Goal: Task Accomplishment & Management: Manage account settings

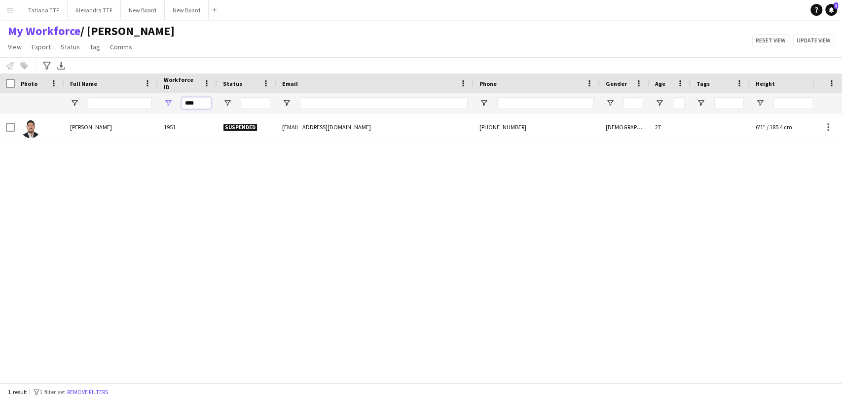
drag, startPoint x: 201, startPoint y: 103, endPoint x: 136, endPoint y: 100, distance: 64.7
click at [146, 100] on div "****" at bounding box center [522, 103] width 1045 height 20
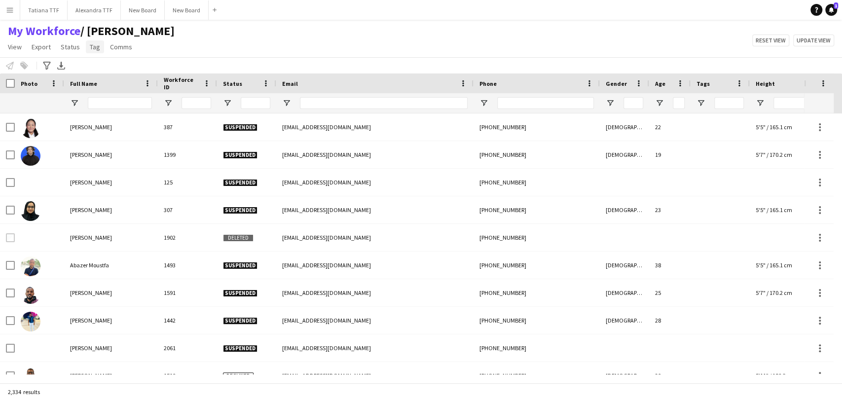
click at [93, 45] on span "Tag" at bounding box center [95, 46] width 10 height 9
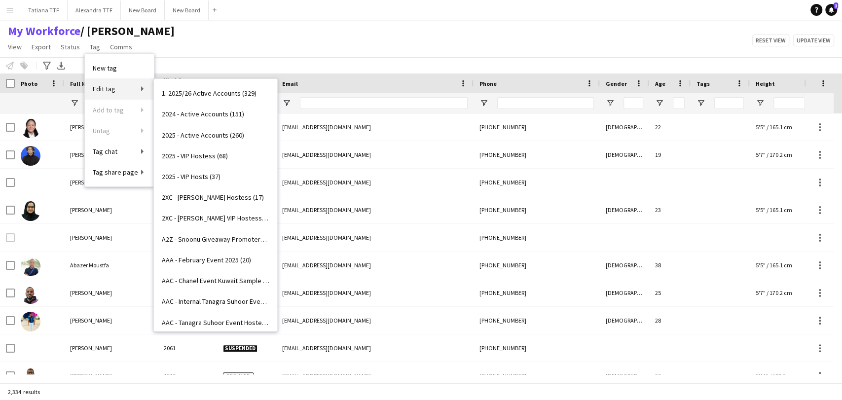
scroll to position [3396, 0]
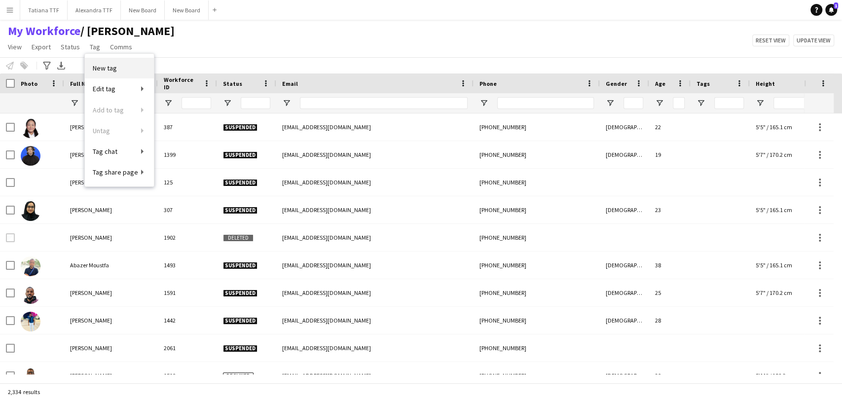
click at [107, 71] on span "New tag" at bounding box center [105, 68] width 24 height 9
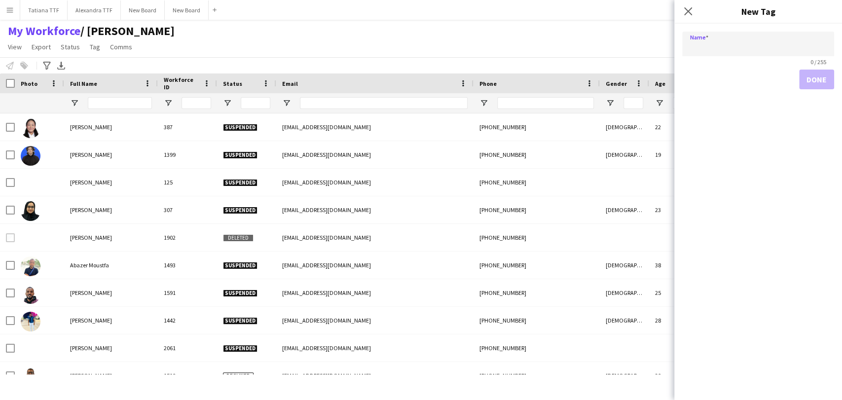
click at [400, 4] on app-navbar "Menu Boards Boards Boards All jobs Status Workforce Workforce My Workforce Recr…" at bounding box center [421, 10] width 842 height 20
click at [697, 13] on div "Close pop-in" at bounding box center [688, 11] width 28 height 23
click at [690, 12] on icon "Close pop-in" at bounding box center [687, 10] width 9 height 9
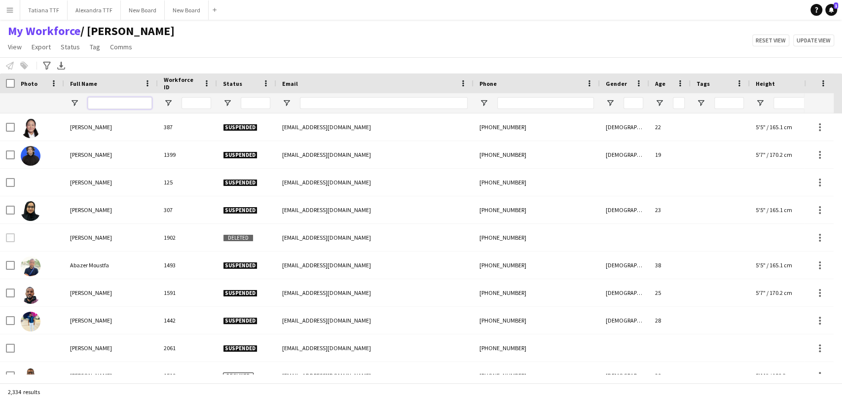
click at [115, 104] on input "Full Name Filter Input" at bounding box center [120, 103] width 64 height 12
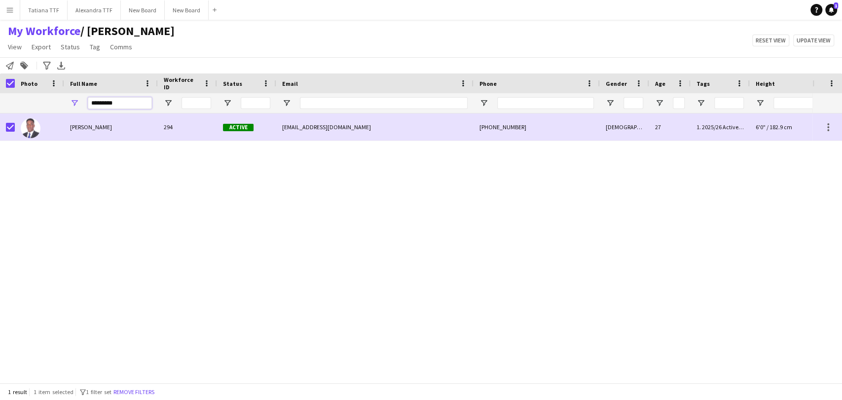
click at [109, 100] on input "*********" at bounding box center [120, 103] width 64 height 12
click at [106, 99] on input "*******" at bounding box center [120, 103] width 64 height 12
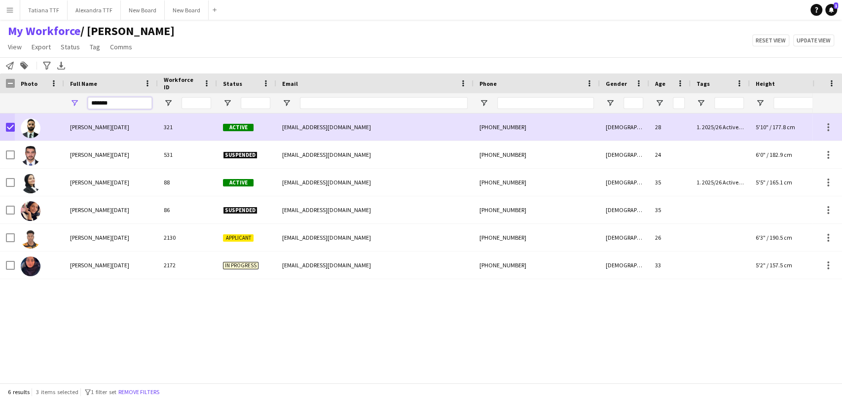
click at [103, 101] on input "*******" at bounding box center [120, 103] width 64 height 12
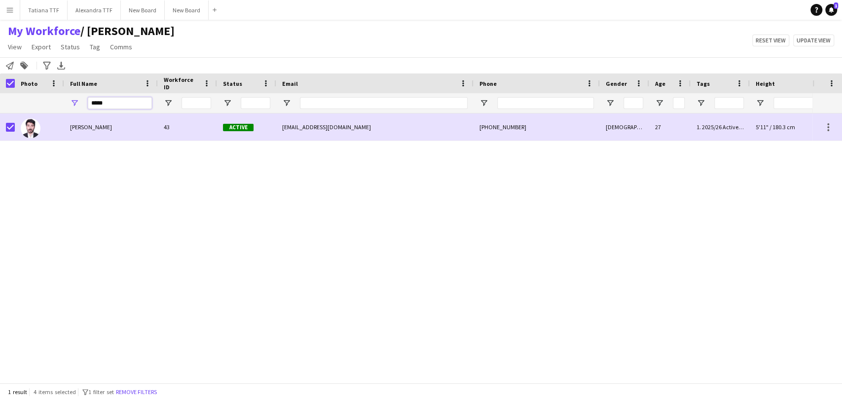
click at [96, 104] on input "*****" at bounding box center [120, 103] width 64 height 12
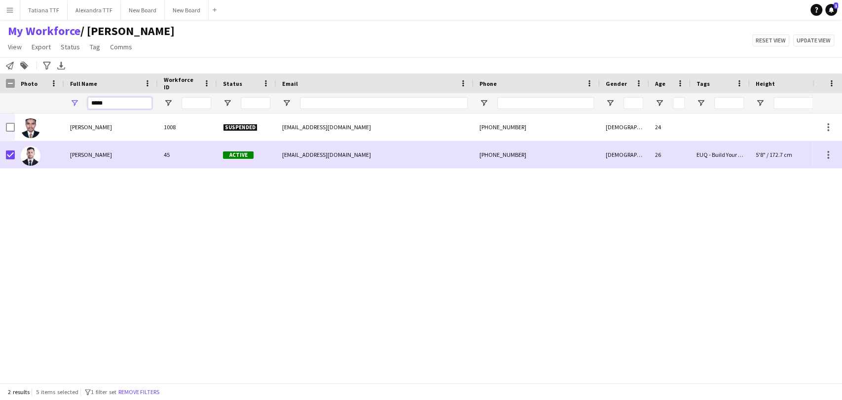
click at [103, 108] on input "*****" at bounding box center [120, 103] width 64 height 12
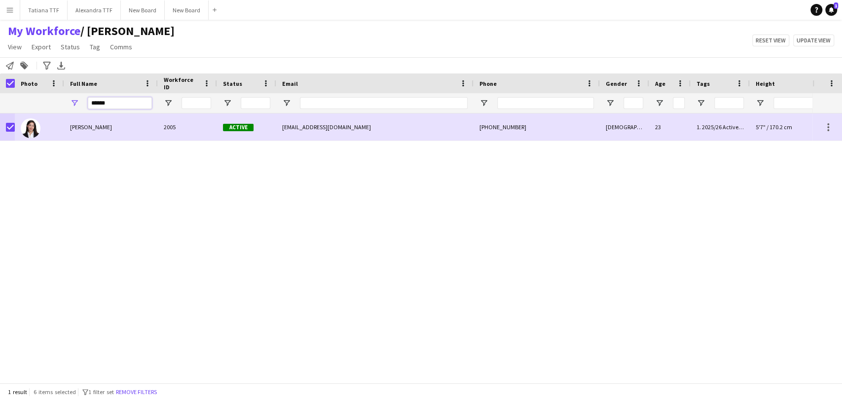
click at [96, 100] on input "******" at bounding box center [120, 103] width 64 height 12
click at [98, 101] on input "******" at bounding box center [120, 103] width 64 height 12
click at [102, 106] on input "*******" at bounding box center [120, 103] width 64 height 12
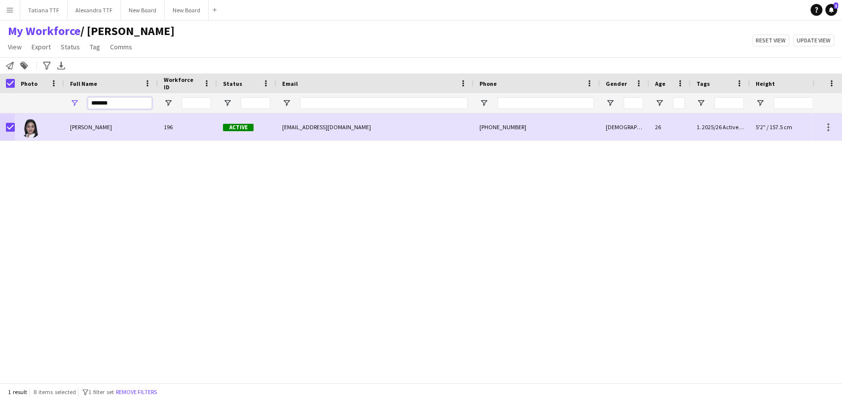
click at [102, 106] on input "*******" at bounding box center [120, 103] width 64 height 12
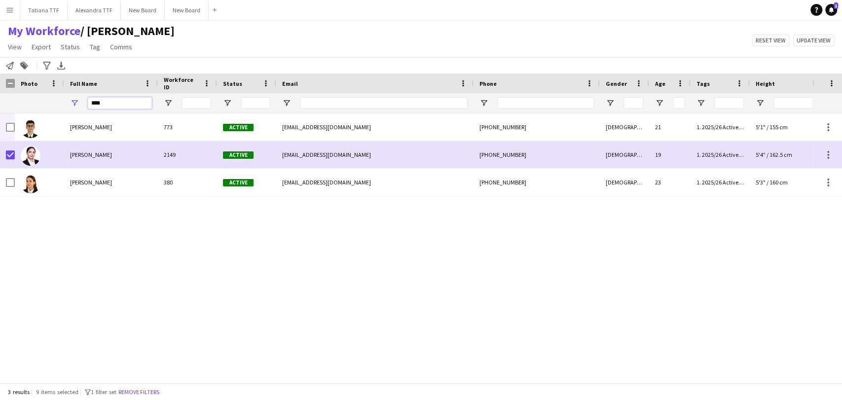
click at [95, 107] on input "****" at bounding box center [120, 103] width 64 height 12
click at [96, 107] on input "****" at bounding box center [120, 103] width 64 height 12
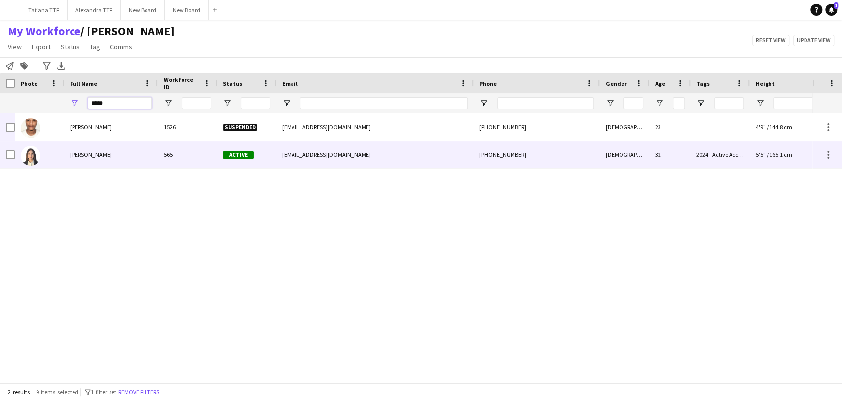
type input "*****"
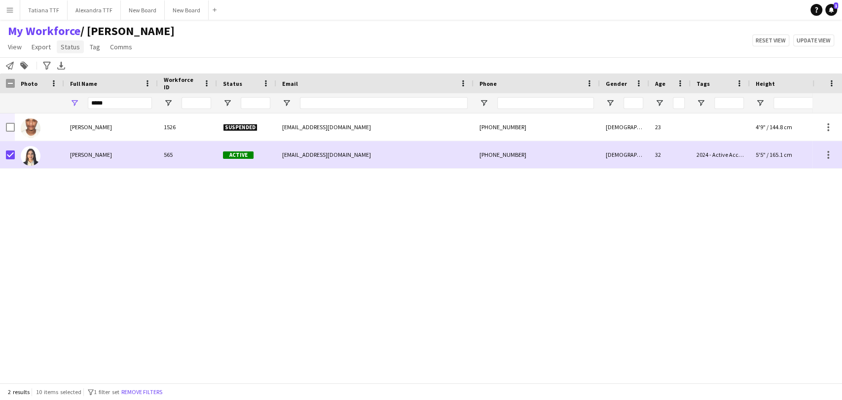
click at [69, 50] on span "Status" at bounding box center [70, 46] width 19 height 9
click at [96, 48] on span "Tag" at bounding box center [95, 46] width 10 height 9
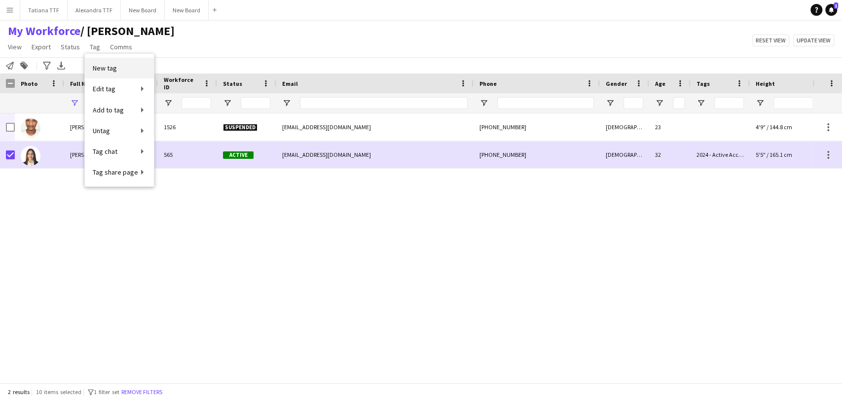
click at [102, 62] on link "New tag" at bounding box center [119, 68] width 69 height 21
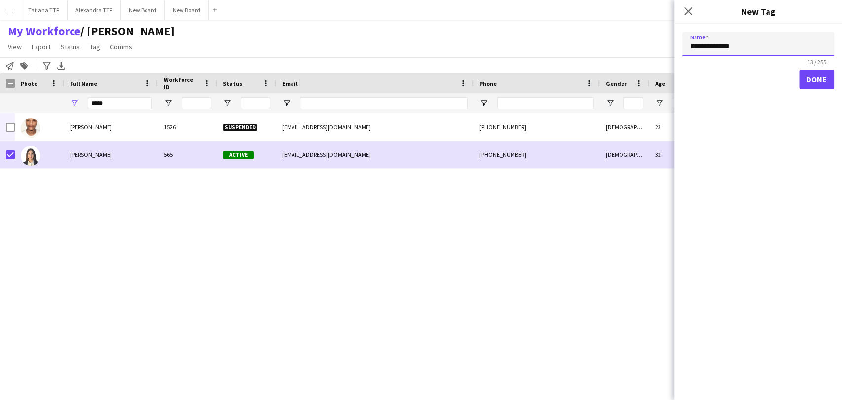
click at [710, 46] on input "**********" at bounding box center [758, 44] width 152 height 25
paste input "**********"
click at [793, 46] on input "**********" at bounding box center [758, 44] width 152 height 25
type input "**********"
click at [799, 70] on button "Done" at bounding box center [816, 80] width 35 height 20
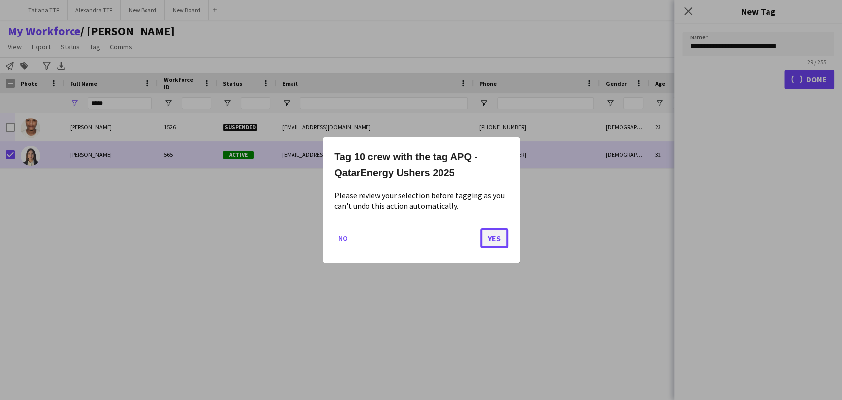
click at [491, 234] on button "Yes" at bounding box center [494, 238] width 28 height 20
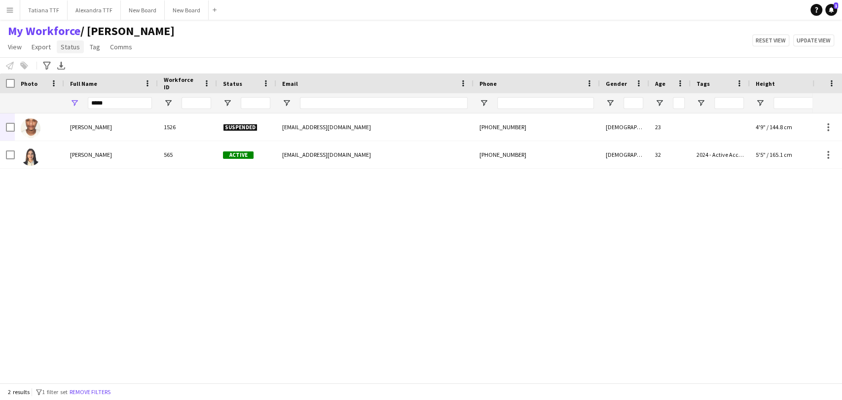
click at [70, 50] on span "Status" at bounding box center [70, 46] width 19 height 9
click at [90, 48] on span "Tag" at bounding box center [95, 46] width 10 height 9
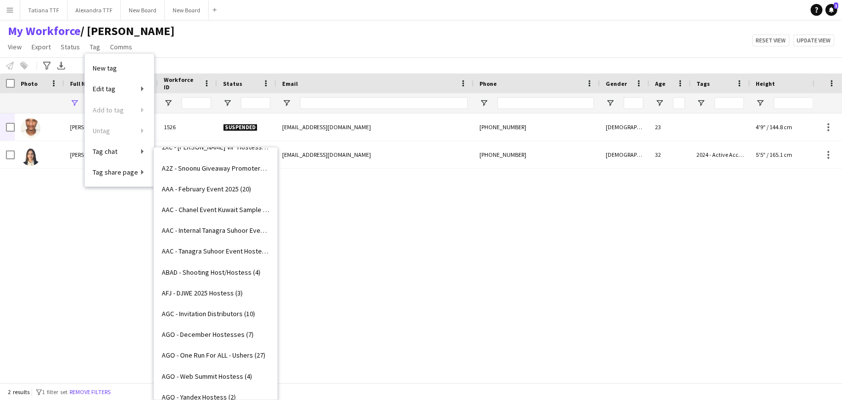
scroll to position [328, 0]
click at [186, 319] on link "APQ - QatarEnergy Ushers 2025 (10)" at bounding box center [215, 312] width 123 height 21
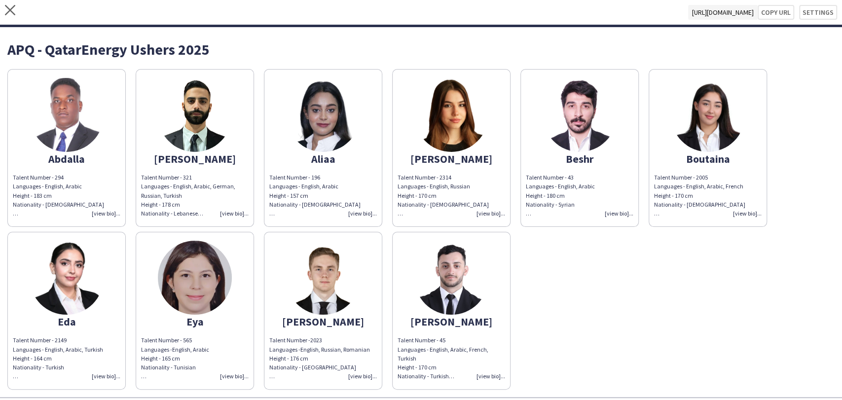
click at [164, 277] on img at bounding box center [195, 278] width 74 height 74
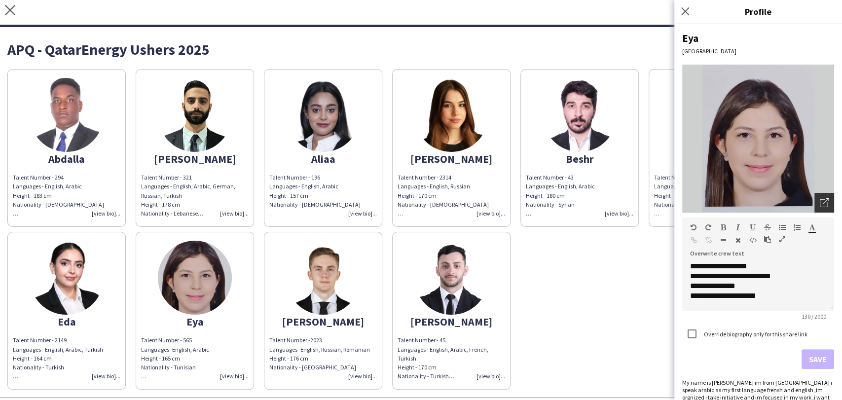
click at [814, 196] on div "Open photos pop-in" at bounding box center [824, 203] width 20 height 20
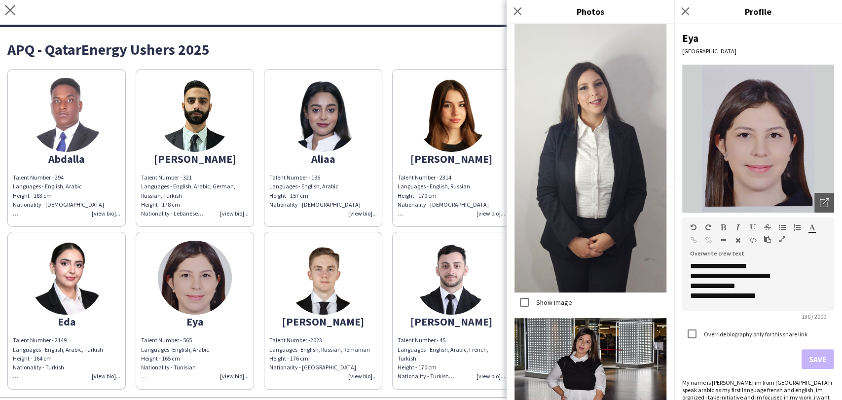
scroll to position [2304, 0]
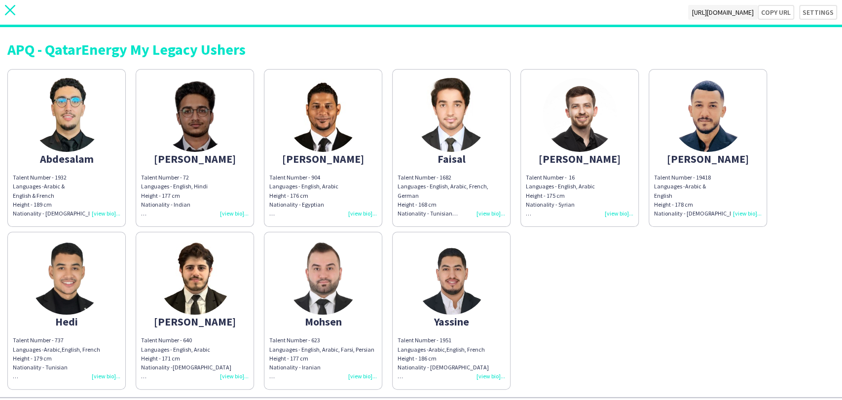
click at [11, 17] on app-icon "close" at bounding box center [10, 12] width 10 height 15
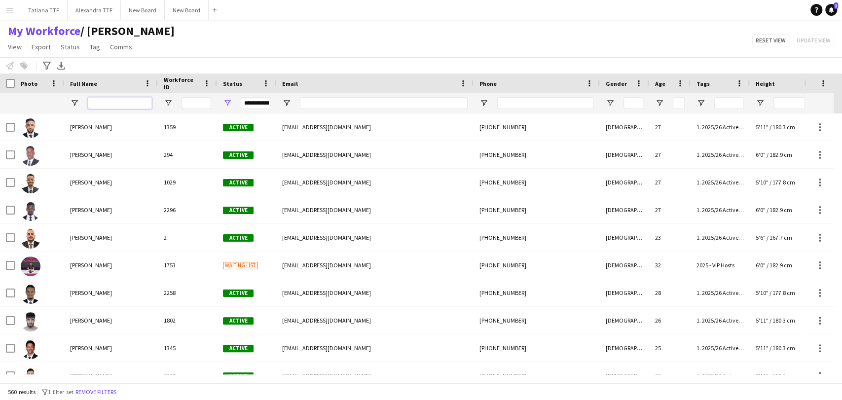
click at [109, 104] on input "Full Name Filter Input" at bounding box center [120, 103] width 64 height 12
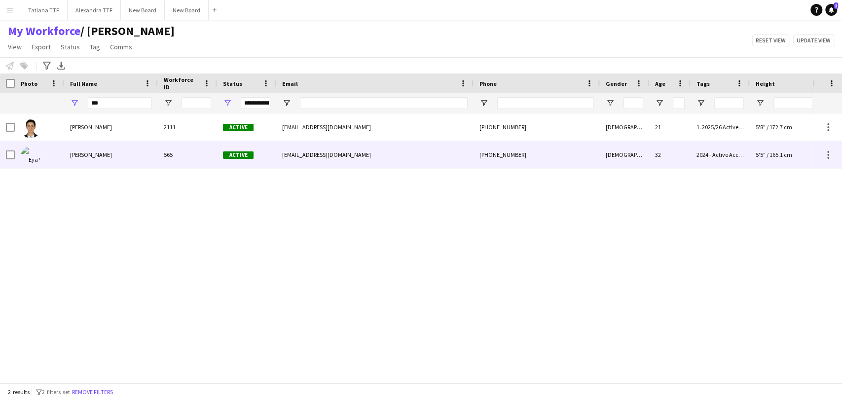
click at [70, 158] on span "Eya Lajili" at bounding box center [91, 154] width 42 height 7
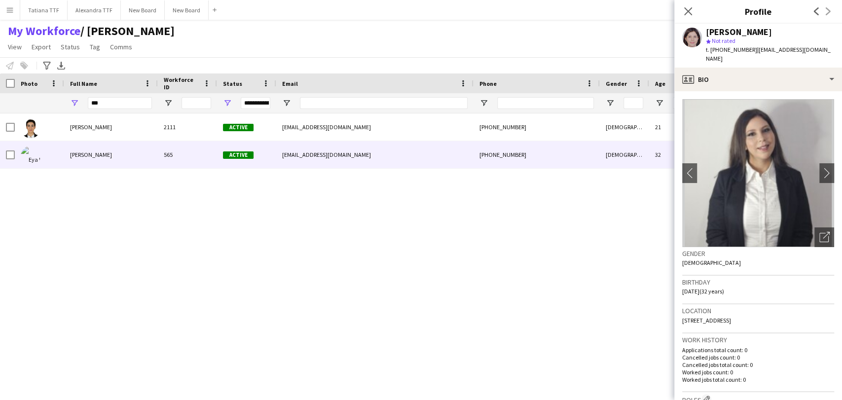
click at [809, 249] on h3 "Gender" at bounding box center [758, 253] width 152 height 9
click at [814, 237] on div "Open photos pop-in" at bounding box center [824, 237] width 20 height 20
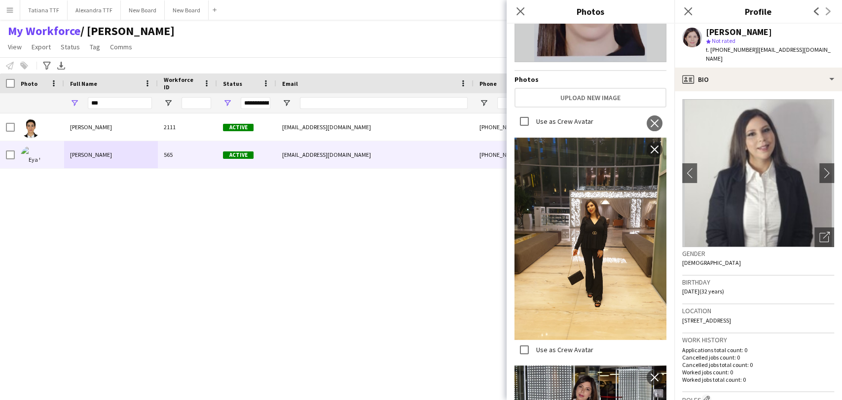
scroll to position [164, 0]
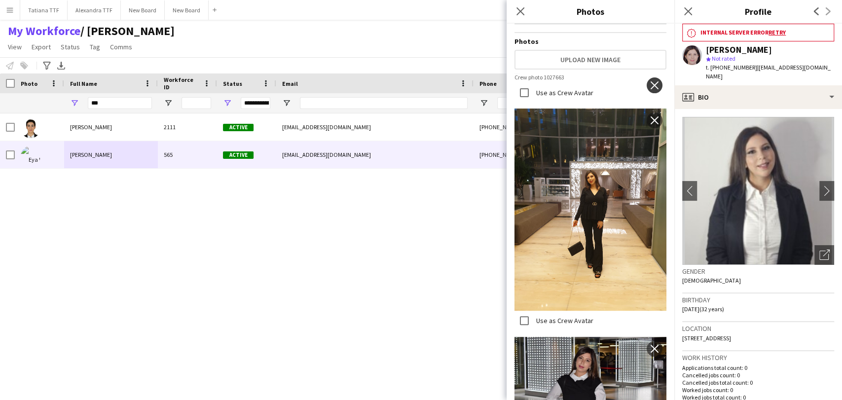
click at [649, 87] on app-icon "close" at bounding box center [654, 85] width 10 height 8
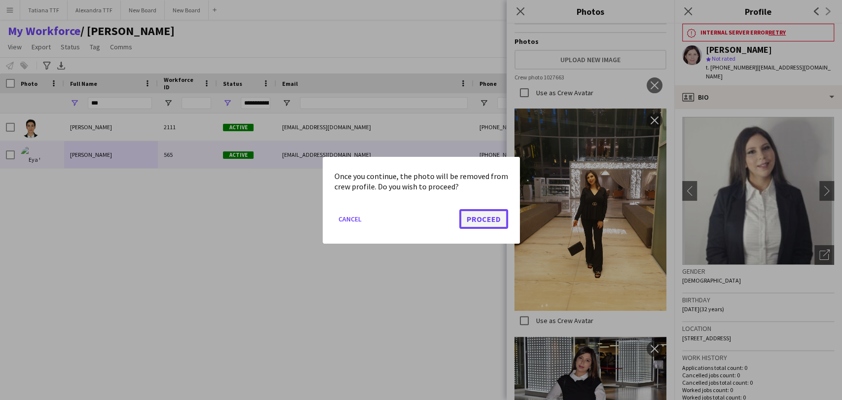
click at [473, 215] on button "Proceed" at bounding box center [483, 219] width 49 height 20
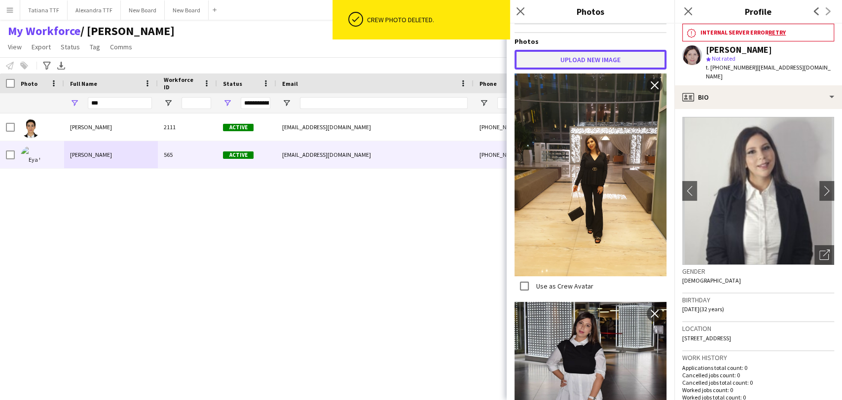
click at [587, 52] on button "Upload new image" at bounding box center [590, 60] width 152 height 20
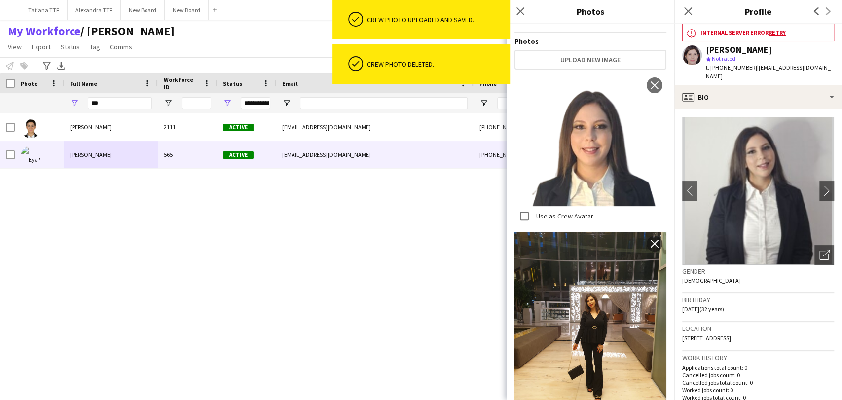
click at [521, 220] on div "Use as Crew Avatar close" at bounding box center [590, 150] width 152 height 154
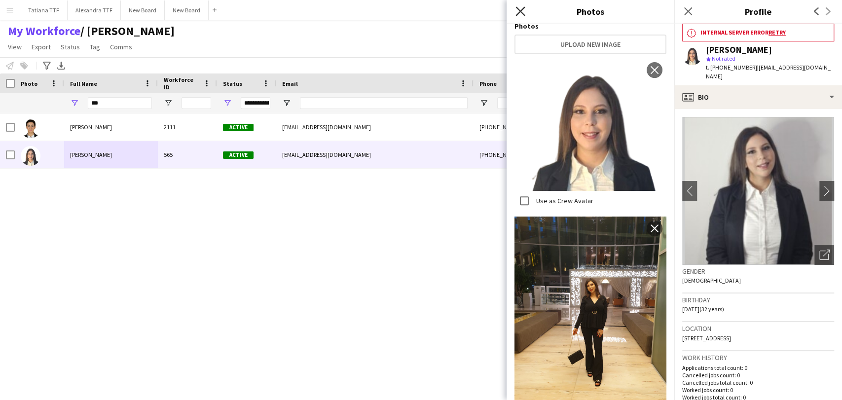
drag, startPoint x: 521, startPoint y: 13, endPoint x: 542, endPoint y: 13, distance: 21.2
click at [521, 13] on icon at bounding box center [520, 11] width 8 height 8
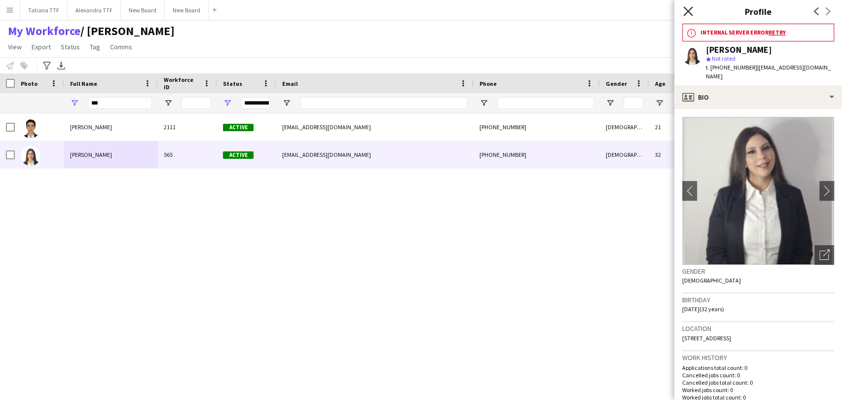
click at [688, 12] on icon at bounding box center [687, 10] width 9 height 9
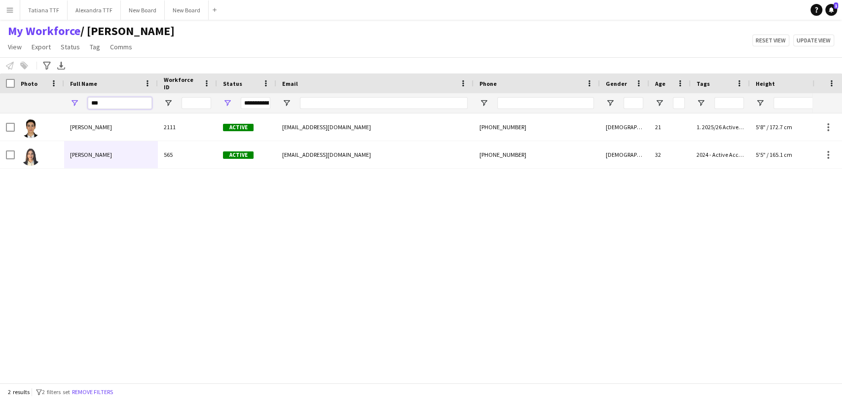
click at [119, 104] on input "***" at bounding box center [120, 103] width 64 height 12
type input "*"
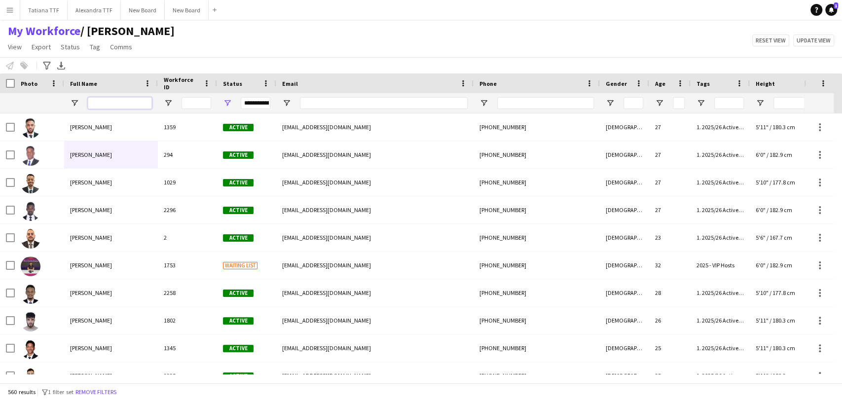
drag, startPoint x: 126, startPoint y: 108, endPoint x: 118, endPoint y: 104, distance: 9.3
click at [119, 105] on input "Full Name Filter Input" at bounding box center [120, 103] width 64 height 12
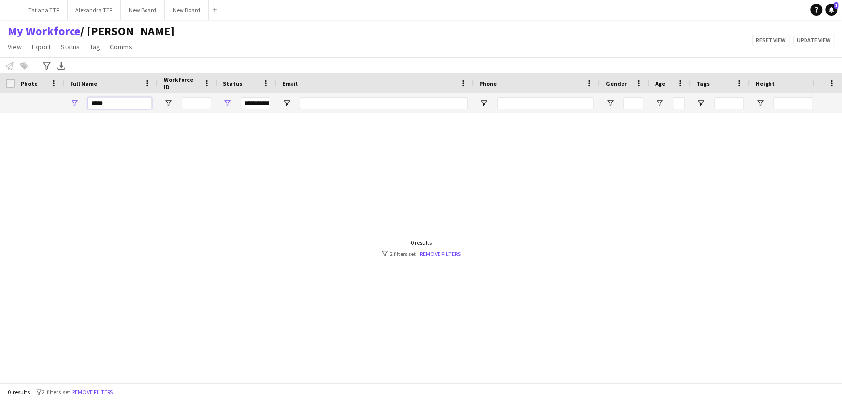
type input "****"
click at [227, 104] on span "Open Filter Menu" at bounding box center [227, 103] width 9 height 9
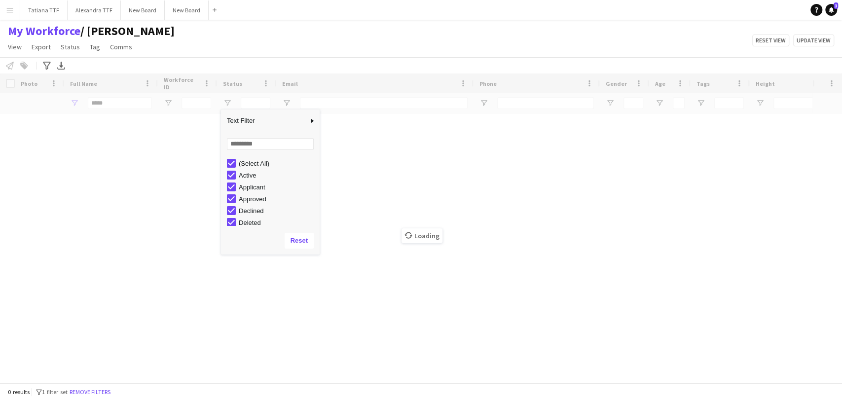
click at [164, 296] on div "Loading" at bounding box center [421, 227] width 842 height 309
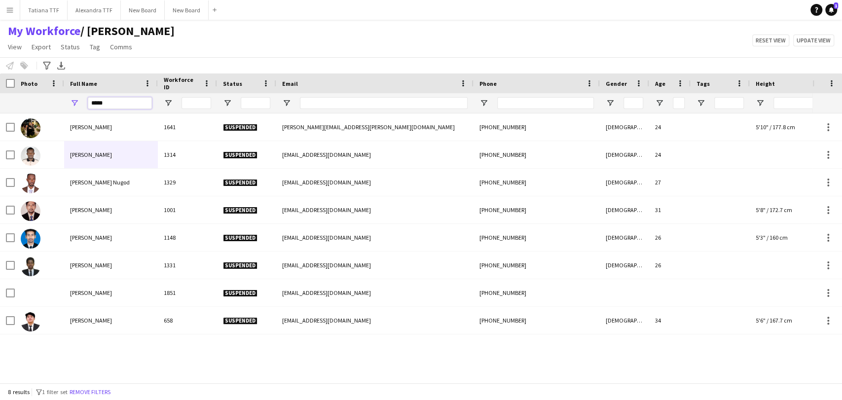
drag, startPoint x: 123, startPoint y: 100, endPoint x: 0, endPoint y: 98, distance: 123.3
click at [0, 98] on div "****" at bounding box center [522, 103] width 1045 height 20
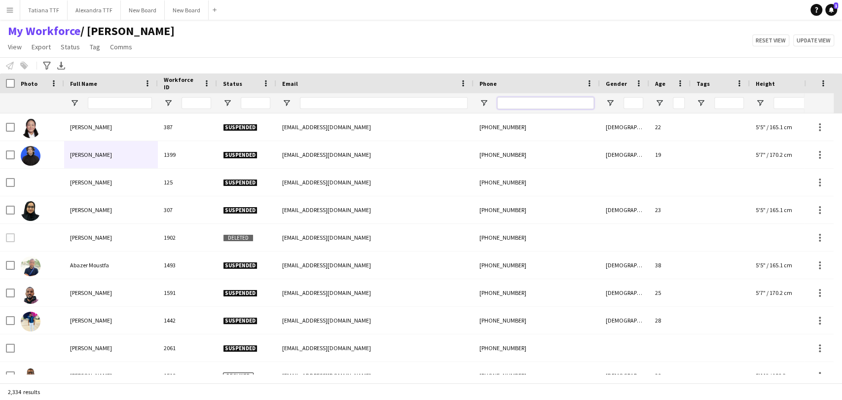
click at [538, 106] on input "Phone Filter Input" at bounding box center [545, 103] width 97 height 12
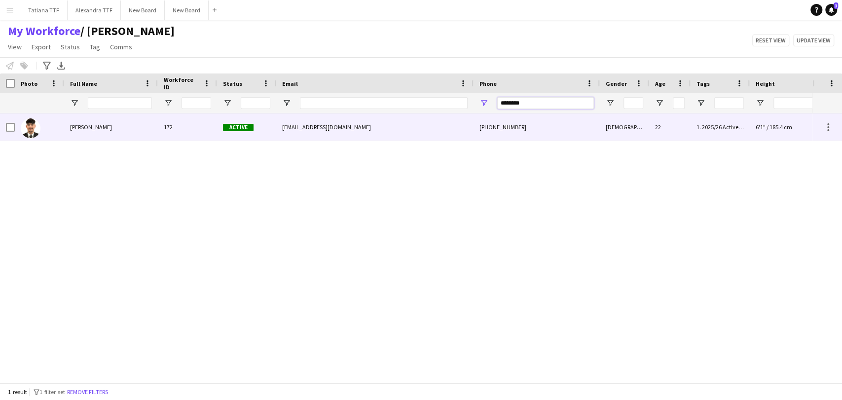
type input "********"
click at [28, 128] on img at bounding box center [31, 128] width 20 height 20
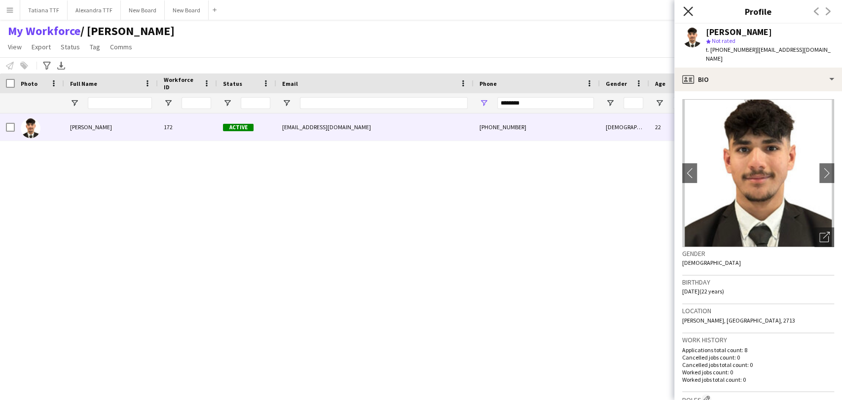
click at [683, 8] on icon "Close pop-in" at bounding box center [687, 10] width 9 height 9
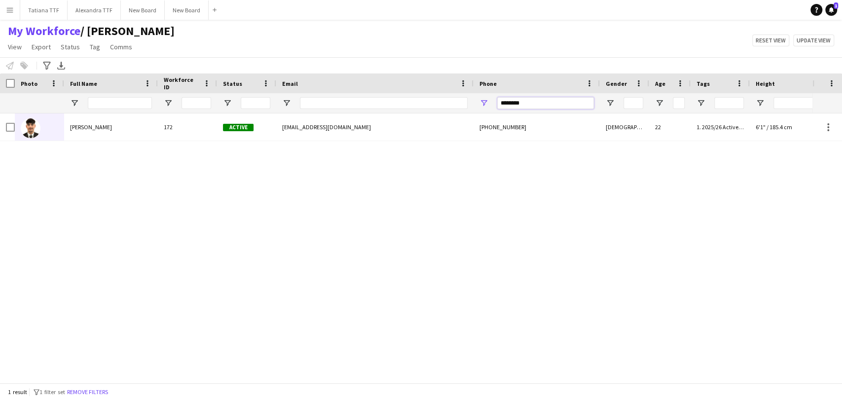
drag, startPoint x: 540, startPoint y: 104, endPoint x: 494, endPoint y: 101, distance: 46.4
click at [494, 101] on div "********" at bounding box center [536, 103] width 126 height 20
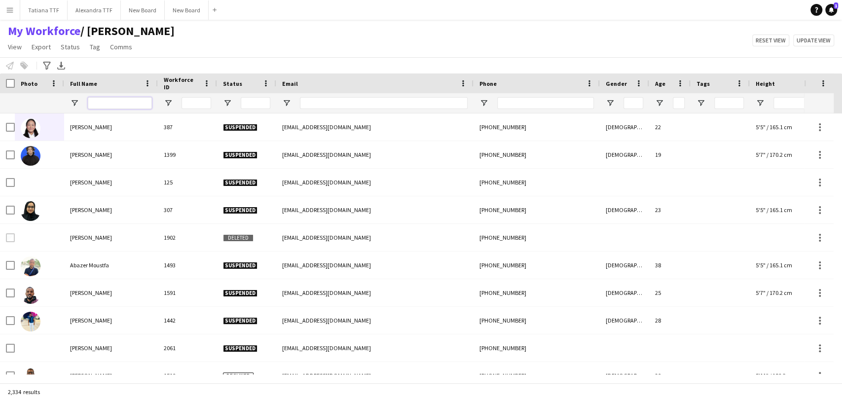
click at [105, 104] on input "Full Name Filter Input" at bounding box center [120, 103] width 64 height 12
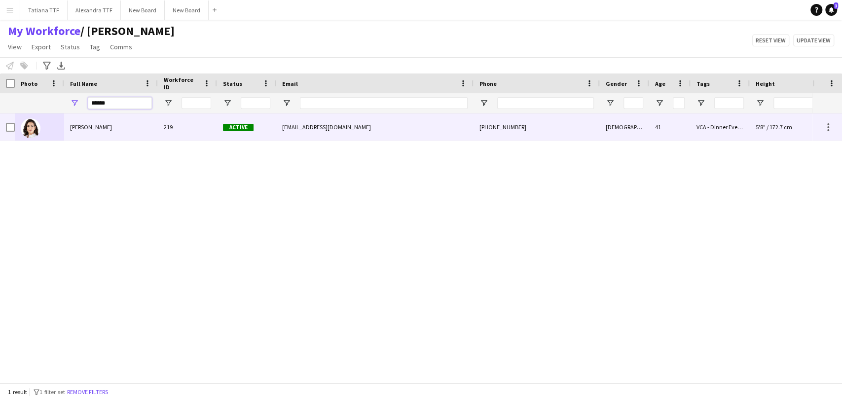
type input "******"
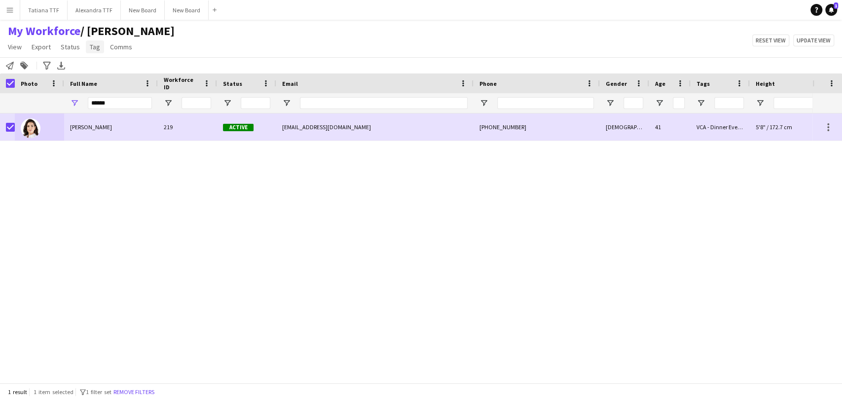
click at [95, 49] on span "Tag" at bounding box center [95, 46] width 10 height 9
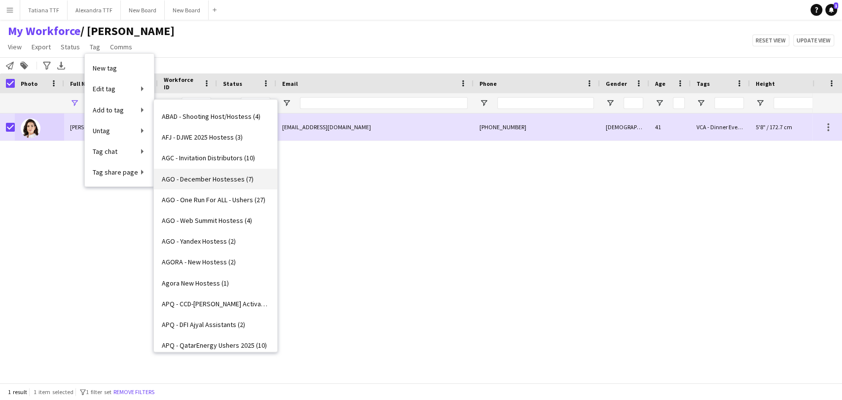
scroll to position [274, 0]
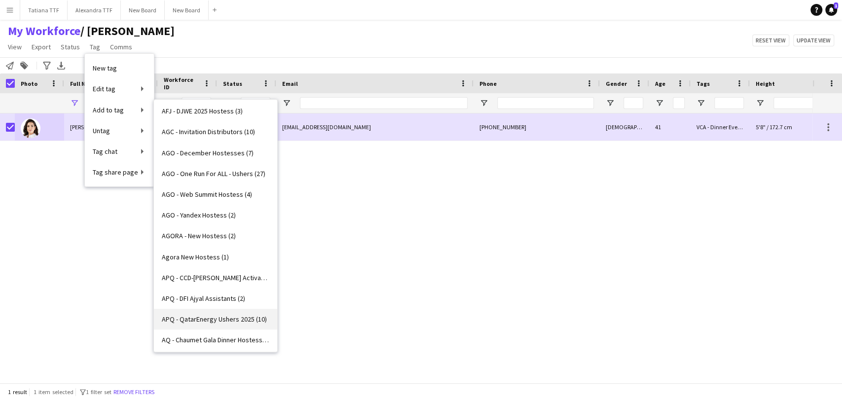
click at [238, 320] on span "APQ - QatarEnergy Ushers 2025 (10)" at bounding box center [214, 319] width 105 height 9
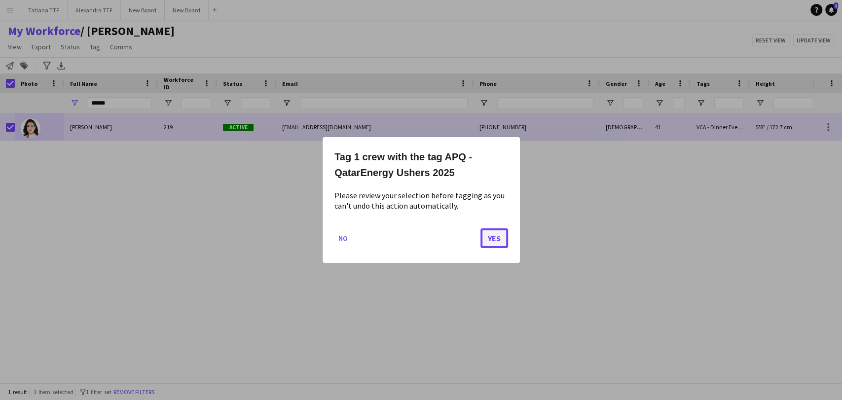
click at [493, 240] on button "Yes" at bounding box center [494, 238] width 28 height 20
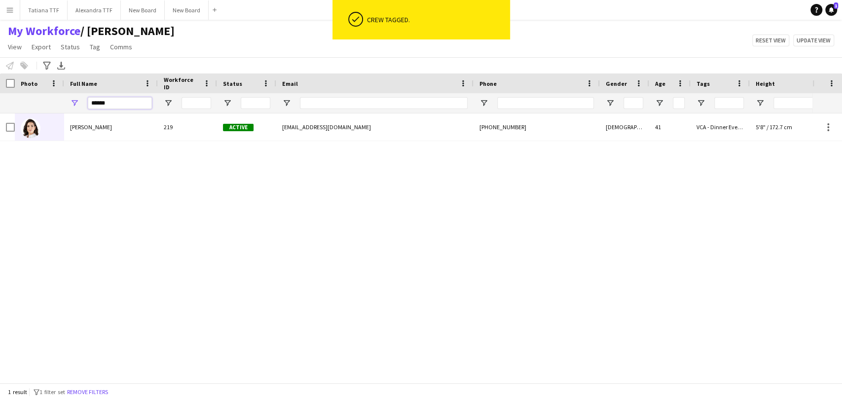
drag, startPoint x: 120, startPoint y: 102, endPoint x: 0, endPoint y: 109, distance: 120.1
click at [36, 107] on div "******" at bounding box center [522, 103] width 1045 height 20
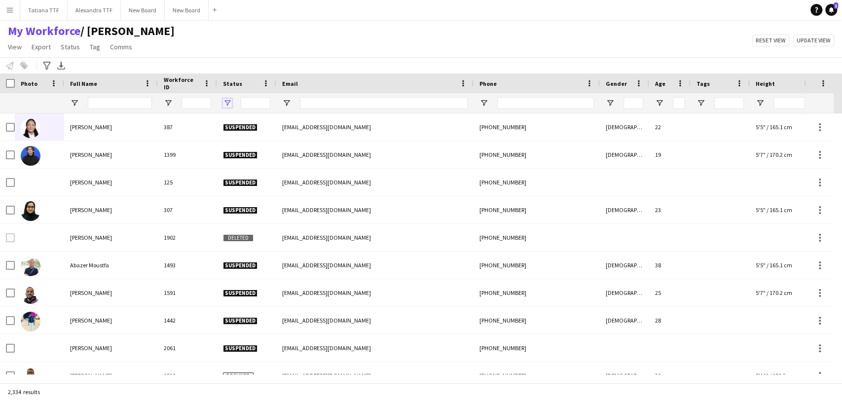
click at [228, 104] on span "Open Filter Menu" at bounding box center [227, 103] width 9 height 9
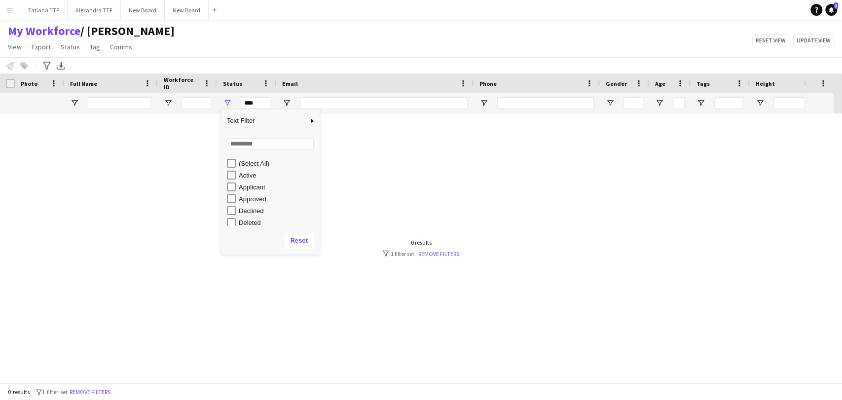
click at [229, 170] on div "Active" at bounding box center [273, 175] width 93 height 12
type input "**********"
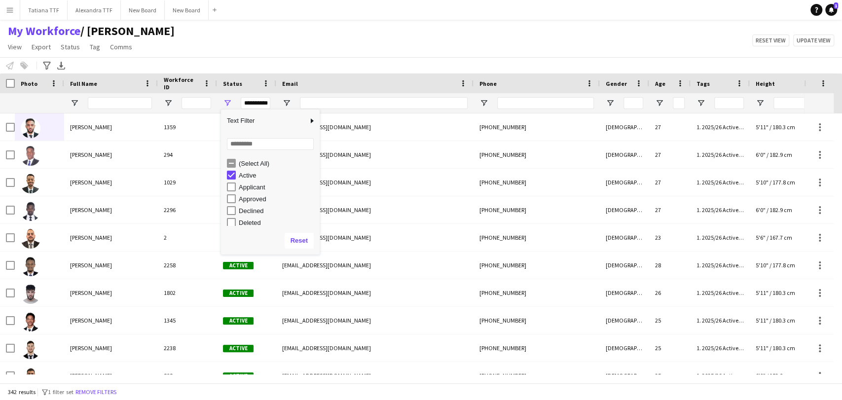
click at [269, 61] on div "Notify workforce Add to tag Select at least one crew to tag him or her. Advance…" at bounding box center [421, 65] width 842 height 16
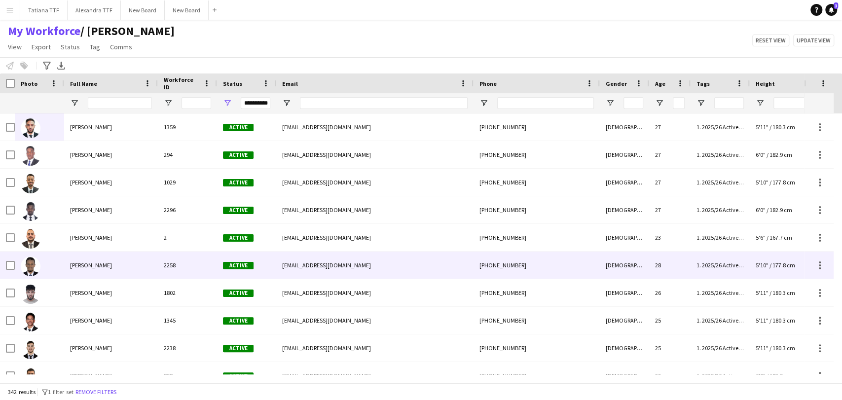
click at [29, 271] on img at bounding box center [31, 266] width 20 height 20
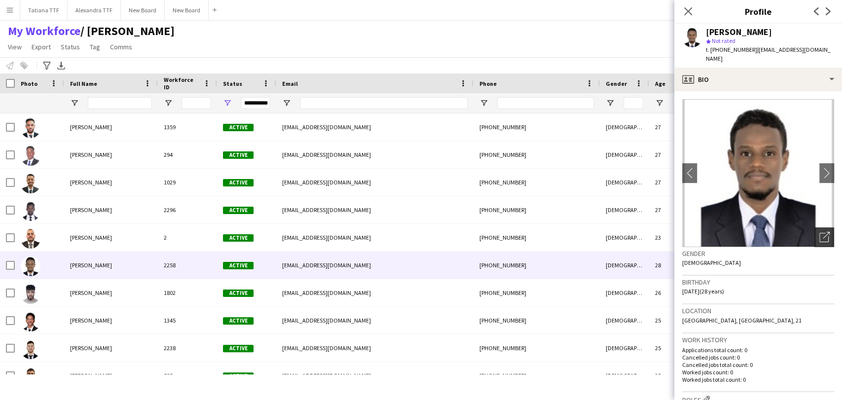
click at [819, 232] on icon "Open photos pop-in" at bounding box center [824, 237] width 10 height 10
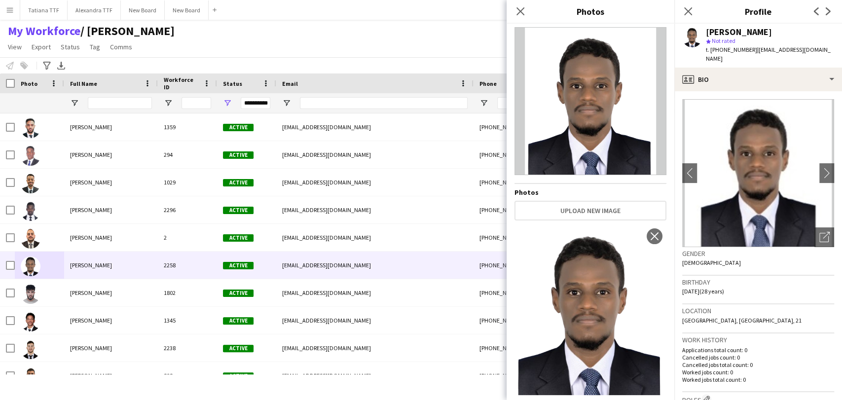
scroll to position [20, 0]
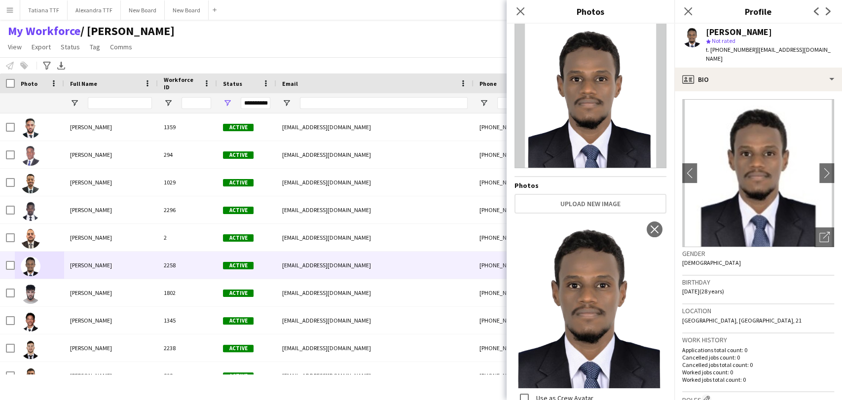
click at [406, 43] on div "My Workforce / TATIANA View Views Default view Alexandra View April Live Force …" at bounding box center [421, 41] width 842 height 34
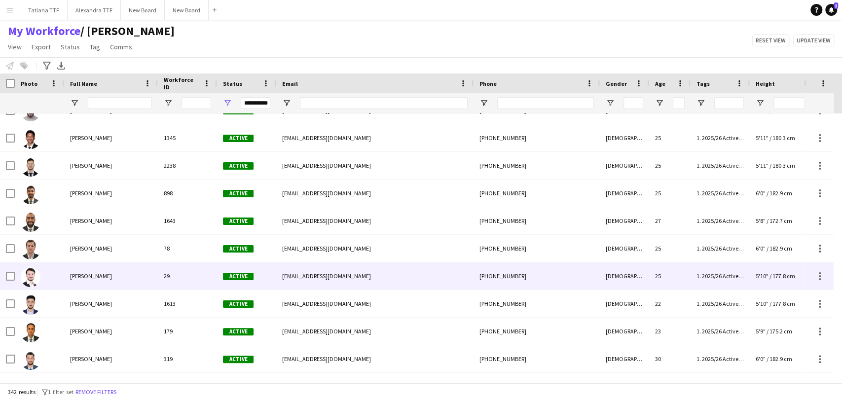
scroll to position [219, 0]
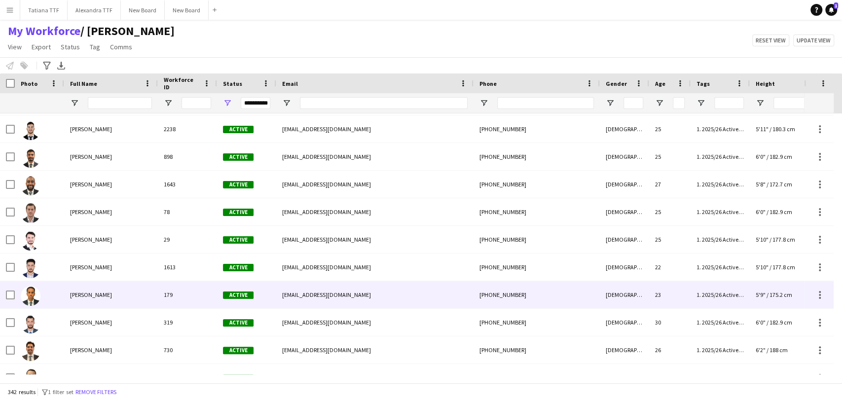
click at [28, 295] on img at bounding box center [31, 296] width 20 height 20
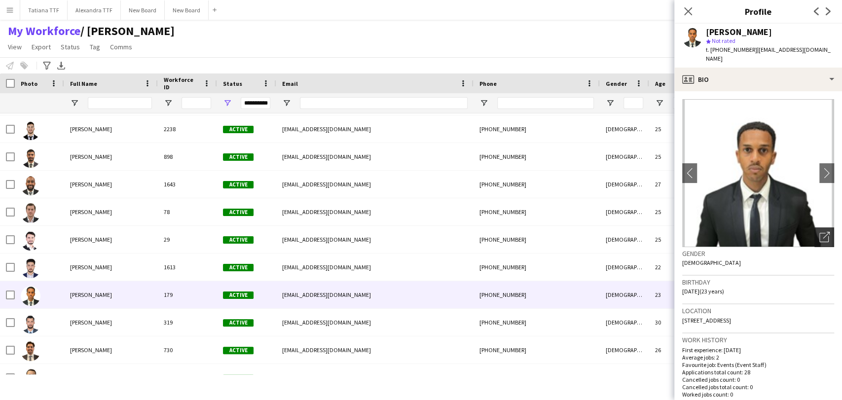
click at [819, 232] on icon "Open photos pop-in" at bounding box center [824, 237] width 10 height 10
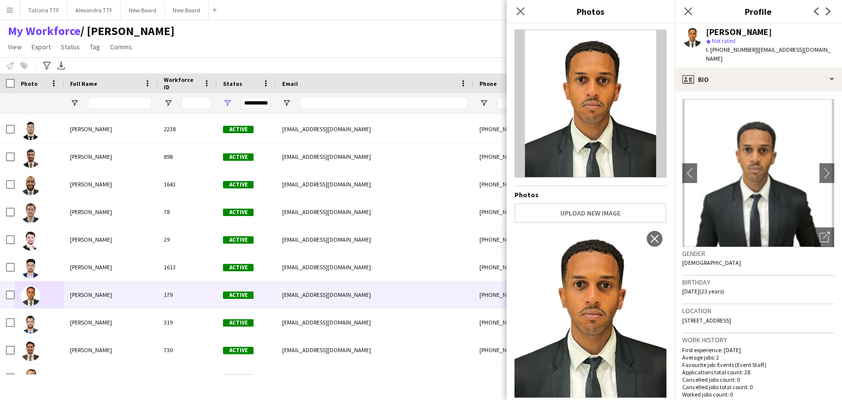
scroll to position [0, 0]
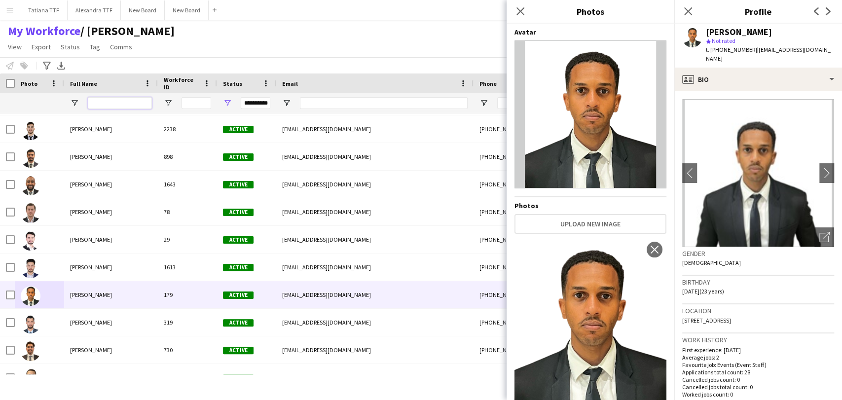
click at [126, 105] on input "Full Name Filter Input" at bounding box center [120, 103] width 64 height 12
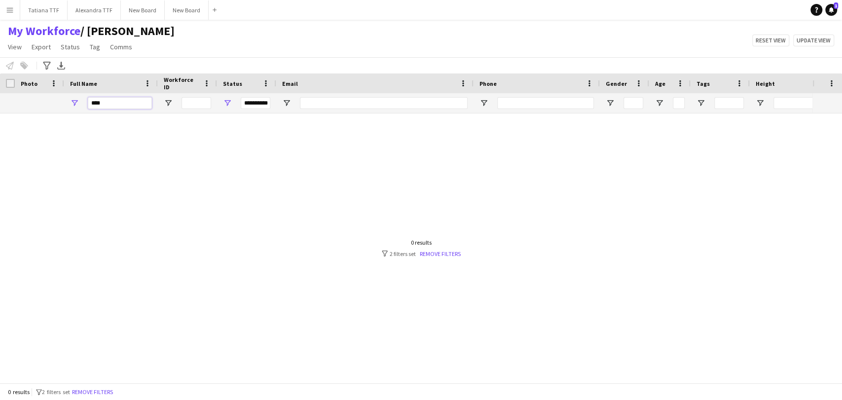
type input "****"
click at [450, 248] on div "0 results filter-1 2 filters set Remove filters" at bounding box center [421, 248] width 79 height 19
click at [436, 251] on link "Remove filters" at bounding box center [440, 253] width 41 height 7
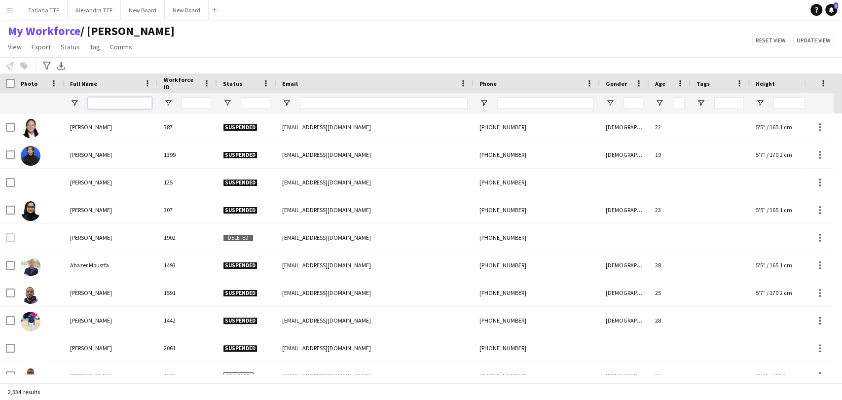
click at [114, 104] on input "Full Name Filter Input" at bounding box center [120, 103] width 64 height 12
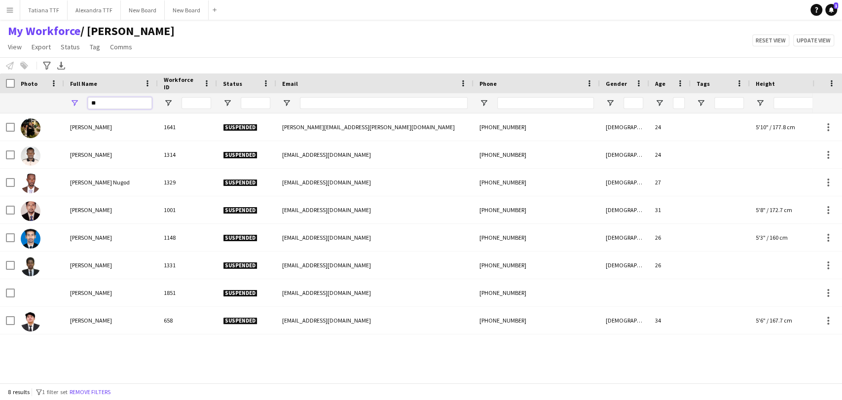
type input "*"
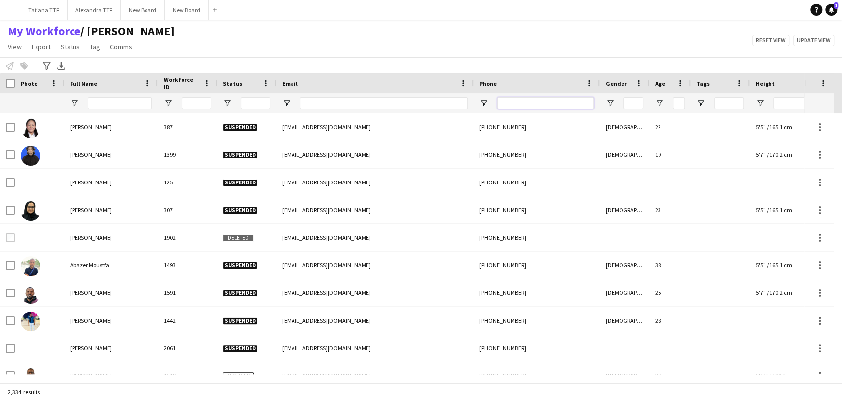
click at [544, 108] on input "Phone Filter Input" at bounding box center [545, 103] width 97 height 12
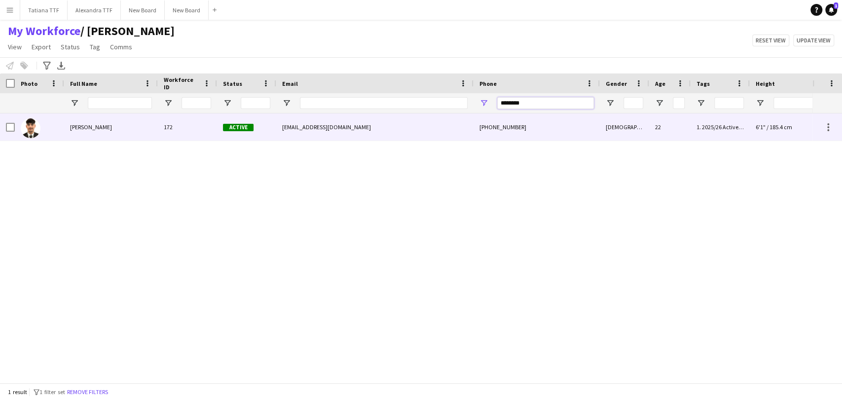
type input "********"
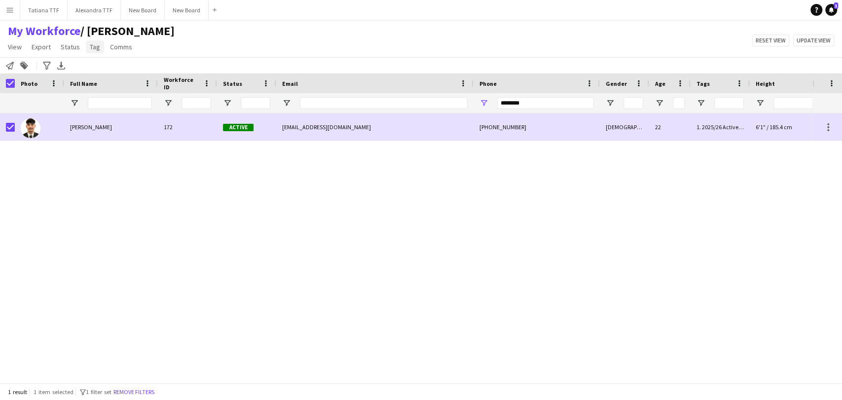
click at [98, 43] on span "Tag" at bounding box center [95, 46] width 10 height 9
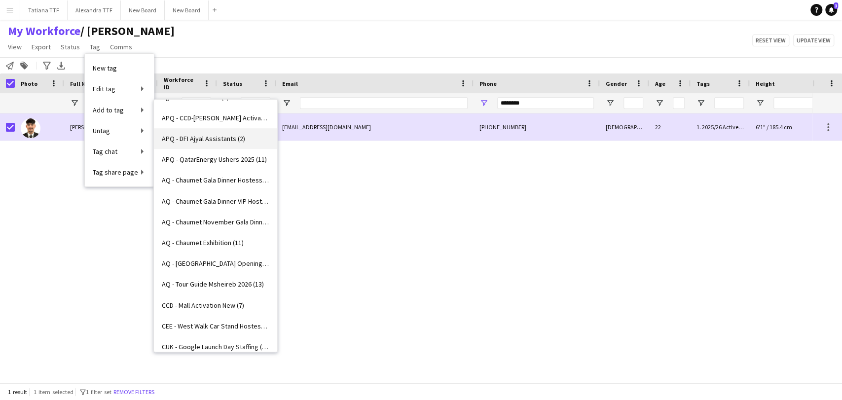
scroll to position [438, 0]
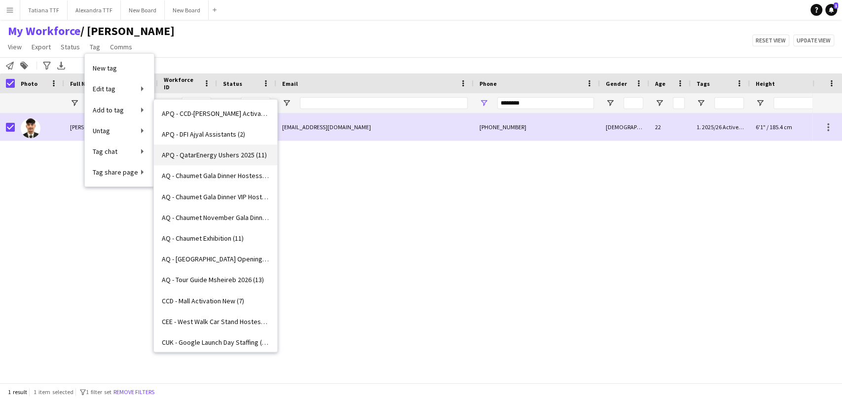
click at [231, 153] on span "APQ - QatarEnergy Ushers 2025 (11)" at bounding box center [214, 154] width 105 height 9
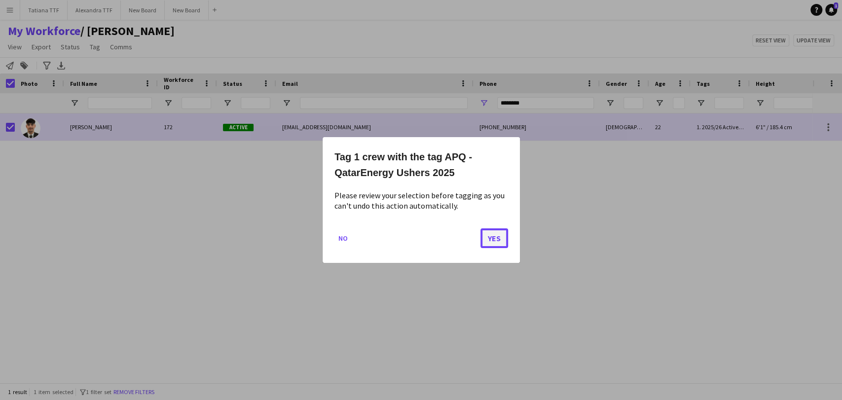
click at [489, 232] on button "Yes" at bounding box center [494, 238] width 28 height 20
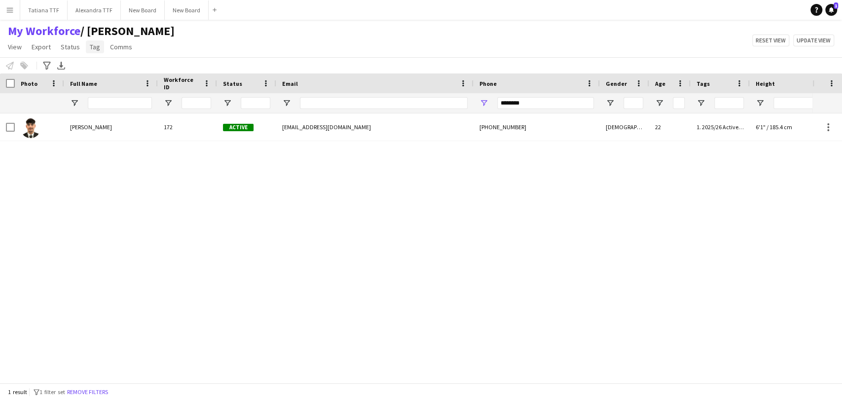
click at [95, 47] on span "Tag" at bounding box center [95, 46] width 10 height 9
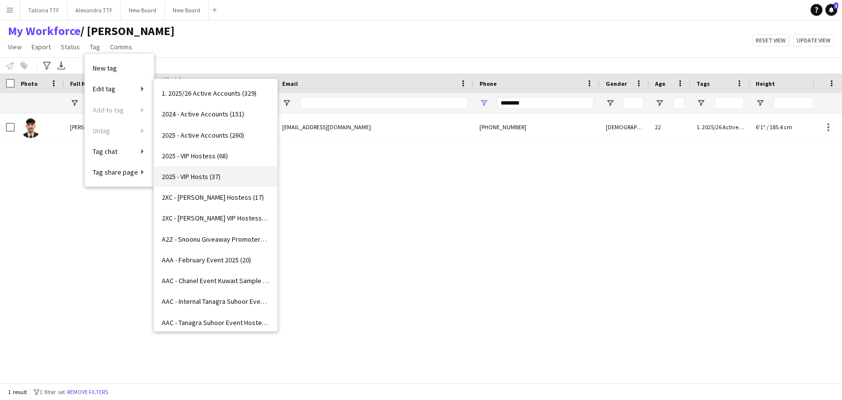
click at [205, 178] on span "2025 - VIP Hosts (37)" at bounding box center [191, 176] width 59 height 9
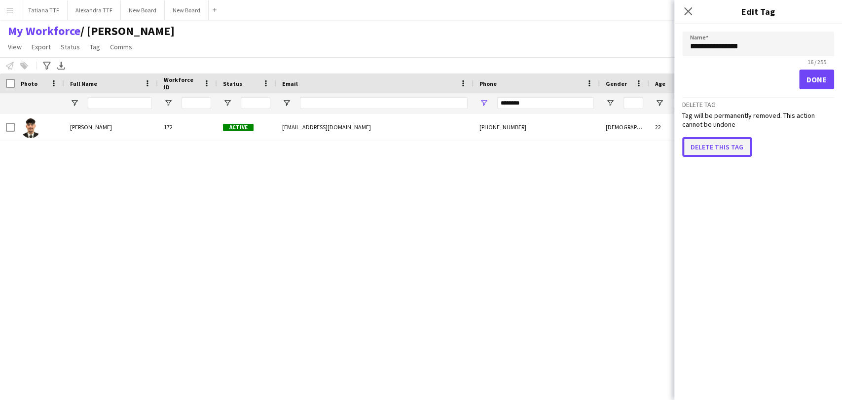
click at [721, 141] on button "Delete this tag" at bounding box center [717, 147] width 70 height 20
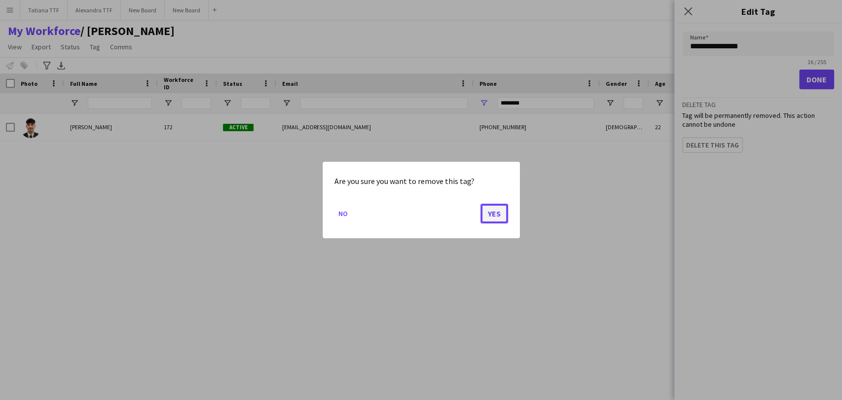
click at [499, 211] on button "Yes" at bounding box center [494, 214] width 28 height 20
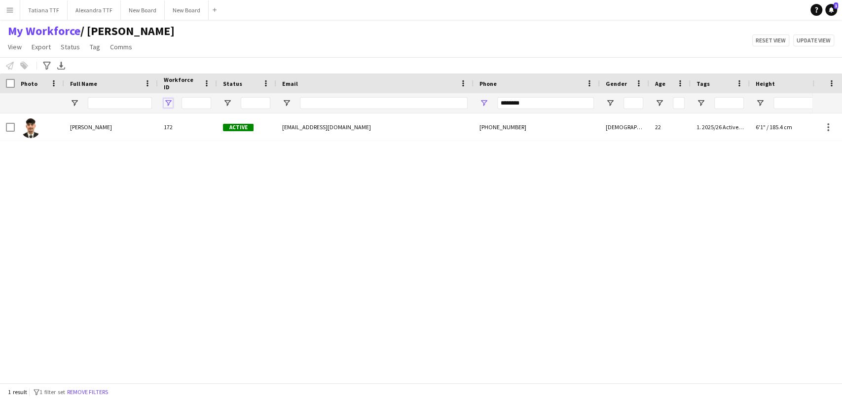
click at [168, 102] on span "Open Filter Menu" at bounding box center [168, 103] width 9 height 9
click at [155, 48] on div "My Workforce / TATIANA View Views Default view Alexandra View April Live Force …" at bounding box center [421, 41] width 842 height 34
click at [90, 45] on span "Tag" at bounding box center [95, 46] width 10 height 9
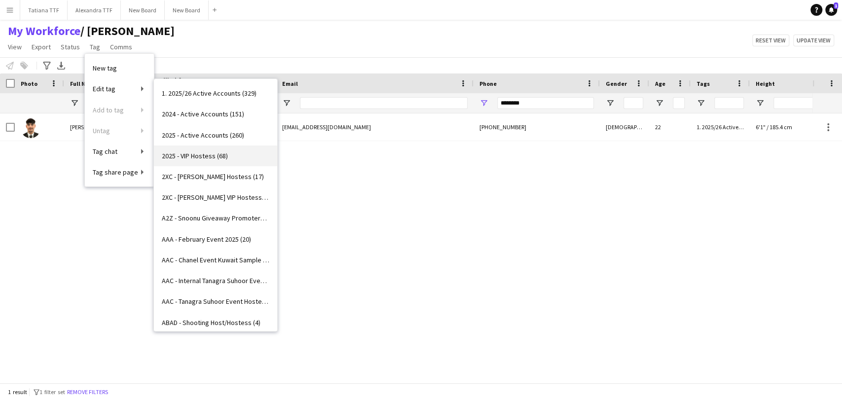
click at [206, 156] on span "2025 - VIP Hostess (68)" at bounding box center [195, 155] width 66 height 9
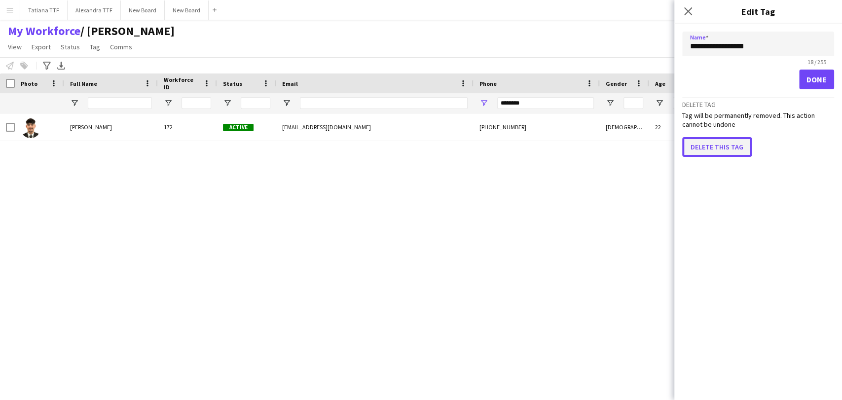
click at [715, 144] on button "Delete this tag" at bounding box center [717, 147] width 70 height 20
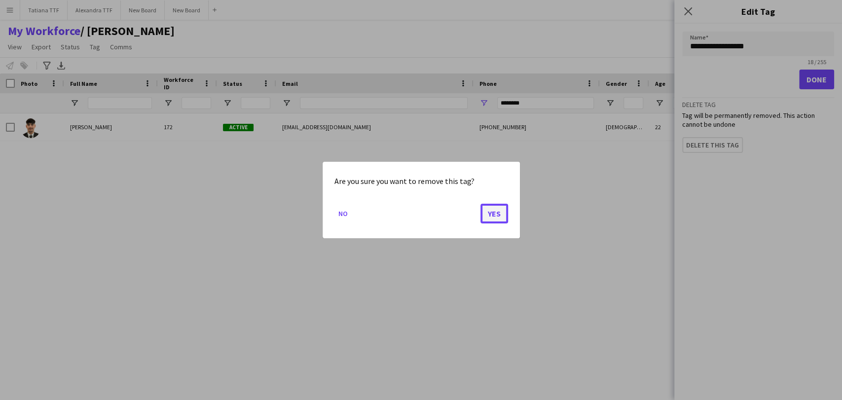
click at [493, 212] on button "Yes" at bounding box center [494, 214] width 28 height 20
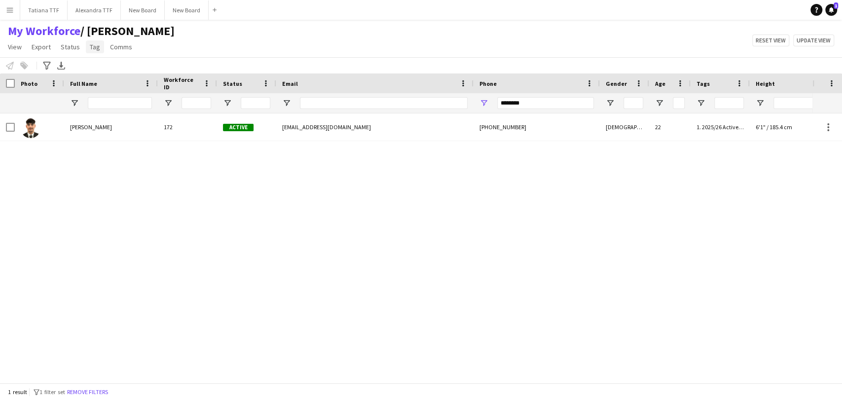
click at [86, 46] on link "Tag" at bounding box center [95, 46] width 18 height 13
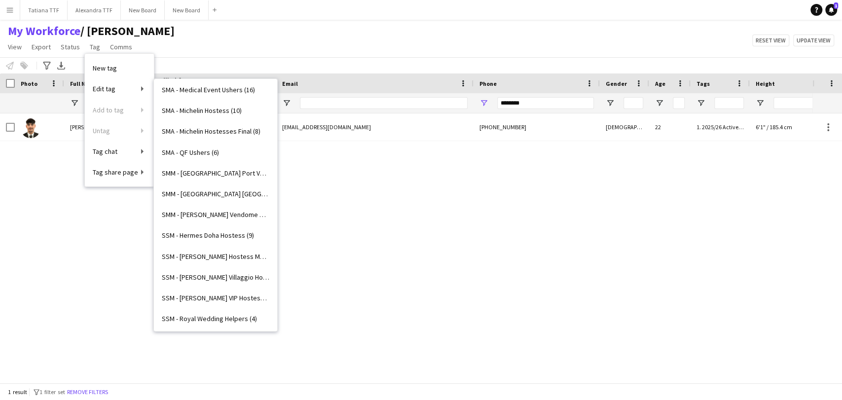
scroll to position [3376, 0]
click at [219, 319] on span "WRS - Real Estate Corporate Event Host (5)" at bounding box center [215, 317] width 107 height 9
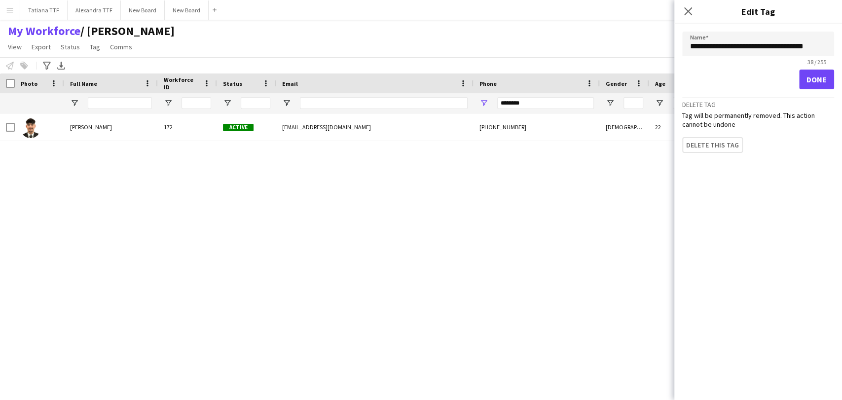
click at [708, 151] on div "Delete tag Tag will be permanently removed. This action cannot be undone Delete…" at bounding box center [758, 125] width 152 height 56
click at [707, 145] on button "Delete this tag" at bounding box center [717, 147] width 70 height 20
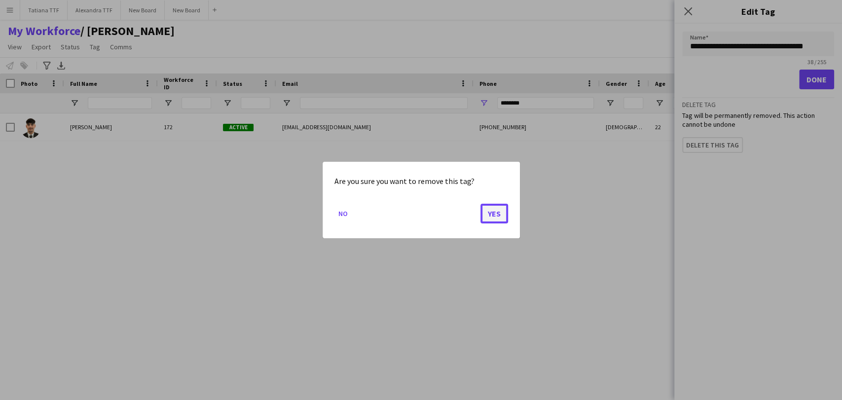
click at [497, 211] on button "Yes" at bounding box center [494, 214] width 28 height 20
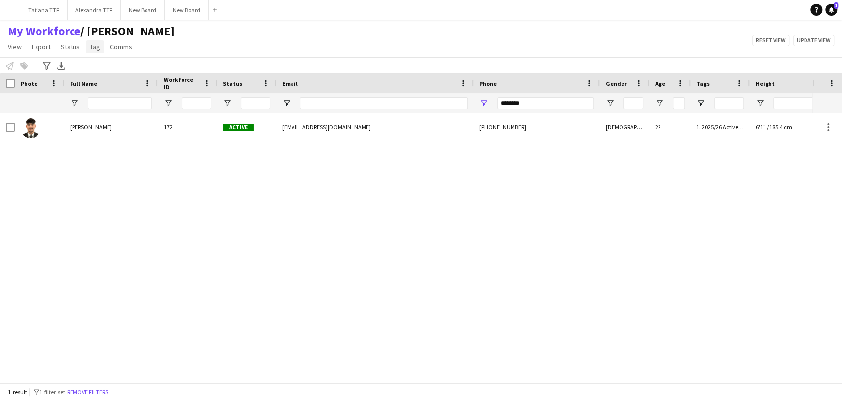
click at [92, 43] on span "Tag" at bounding box center [95, 46] width 10 height 9
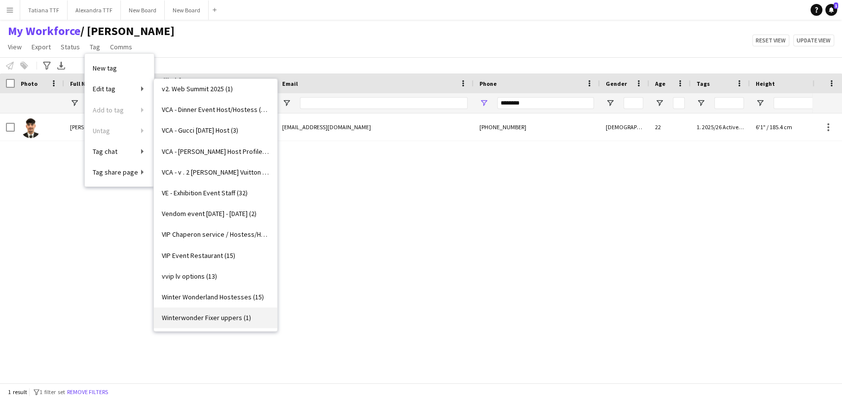
click at [206, 317] on span "Winterwonder Fixer uppers (1)" at bounding box center [206, 317] width 89 height 9
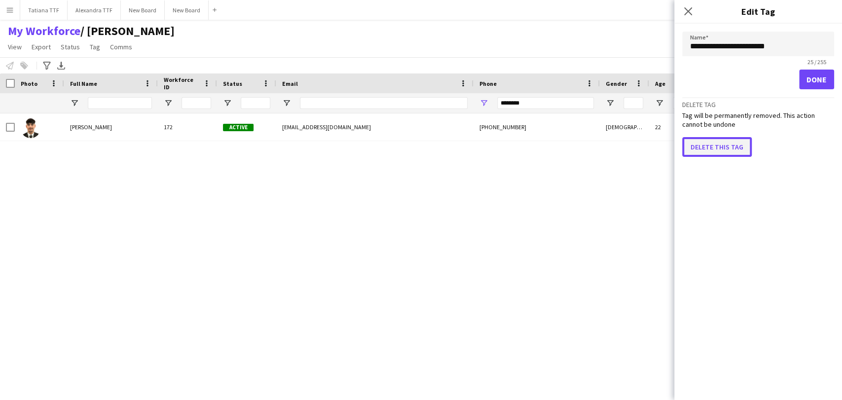
click at [709, 145] on button "Delete this tag" at bounding box center [717, 147] width 70 height 20
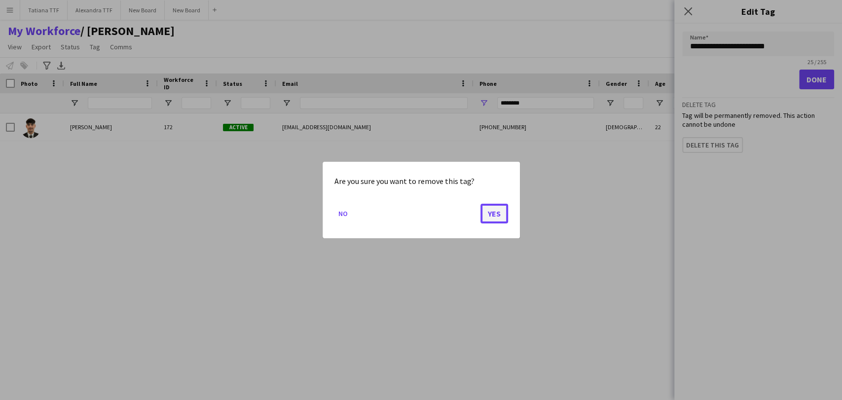
click at [494, 214] on button "Yes" at bounding box center [494, 214] width 28 height 20
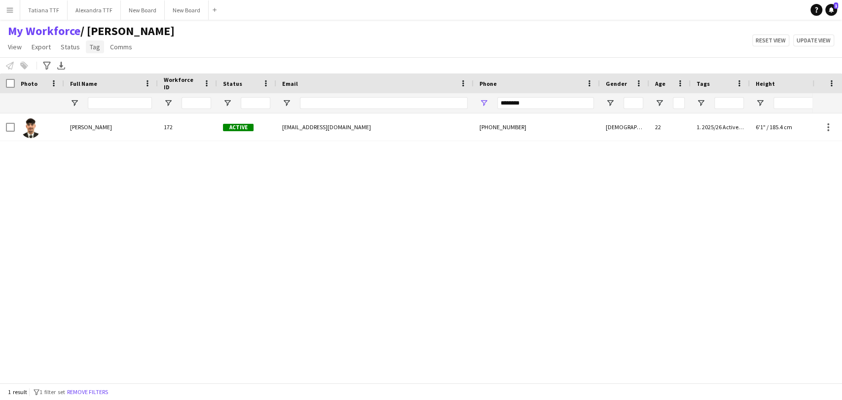
click at [91, 50] on span "Tag" at bounding box center [95, 46] width 10 height 9
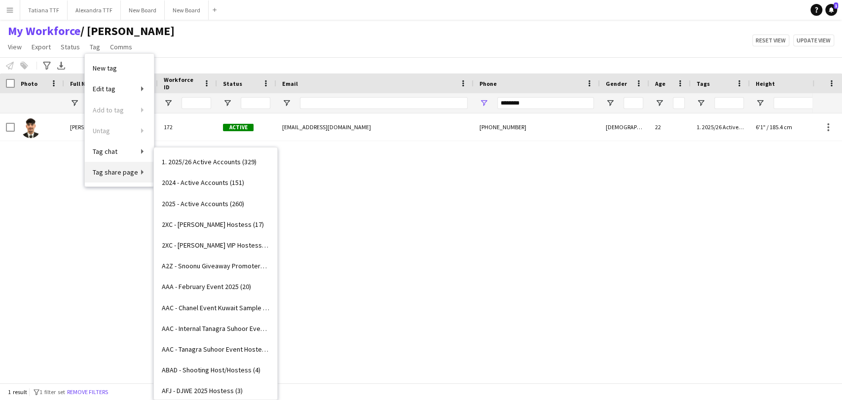
scroll to position [0, 0]
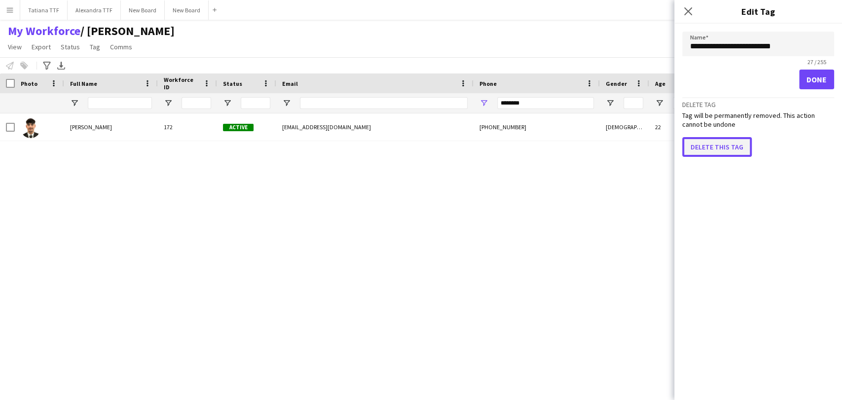
click at [725, 142] on button "Delete this tag" at bounding box center [717, 147] width 70 height 20
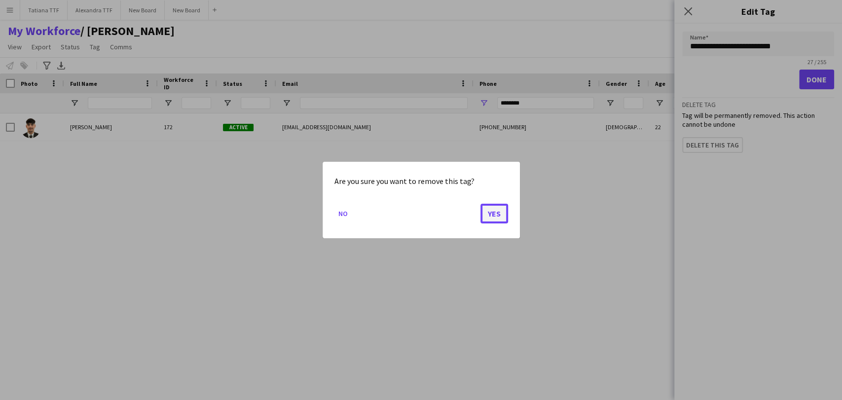
click at [491, 217] on button "Yes" at bounding box center [494, 214] width 28 height 20
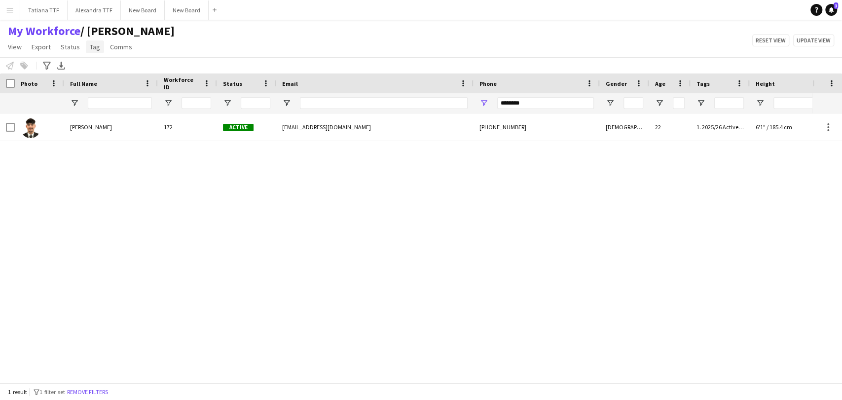
click at [91, 51] on link "Tag" at bounding box center [95, 46] width 18 height 13
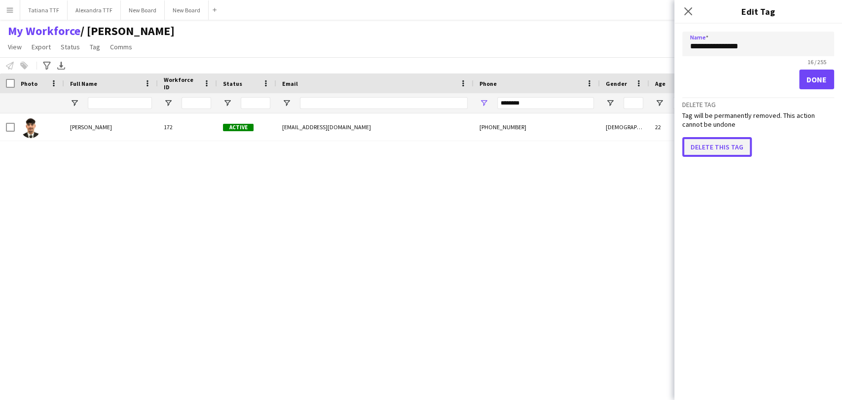
click at [725, 145] on button "Delete this tag" at bounding box center [717, 147] width 70 height 20
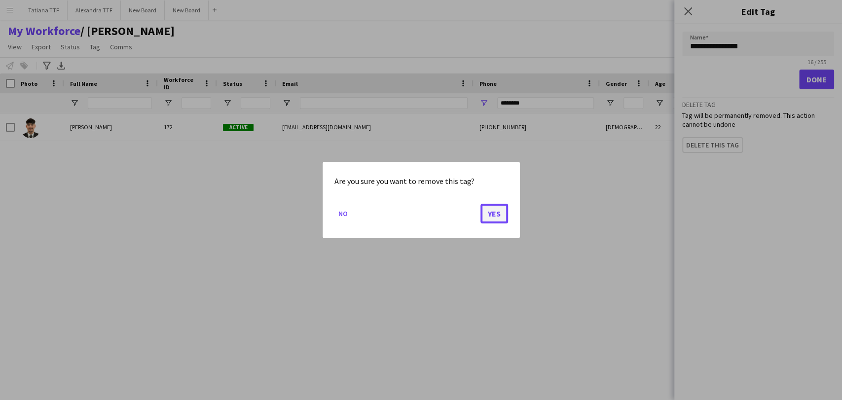
click at [497, 211] on button "Yes" at bounding box center [494, 214] width 28 height 20
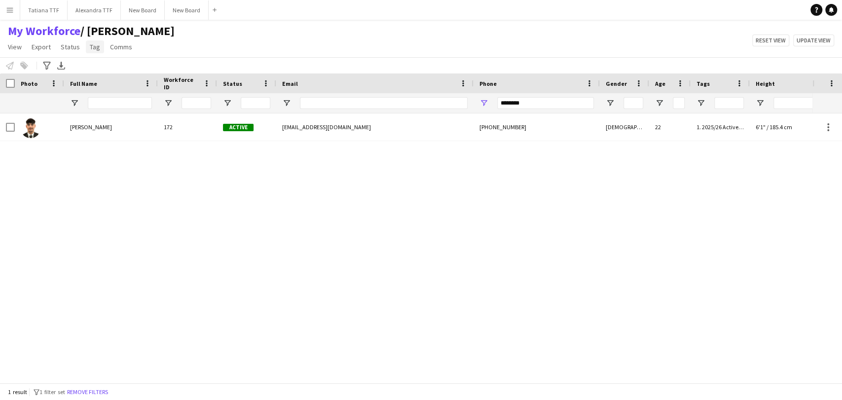
click at [91, 45] on span "Tag" at bounding box center [95, 46] width 10 height 9
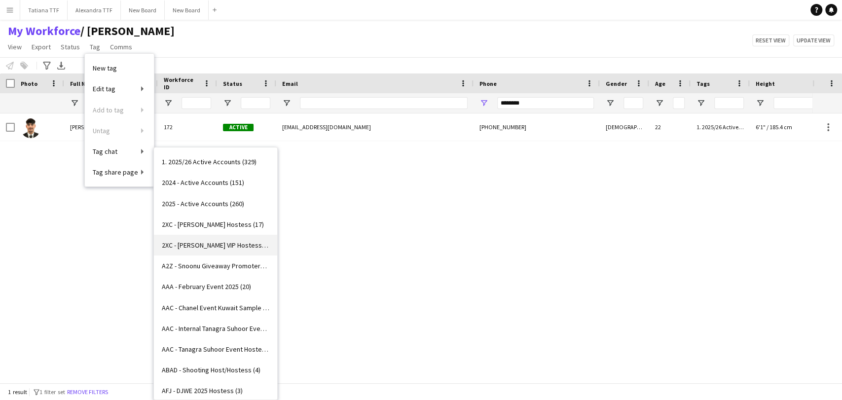
click at [218, 246] on span "2XC - JP Morgan VIP Hostess (22)" at bounding box center [215, 245] width 107 height 9
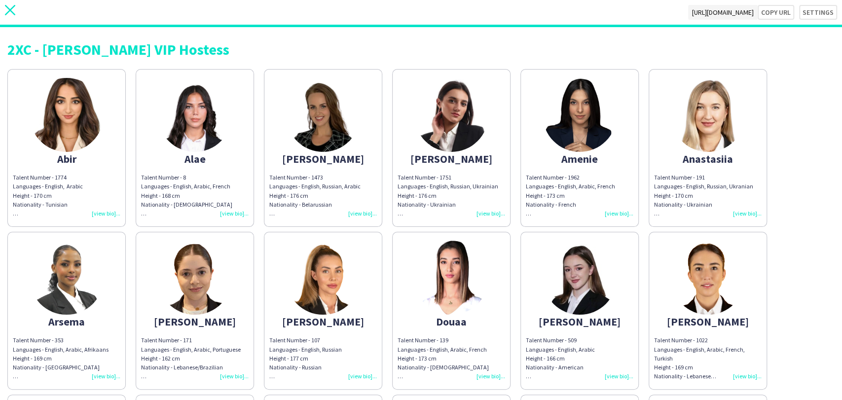
click at [9, 13] on icon "close" at bounding box center [10, 10] width 10 height 10
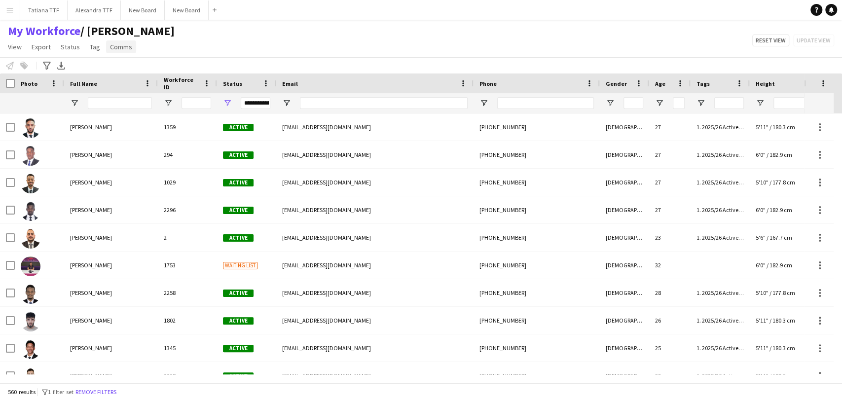
click at [126, 40] on link "Comms" at bounding box center [121, 46] width 30 height 13
drag, startPoint x: 210, startPoint y: 34, endPoint x: 200, endPoint y: 35, distance: 9.9
click at [208, 34] on div "My Workforce / TATIANA View Views Default view Alexandra View April Live Force …" at bounding box center [421, 41] width 842 height 34
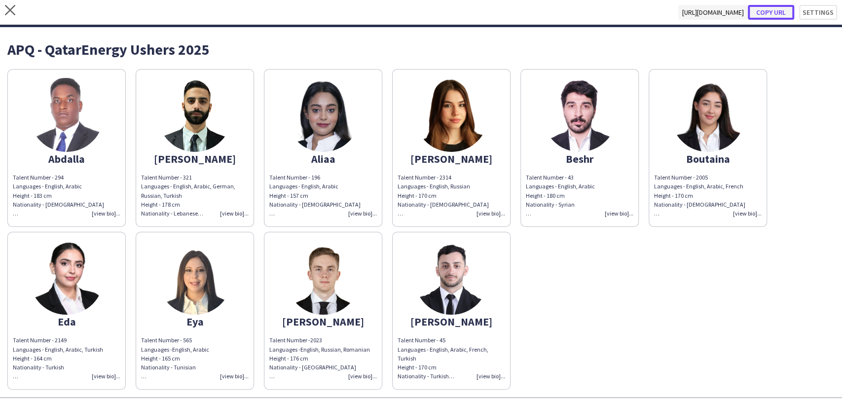
click at [772, 11] on button "Copy url" at bounding box center [770, 12] width 46 height 15
click at [311, 280] on img at bounding box center [323, 278] width 74 height 74
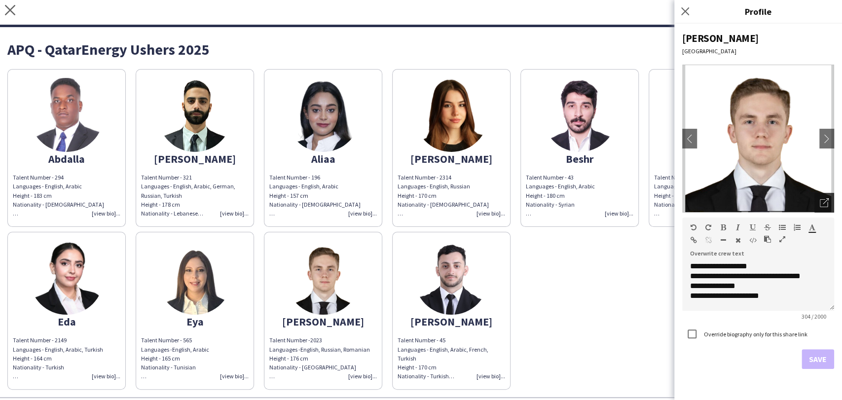
click at [822, 197] on div "Open photos pop-in" at bounding box center [824, 203] width 20 height 20
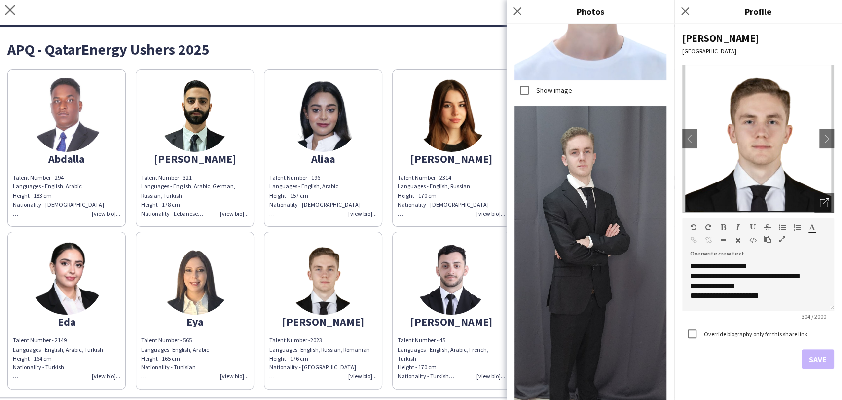
scroll to position [813, 0]
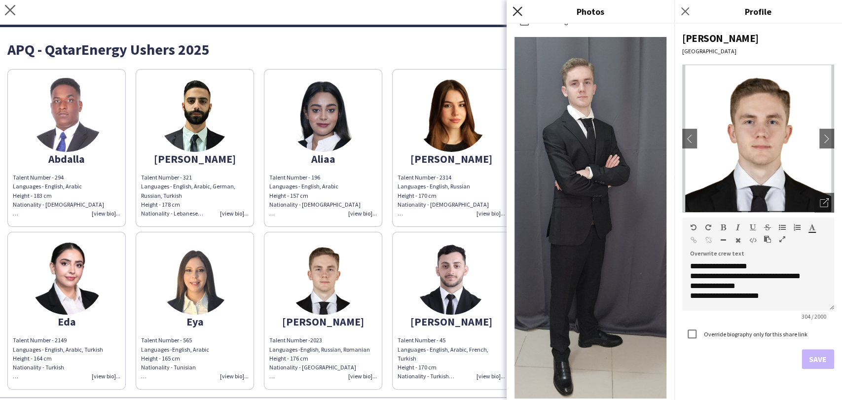
click at [514, 12] on icon "Close pop-in" at bounding box center [516, 10] width 9 height 9
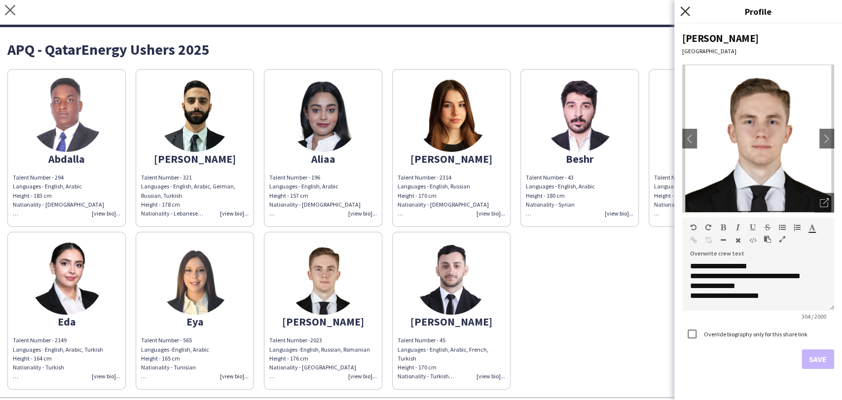
click at [683, 9] on icon at bounding box center [684, 10] width 9 height 9
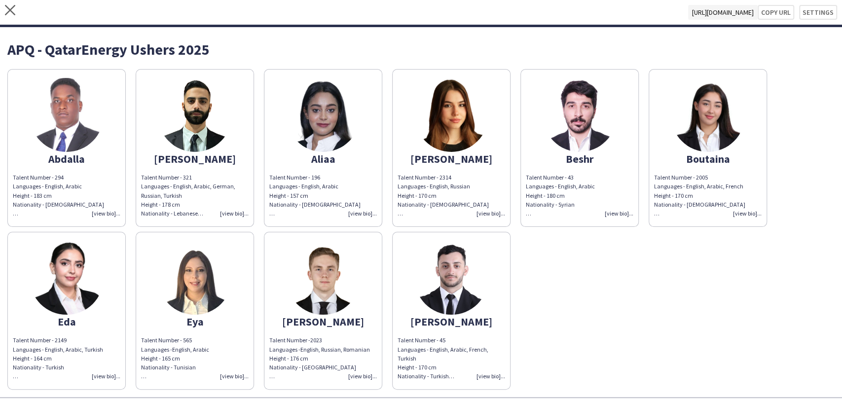
click at [496, 217] on div "Languages - English, Russian Height - 170 cm Nationality - Lithuania Experience…" at bounding box center [450, 200] width 107 height 36
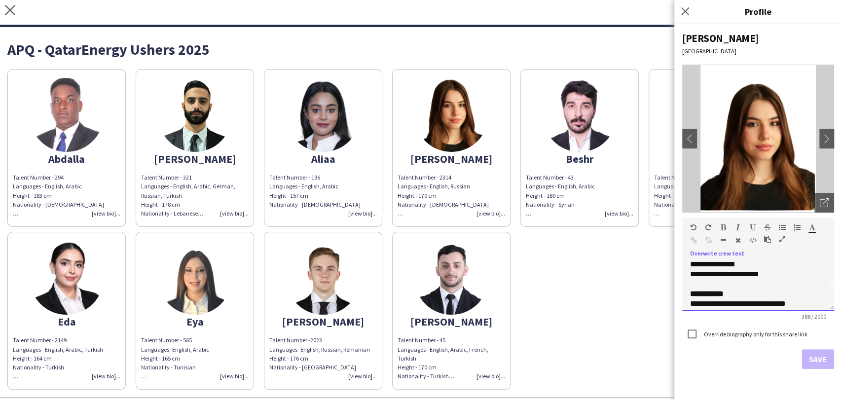
scroll to position [43, 0]
click at [619, 212] on div "Talent Number - 43 Languages - English, Arabic Height - 180 cm Nationality - Sy…" at bounding box center [579, 195] width 107 height 45
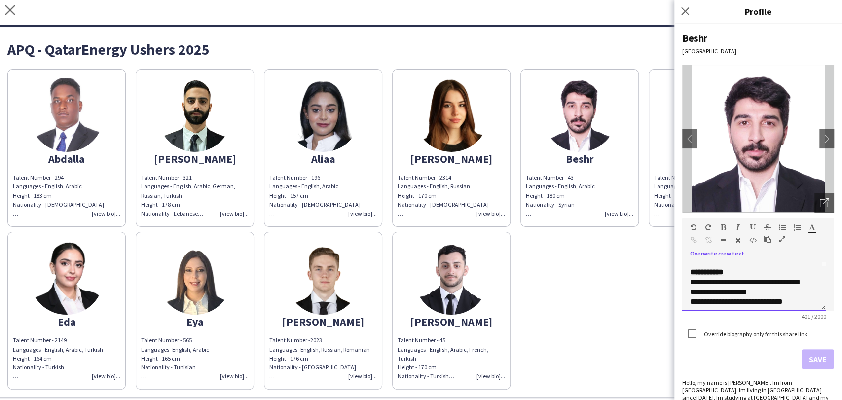
click at [750, 271] on div "**********" at bounding box center [754, 272] width 128 height 10
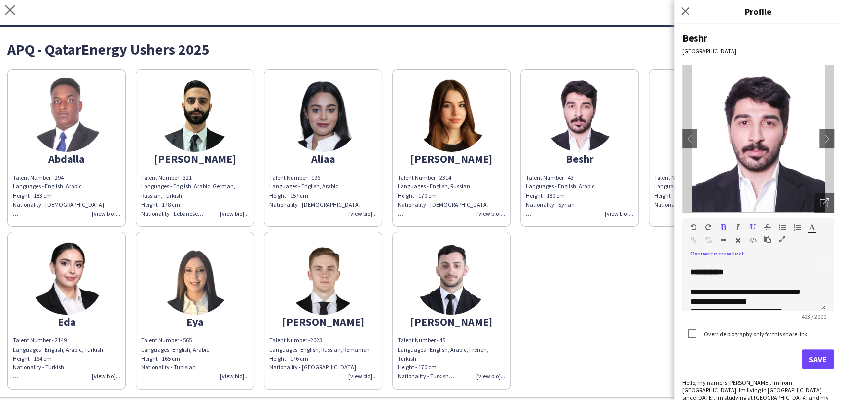
click at [750, 225] on icon "button" at bounding box center [752, 227] width 6 height 7
click at [726, 228] on button "button" at bounding box center [722, 227] width 7 height 8
drag, startPoint x: 716, startPoint y: 287, endPoint x: 725, endPoint y: 281, distance: 10.3
drag, startPoint x: 774, startPoint y: 275, endPoint x: 765, endPoint y: 281, distance: 10.3
click at [813, 356] on button "Save" at bounding box center [817, 359] width 33 height 20
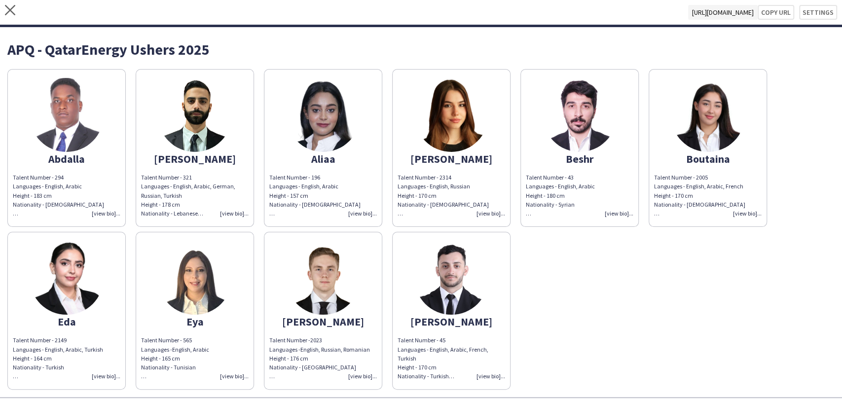
click at [225, 212] on div "Talent Number - 321 Languages - English, Arabic, German, Russian, Turkish Heigh…" at bounding box center [194, 195] width 107 height 45
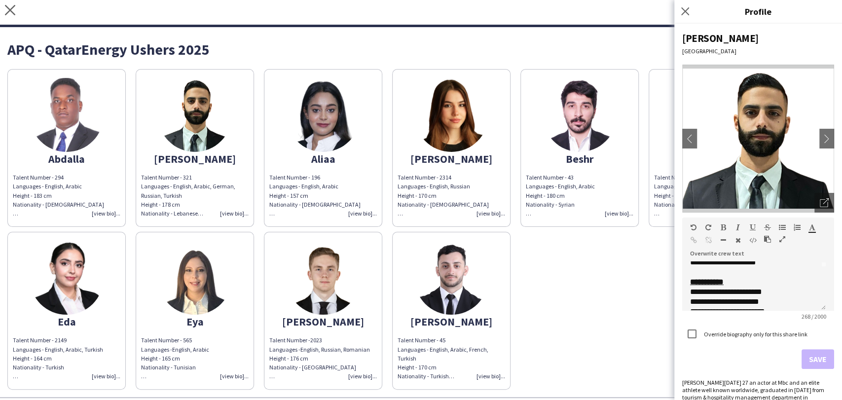
click at [365, 374] on div "Talent Number -2023 Languages -English, Russian, Romanian Height - 176 cm Natio…" at bounding box center [322, 358] width 107 height 45
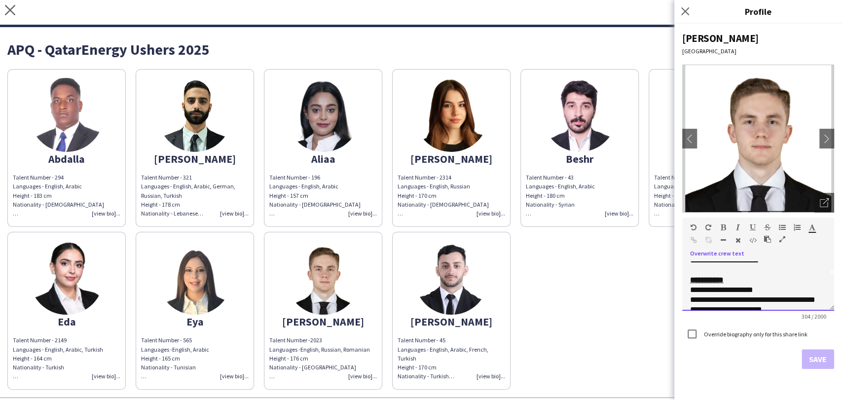
scroll to position [55, 0]
click at [745, 266] on div "**********" at bounding box center [758, 261] width 136 height 10
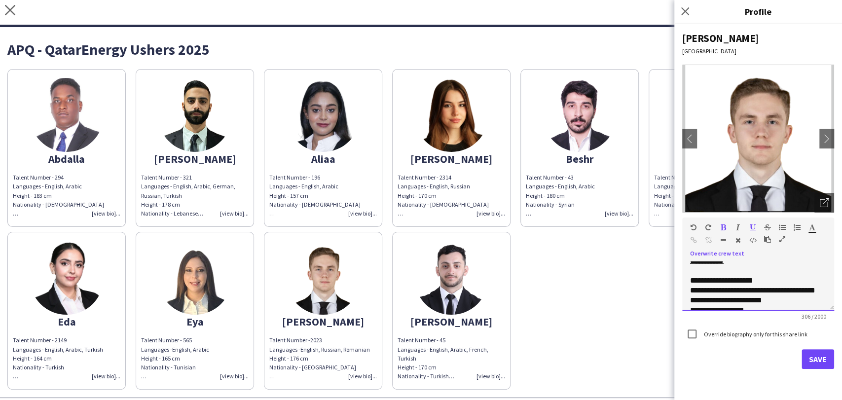
click at [718, 228] on div at bounding box center [705, 229] width 30 height 12
click at [724, 226] on icon "button" at bounding box center [722, 227] width 5 height 7
click at [752, 227] on icon "button" at bounding box center [752, 227] width 6 height 7
click at [749, 270] on div "**********" at bounding box center [754, 266] width 128 height 20
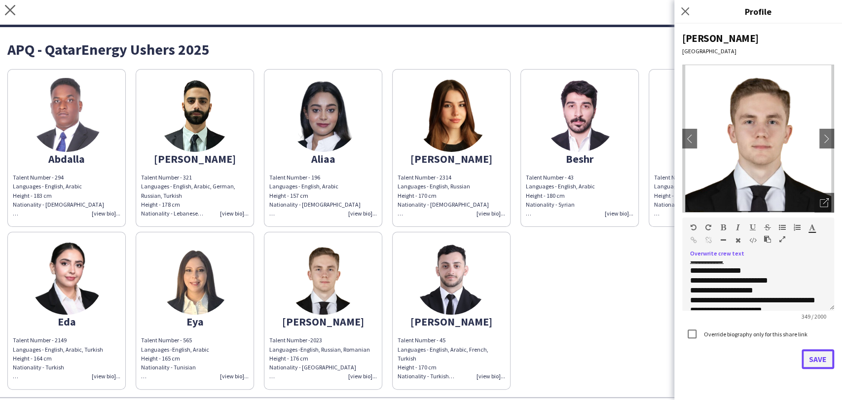
click at [817, 358] on button "Save" at bounding box center [817, 359] width 33 height 20
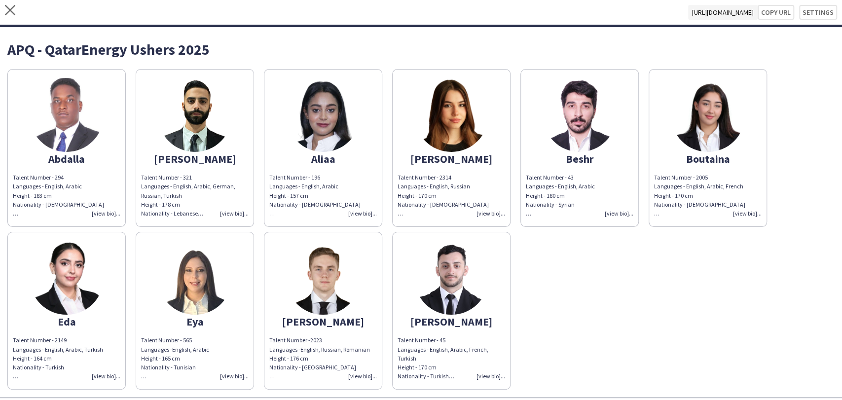
click at [494, 374] on div "Talent Number - 45 Languages - English, Arabic, French, Turkish Height - 170 cm…" at bounding box center [450, 358] width 107 height 45
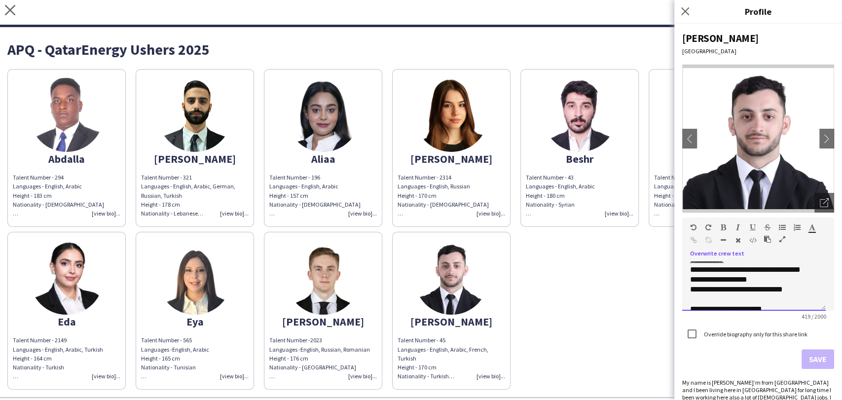
scroll to position [43, 0]
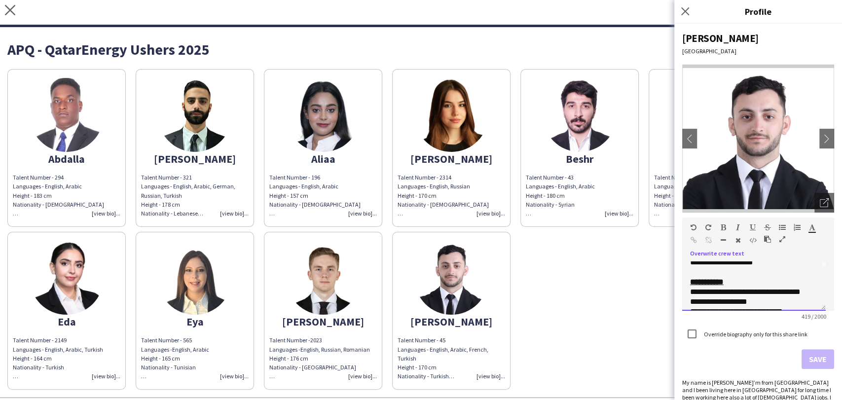
click at [778, 283] on div "**********" at bounding box center [749, 282] width 119 height 10
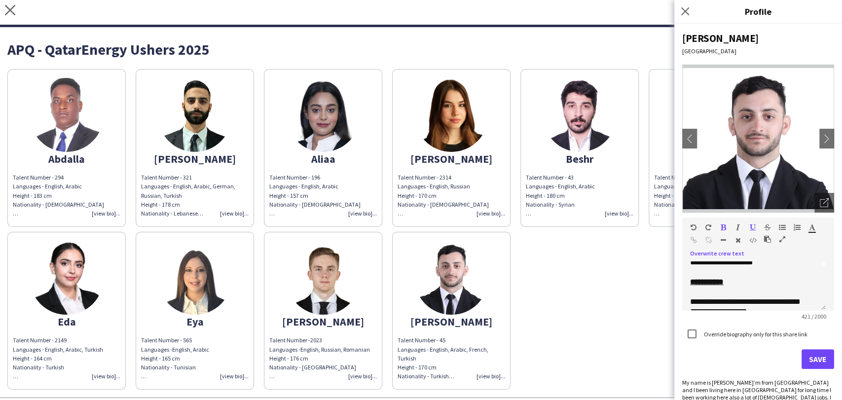
click at [754, 224] on icon "button" at bounding box center [752, 227] width 6 height 7
click at [722, 227] on icon "button" at bounding box center [722, 227] width 5 height 7
click at [806, 360] on button "Save" at bounding box center [817, 359] width 33 height 20
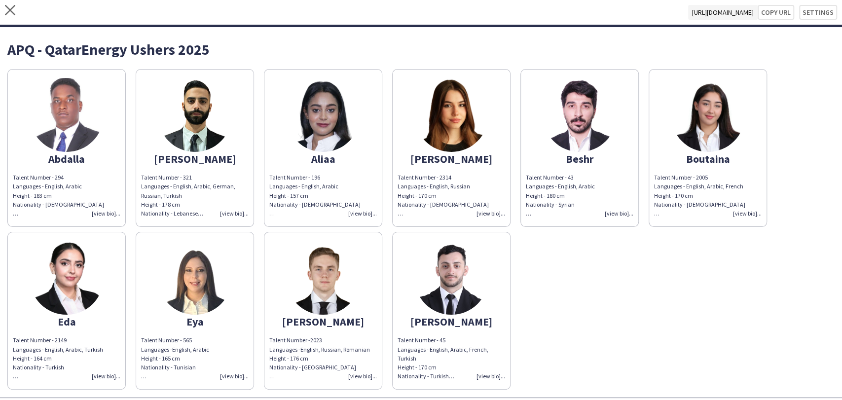
click at [233, 212] on div "Talent Number - 321 Languages - English, Arabic, German, Russian, Turkish Heigh…" at bounding box center [194, 195] width 107 height 45
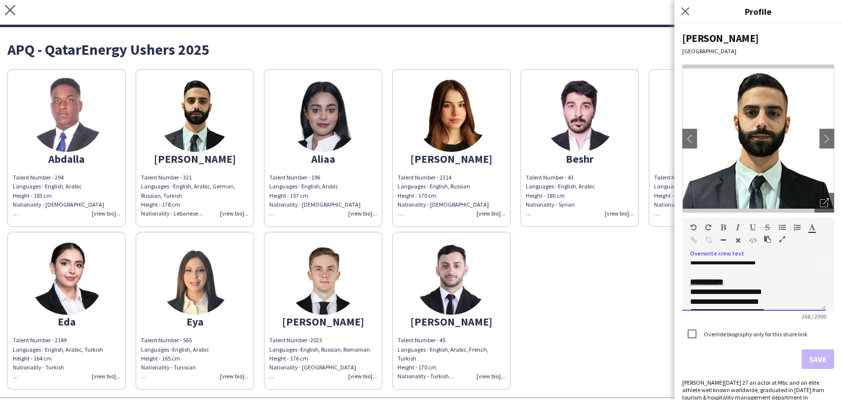
click at [748, 282] on div "**********" at bounding box center [754, 282] width 128 height 10
click at [754, 229] on icon "button" at bounding box center [752, 227] width 6 height 7
click at [724, 228] on icon "button" at bounding box center [722, 227] width 5 height 7
click at [808, 357] on button "Save" at bounding box center [817, 359] width 33 height 20
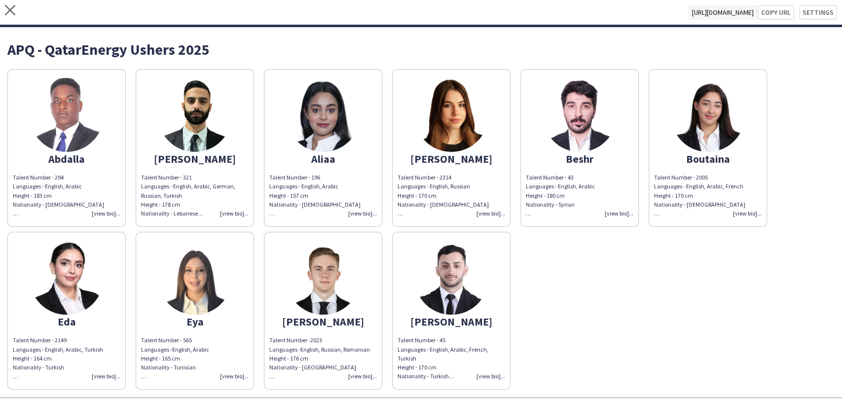
click at [495, 213] on div "Talent Number - 2314 Languages - English, Russian Height - 170 cm Nationality -…" at bounding box center [450, 195] width 107 height 45
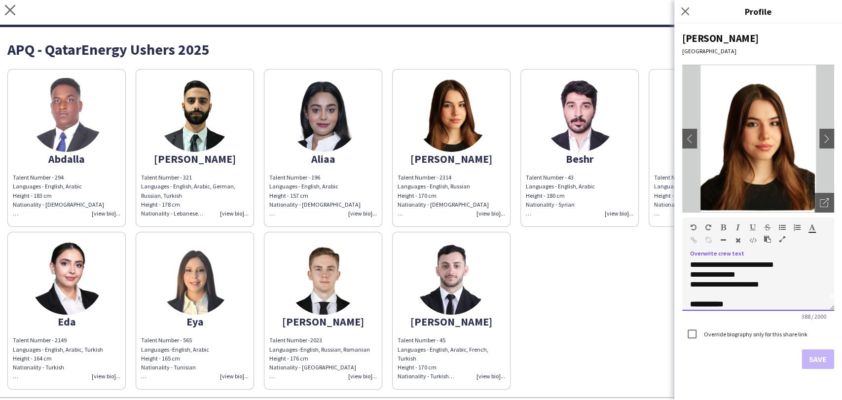
scroll to position [22, 0]
click at [682, 12] on icon "Close pop-in" at bounding box center [684, 10] width 9 height 9
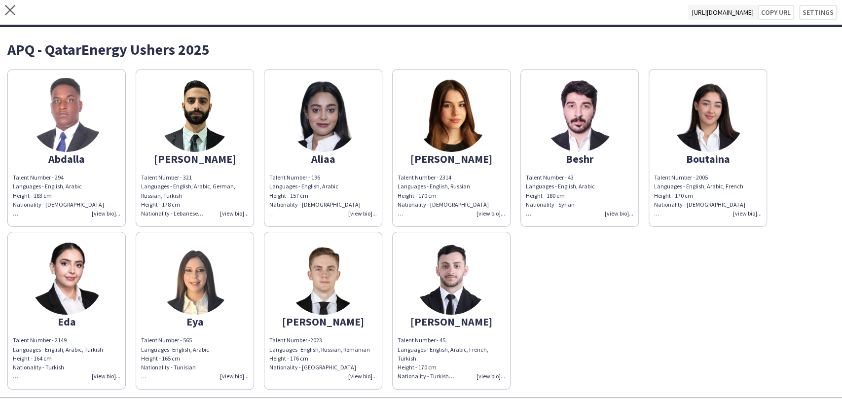
click at [0, 13] on div "close https://admin.liveforce.co/v2/s/cde89ef3-dd4f-4fe5-a795-7a725afafb69 Copy…" at bounding box center [421, 13] width 842 height 27
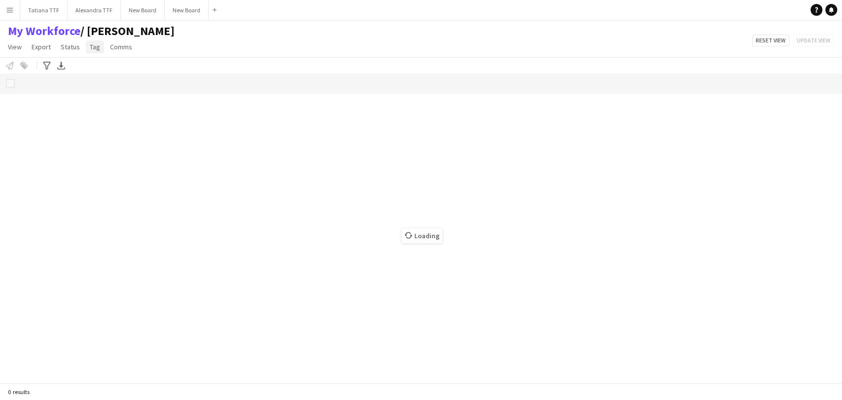
click at [95, 45] on span "Tag" at bounding box center [95, 46] width 10 height 9
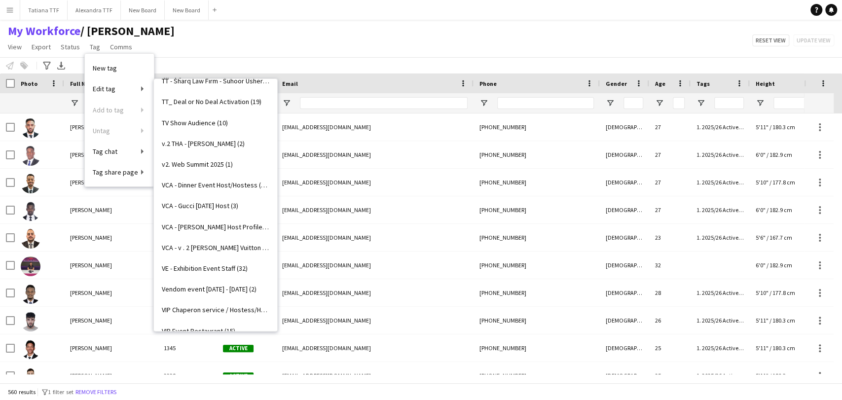
scroll to position [3292, 0]
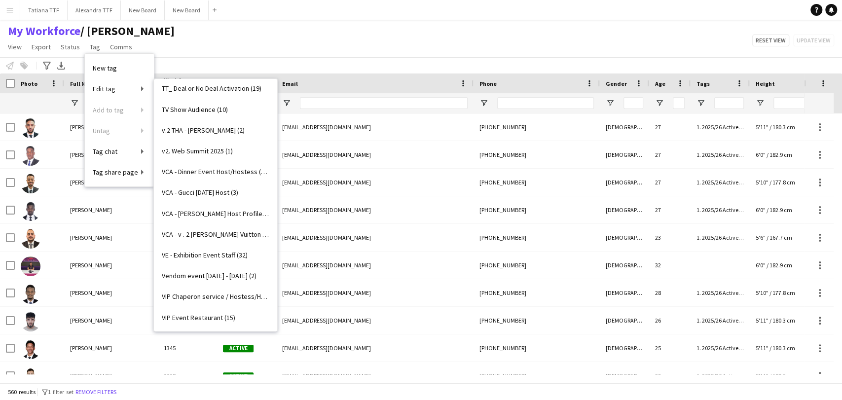
drag, startPoint x: 235, startPoint y: 317, endPoint x: 195, endPoint y: 318, distance: 39.4
click at [195, 318] on span "VIP Event Restaurant (15)" at bounding box center [198, 317] width 73 height 9
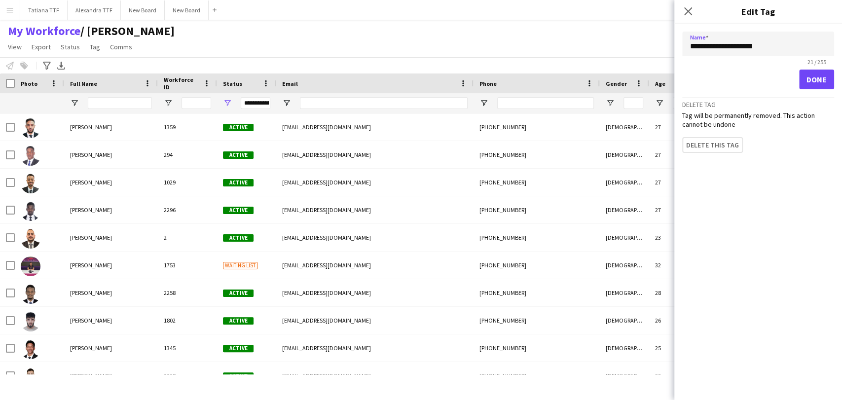
click at [743, 134] on div "Delete tag Tag will be permanently removed. This action cannot be undone Delete…" at bounding box center [758, 125] width 152 height 56
click at [695, 144] on button "Delete this tag" at bounding box center [717, 147] width 70 height 20
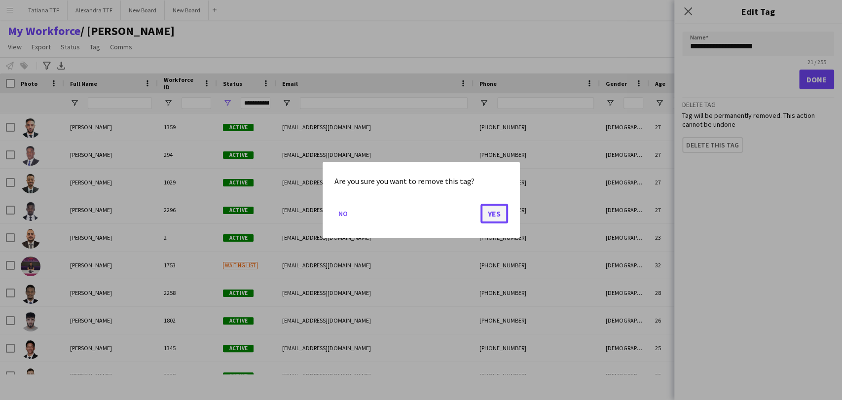
click at [497, 212] on button "Yes" at bounding box center [494, 214] width 28 height 20
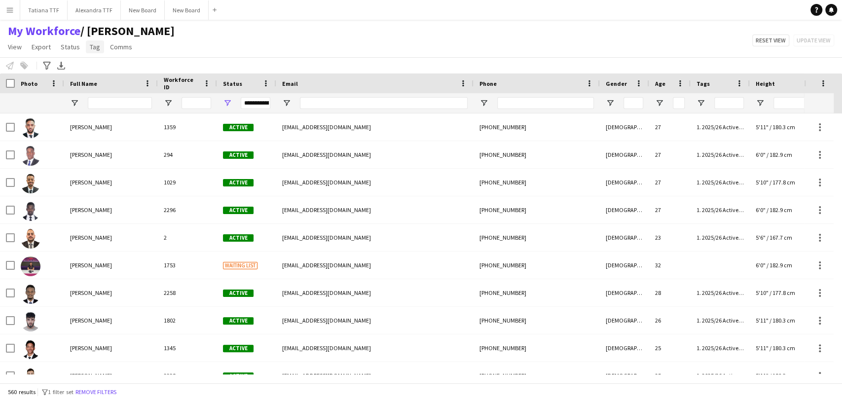
click at [95, 46] on span "Tag" at bounding box center [95, 46] width 10 height 9
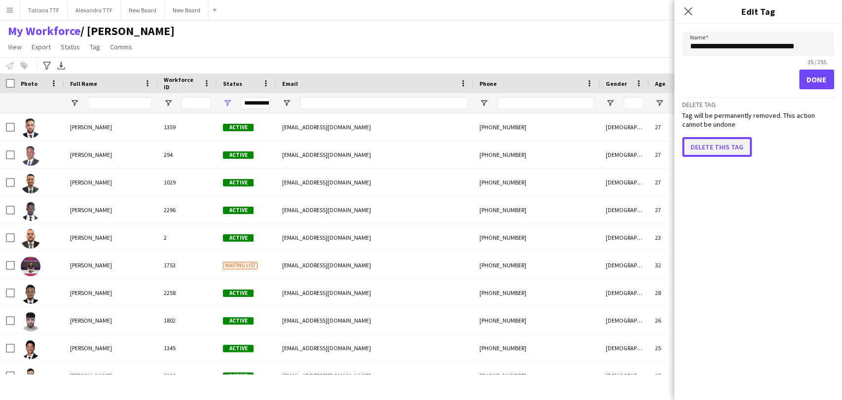
click at [723, 144] on button "Delete this tag" at bounding box center [717, 147] width 70 height 20
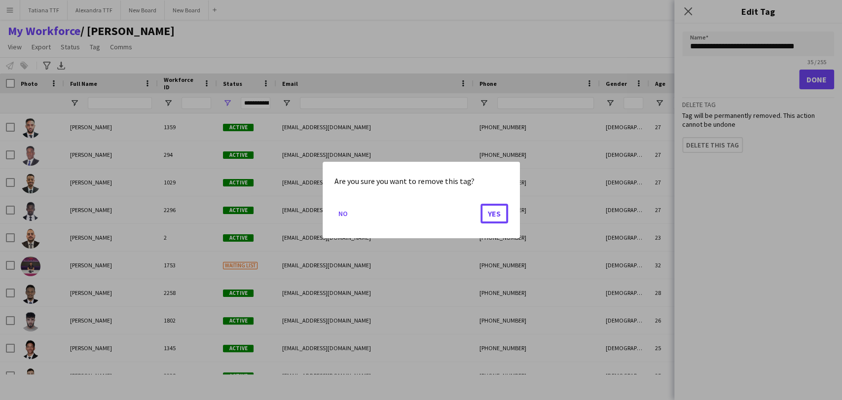
drag, startPoint x: 498, startPoint y: 216, endPoint x: 434, endPoint y: 202, distance: 65.8
click at [497, 217] on button "Yes" at bounding box center [494, 214] width 28 height 20
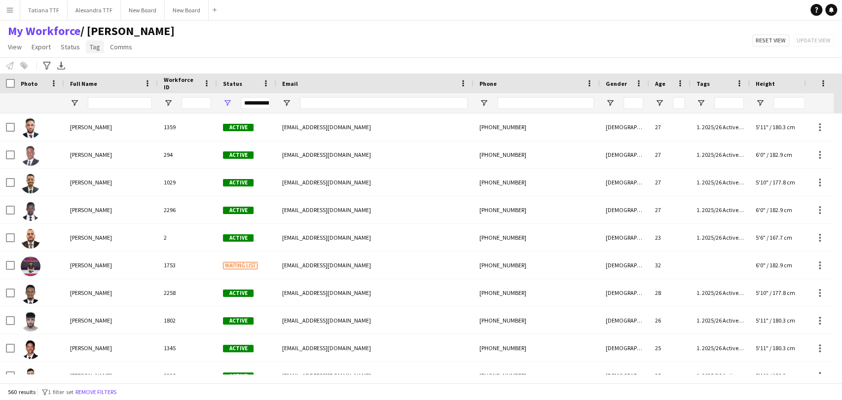
click at [94, 46] on span "Tag" at bounding box center [95, 46] width 10 height 9
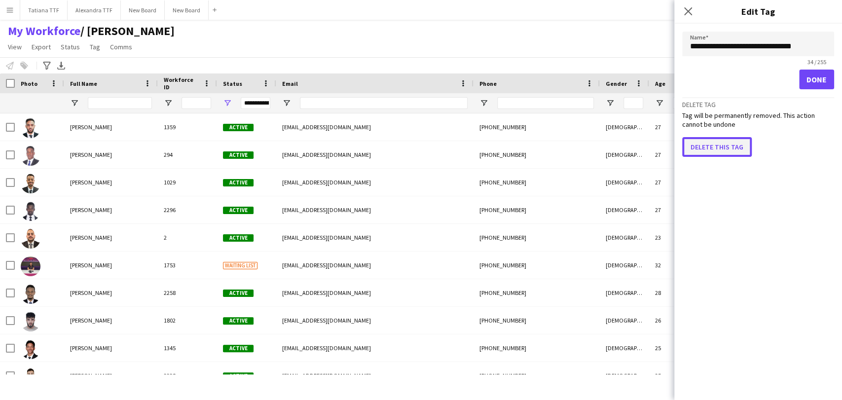
click at [707, 143] on button "Delete this tag" at bounding box center [717, 147] width 70 height 20
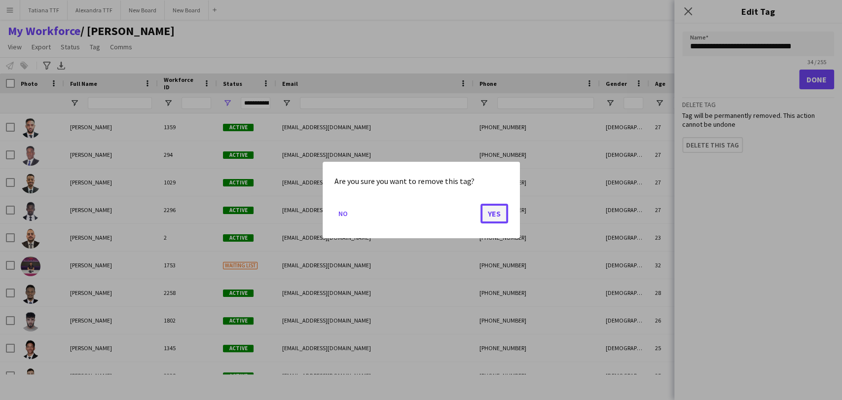
click at [493, 215] on button "Yes" at bounding box center [494, 214] width 28 height 20
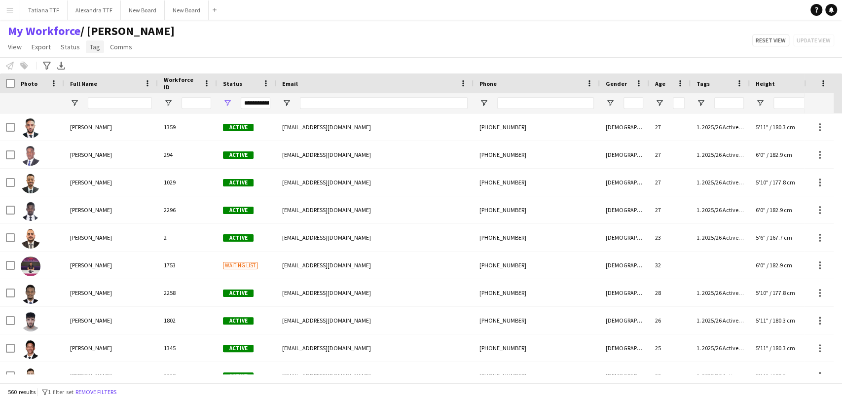
click at [96, 51] on link "Tag" at bounding box center [95, 46] width 18 height 13
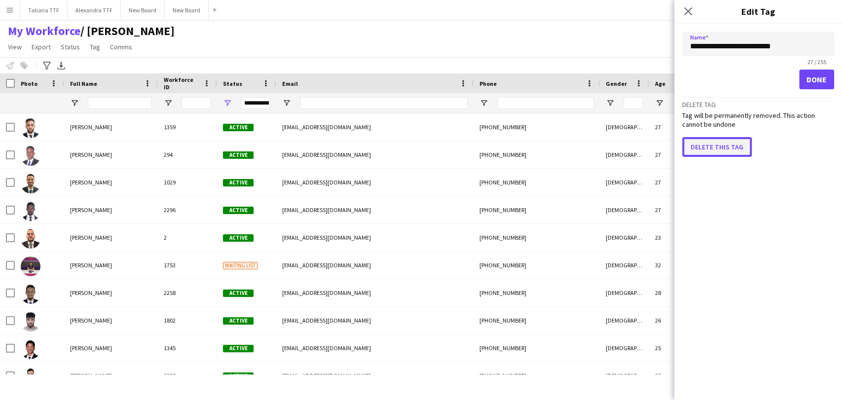
click at [703, 147] on button "Delete this tag" at bounding box center [717, 147] width 70 height 20
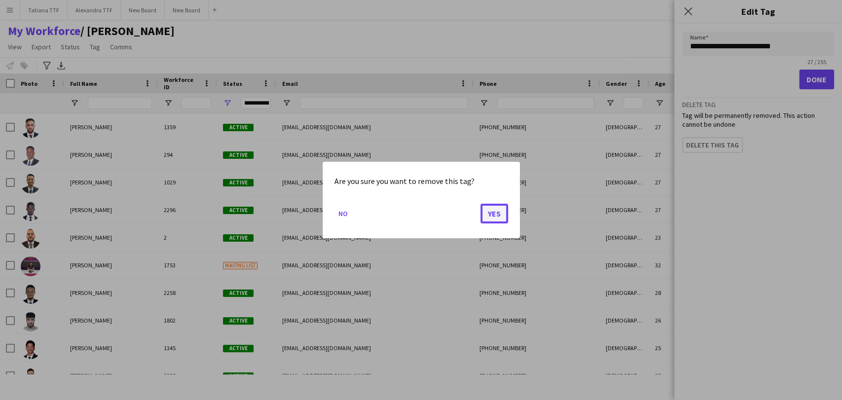
click at [496, 215] on button "Yes" at bounding box center [494, 214] width 28 height 20
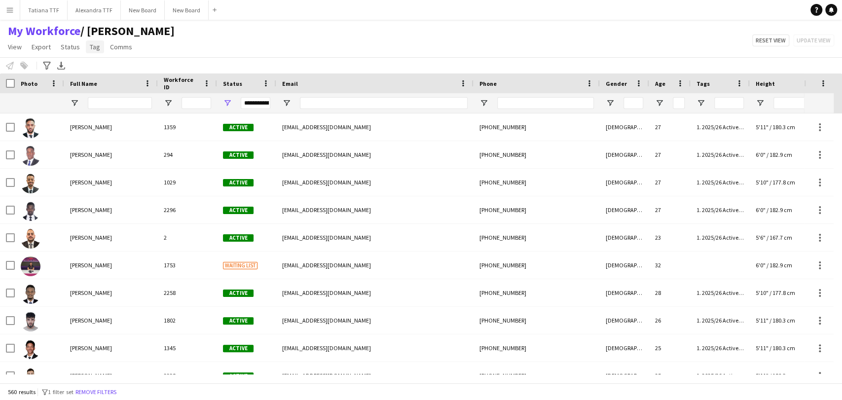
click at [91, 48] on span "Tag" at bounding box center [95, 46] width 10 height 9
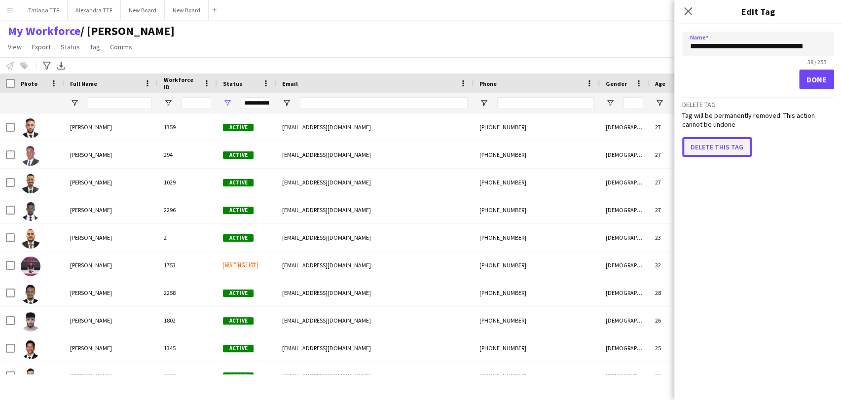
click at [712, 146] on button "Delete this tag" at bounding box center [717, 147] width 70 height 20
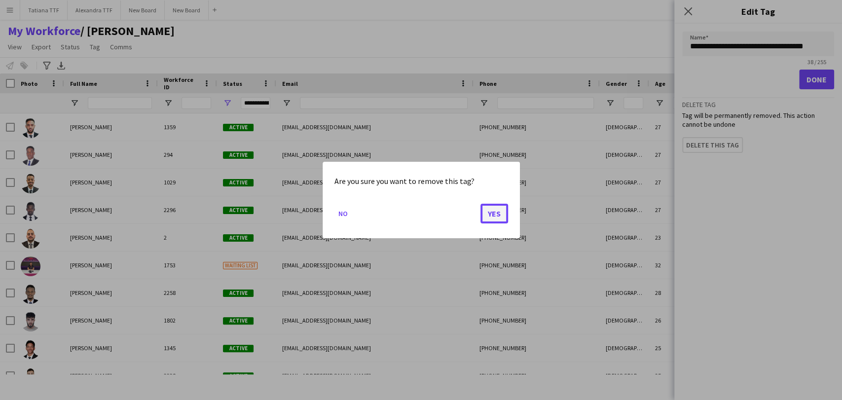
click at [497, 214] on button "Yes" at bounding box center [494, 214] width 28 height 20
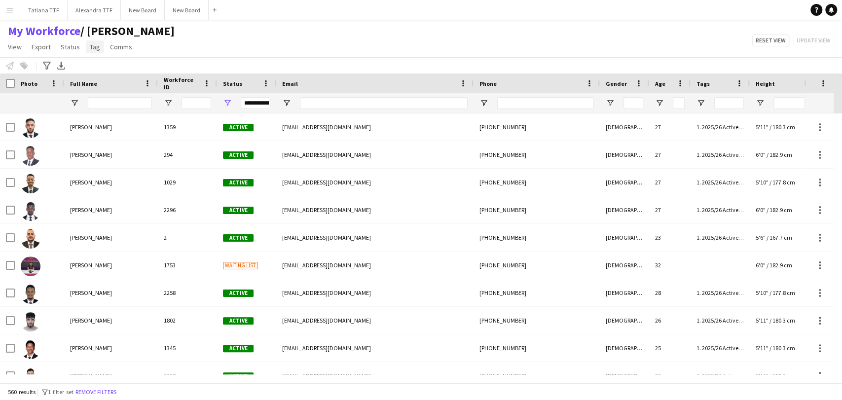
click at [91, 47] on span "Tag" at bounding box center [95, 46] width 10 height 9
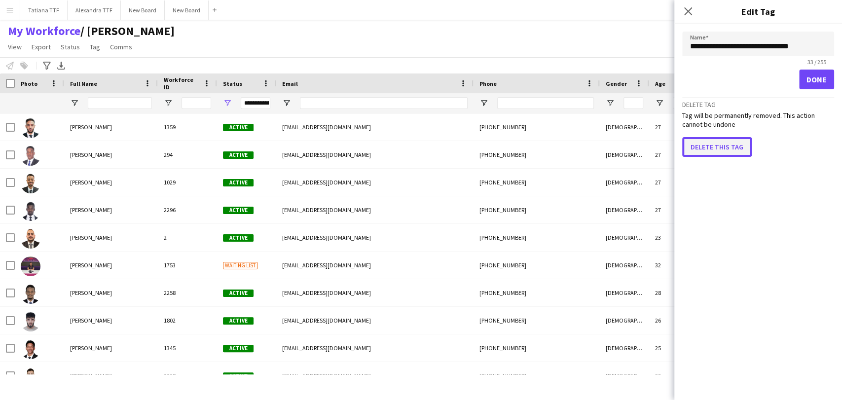
click at [711, 140] on button "Delete this tag" at bounding box center [717, 147] width 70 height 20
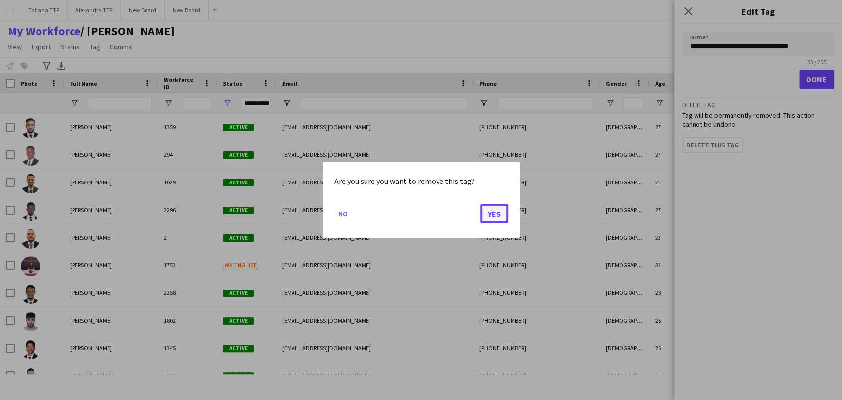
click at [501, 212] on button "Yes" at bounding box center [494, 214] width 28 height 20
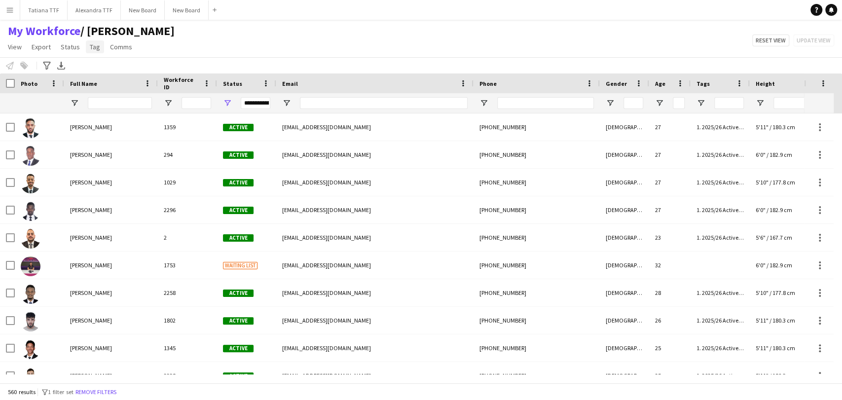
click at [91, 48] on span "Tag" at bounding box center [95, 46] width 10 height 9
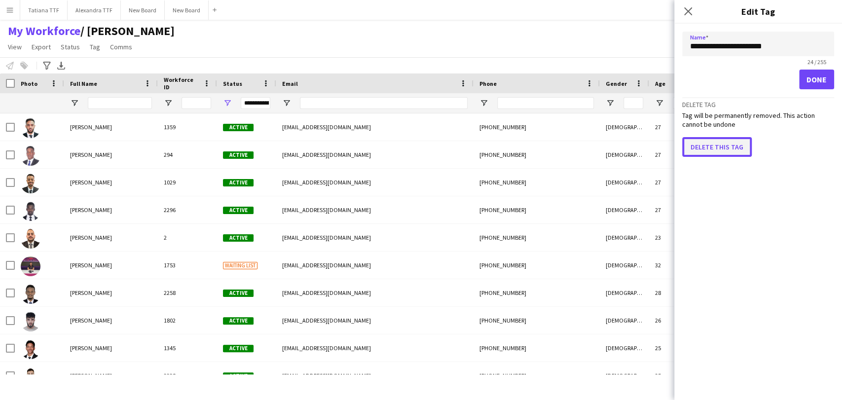
click at [720, 145] on button "Delete this tag" at bounding box center [717, 147] width 70 height 20
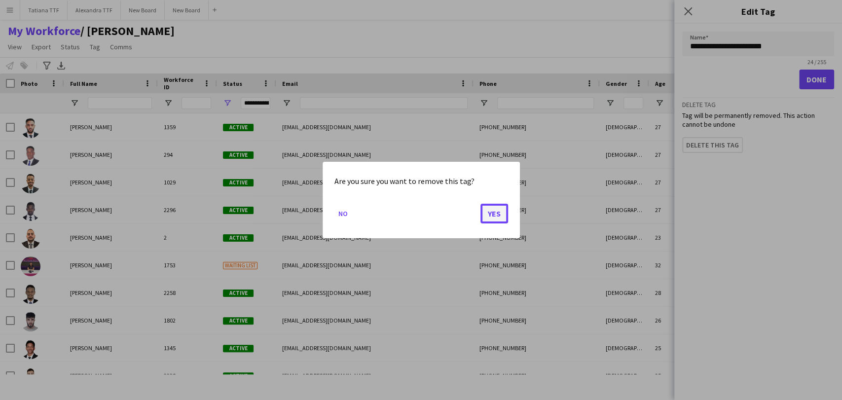
click at [496, 204] on button "Yes" at bounding box center [494, 214] width 28 height 20
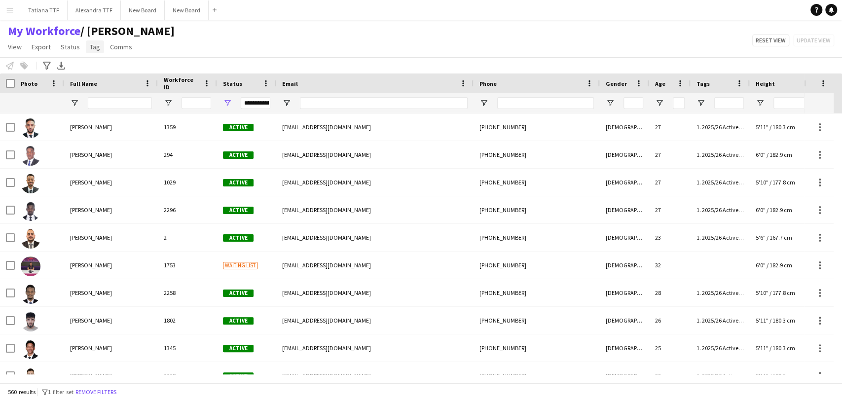
click at [99, 45] on link "Tag" at bounding box center [95, 46] width 18 height 13
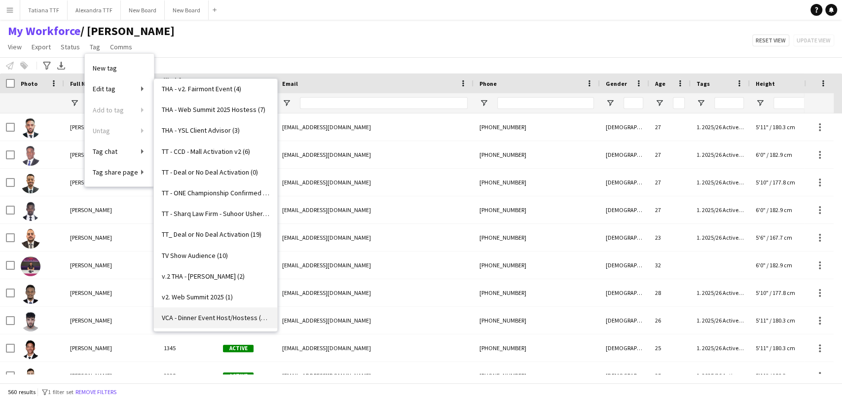
click at [226, 314] on span "VCA - Dinner Event Host/Hostess (13)" at bounding box center [215, 317] width 107 height 9
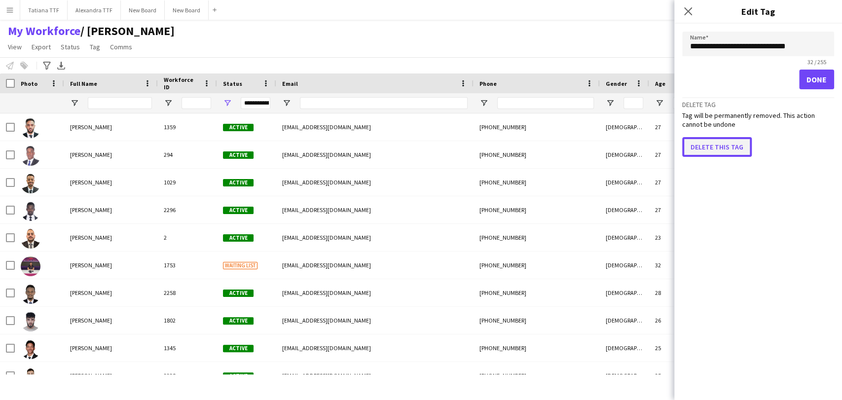
click at [716, 146] on button "Delete this tag" at bounding box center [717, 147] width 70 height 20
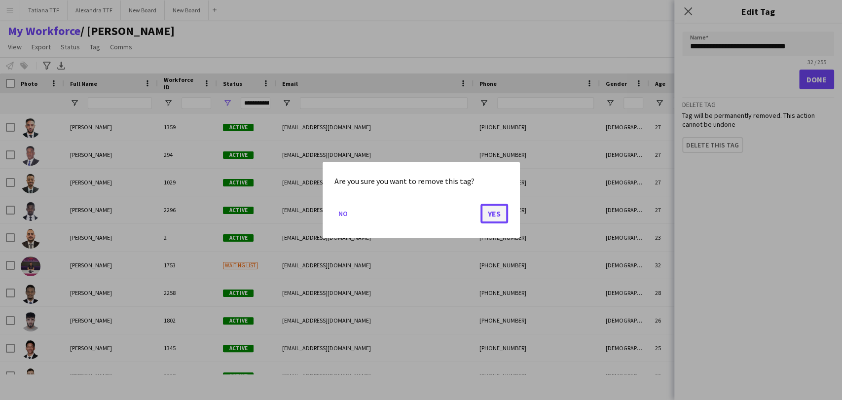
click at [496, 214] on button "Yes" at bounding box center [494, 214] width 28 height 20
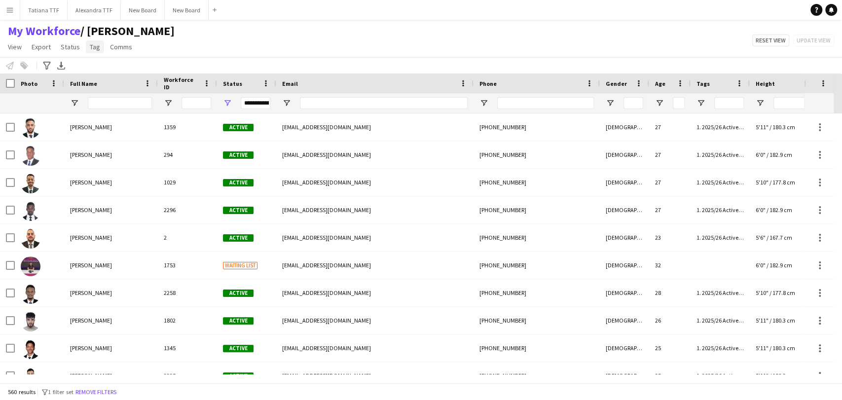
click at [87, 47] on link "Tag" at bounding box center [95, 46] width 18 height 13
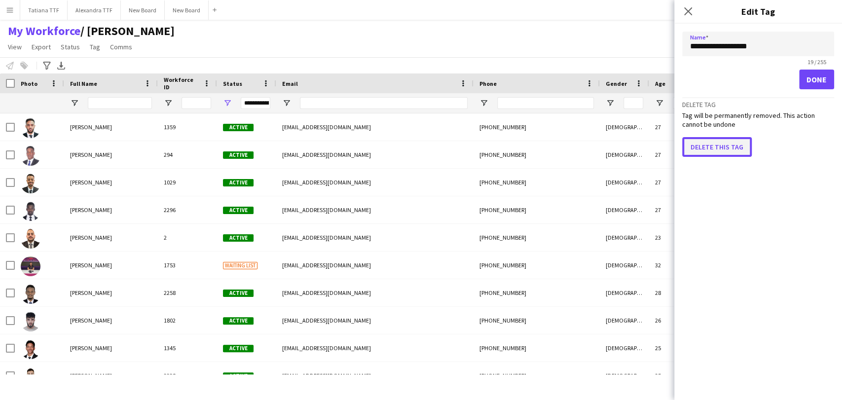
click at [730, 145] on button "Delete this tag" at bounding box center [717, 147] width 70 height 20
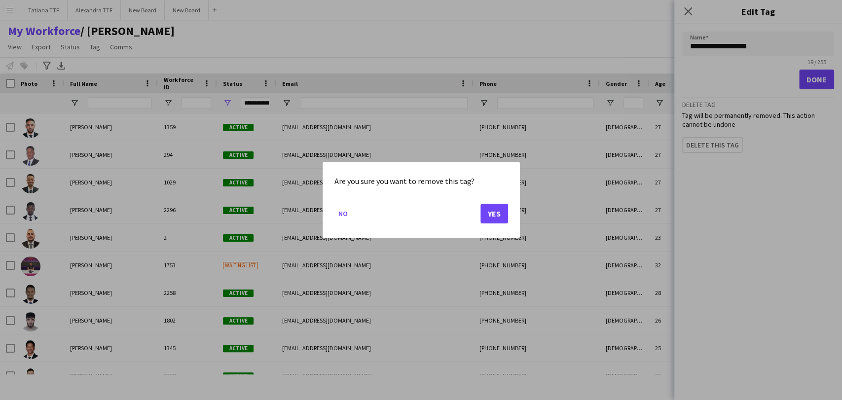
click at [509, 209] on div "Are you sure you want to remove this tag? No Yes" at bounding box center [420, 200] width 197 height 76
click at [498, 213] on button "Yes" at bounding box center [494, 214] width 28 height 20
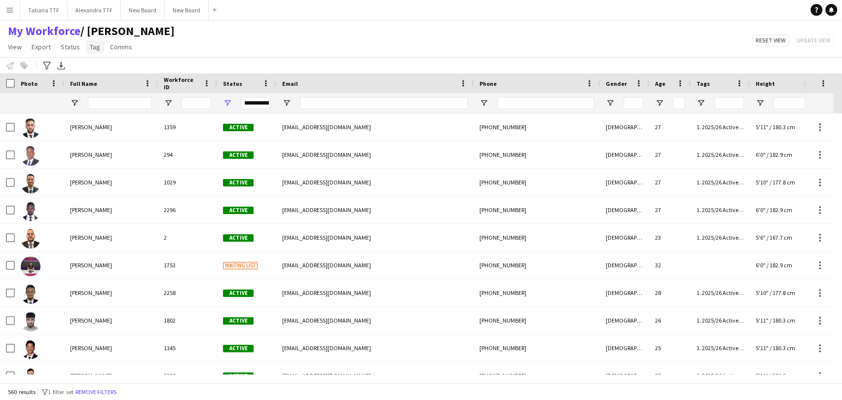
click at [91, 50] on span "Tag" at bounding box center [95, 46] width 10 height 9
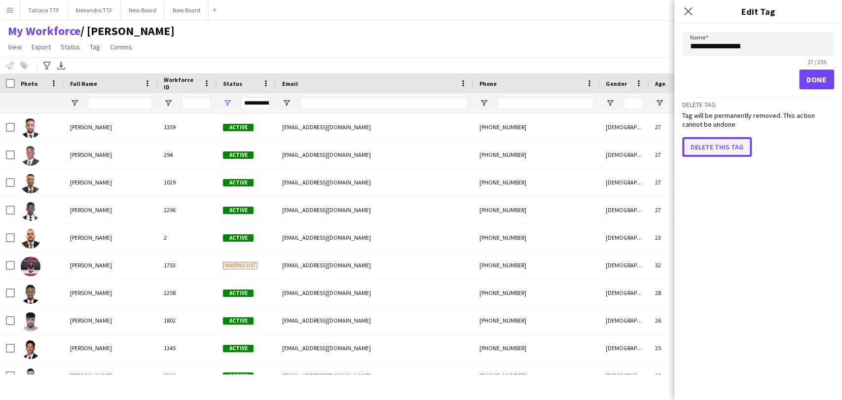
click at [706, 141] on button "Delete this tag" at bounding box center [717, 147] width 70 height 20
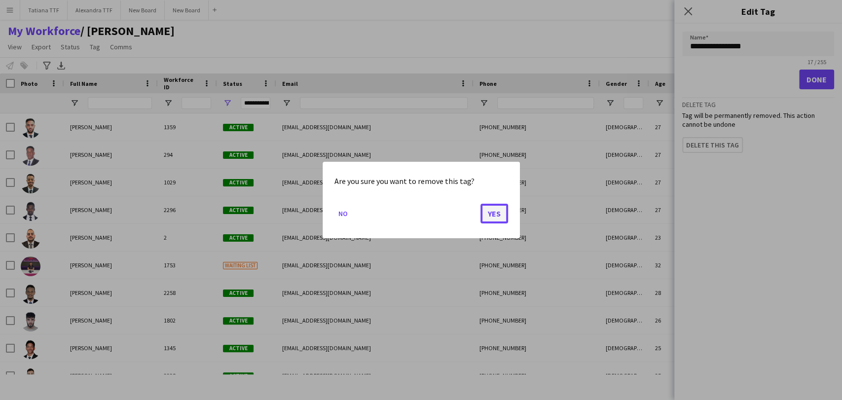
click at [501, 212] on button "Yes" at bounding box center [494, 214] width 28 height 20
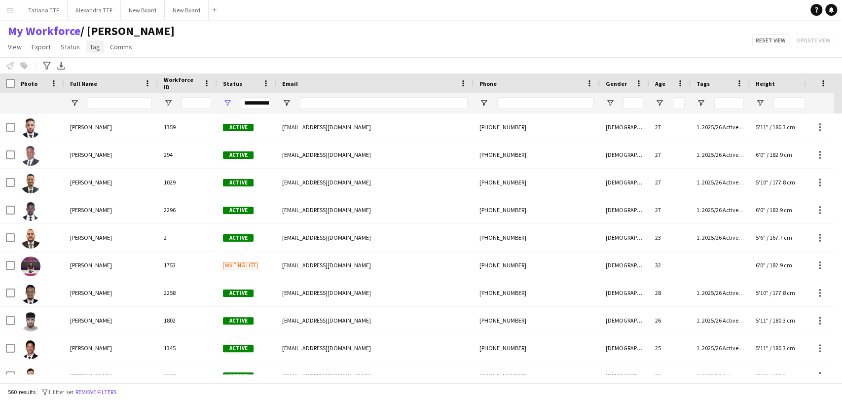
click at [90, 52] on link "Tag" at bounding box center [95, 46] width 18 height 13
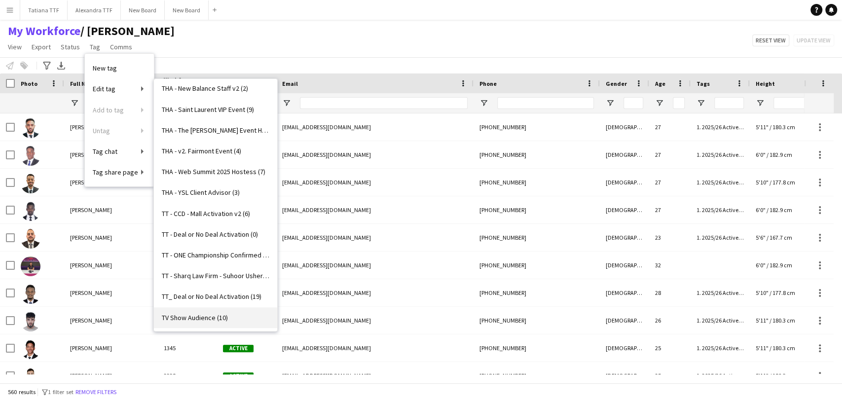
click at [211, 317] on span "TV Show Audience (10)" at bounding box center [195, 317] width 66 height 9
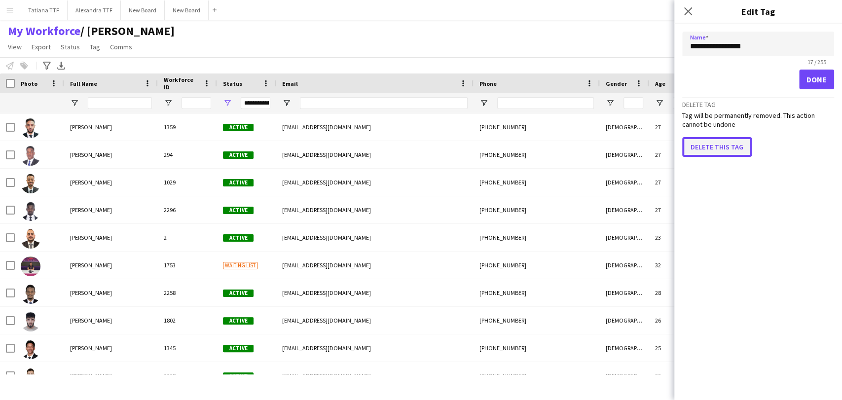
click at [720, 138] on button "Delete this tag" at bounding box center [717, 147] width 70 height 20
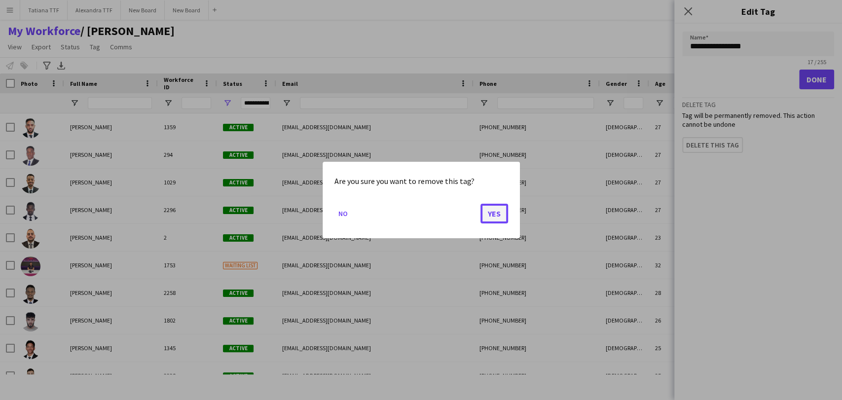
click at [492, 208] on button "Yes" at bounding box center [494, 214] width 28 height 20
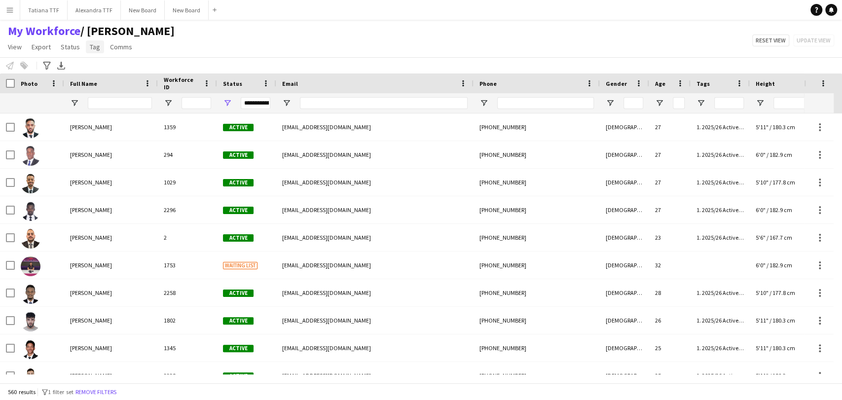
click at [95, 46] on link "Tag" at bounding box center [95, 46] width 18 height 13
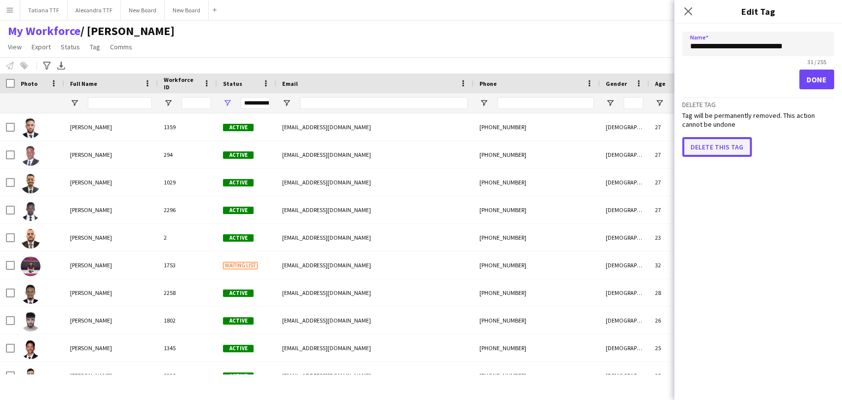
click at [705, 143] on button "Delete this tag" at bounding box center [717, 147] width 70 height 20
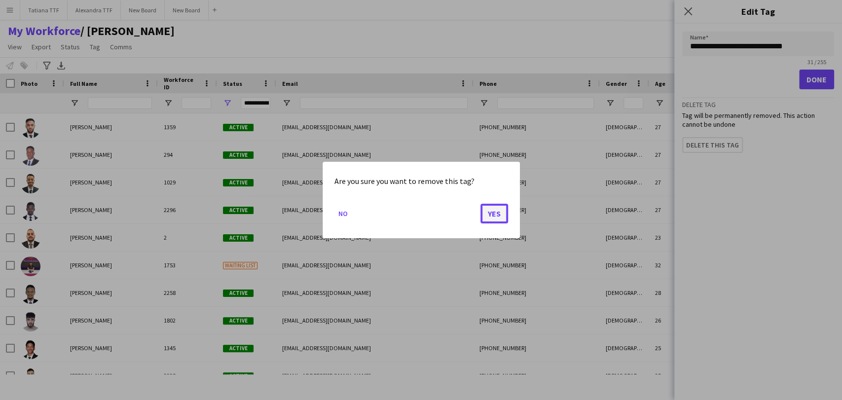
click at [488, 208] on button "Yes" at bounding box center [494, 214] width 28 height 20
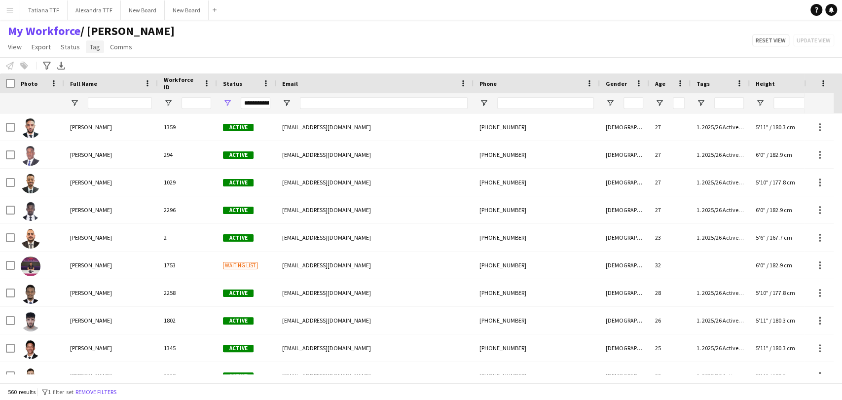
click at [92, 46] on span "Tag" at bounding box center [95, 46] width 10 height 9
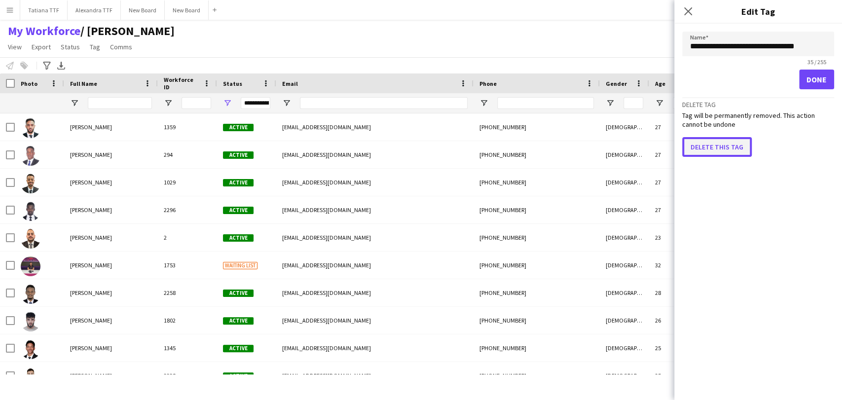
click at [712, 148] on button "Delete this tag" at bounding box center [717, 147] width 70 height 20
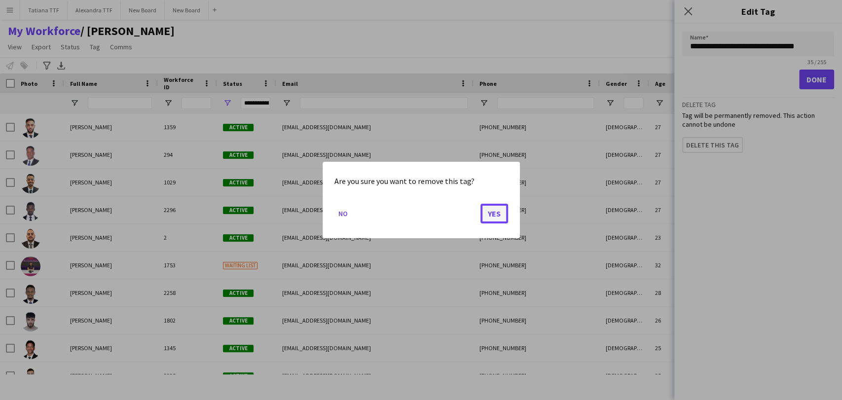
click at [503, 211] on button "Yes" at bounding box center [494, 214] width 28 height 20
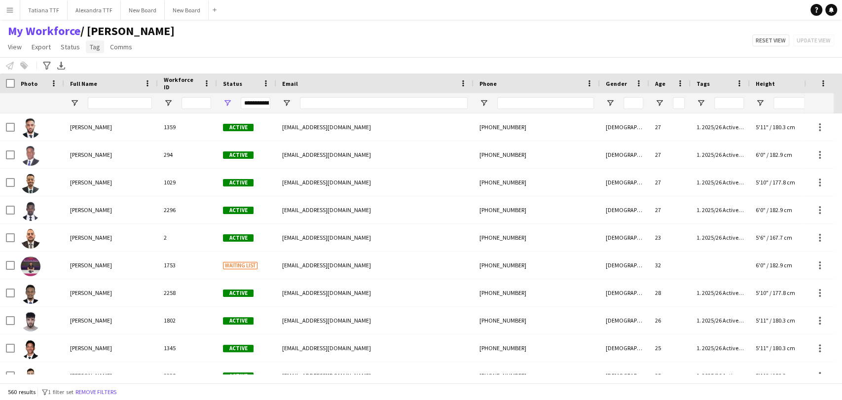
click at [95, 51] on link "Tag" at bounding box center [95, 46] width 18 height 13
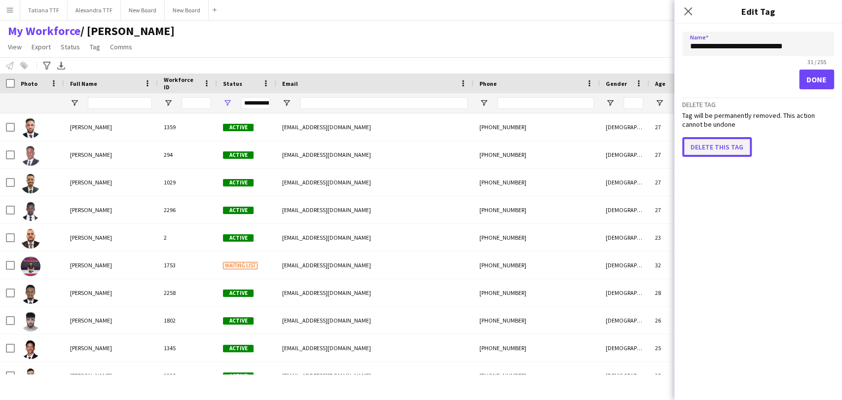
click at [704, 139] on button "Delete this tag" at bounding box center [717, 147] width 70 height 20
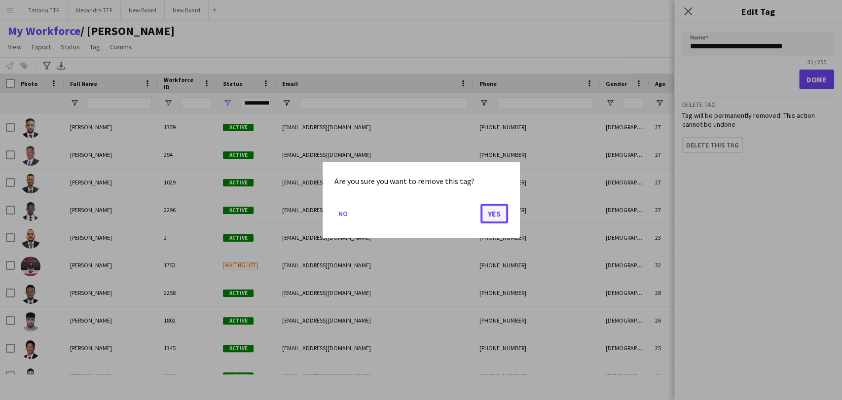
click at [502, 208] on button "Yes" at bounding box center [494, 214] width 28 height 20
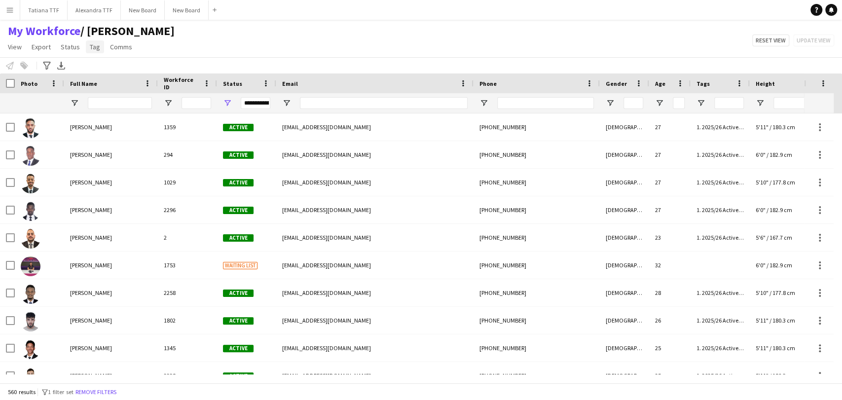
click at [86, 48] on link "Tag" at bounding box center [95, 46] width 18 height 13
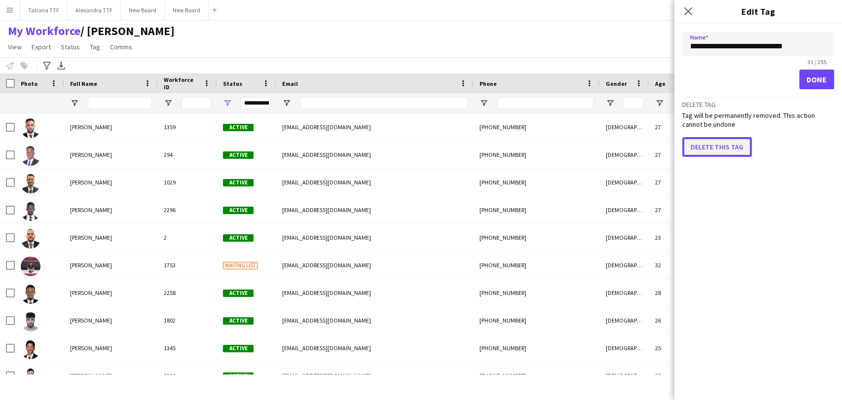
click at [702, 145] on button "Delete this tag" at bounding box center [717, 147] width 70 height 20
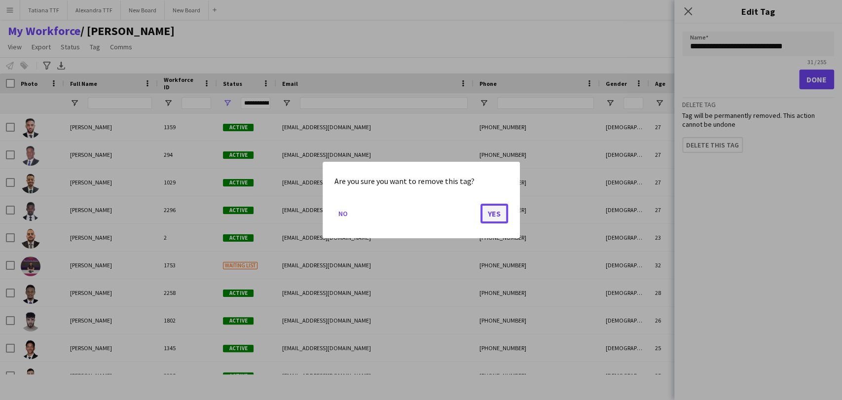
click at [493, 206] on button "Yes" at bounding box center [494, 214] width 28 height 20
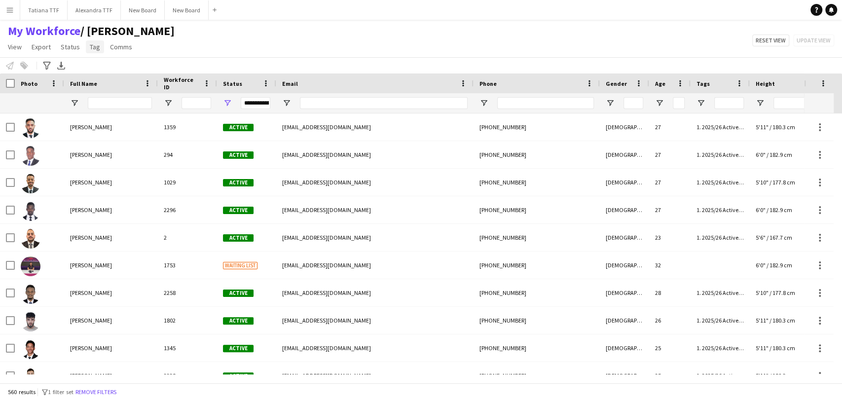
click at [92, 44] on span "Tag" at bounding box center [95, 46] width 10 height 9
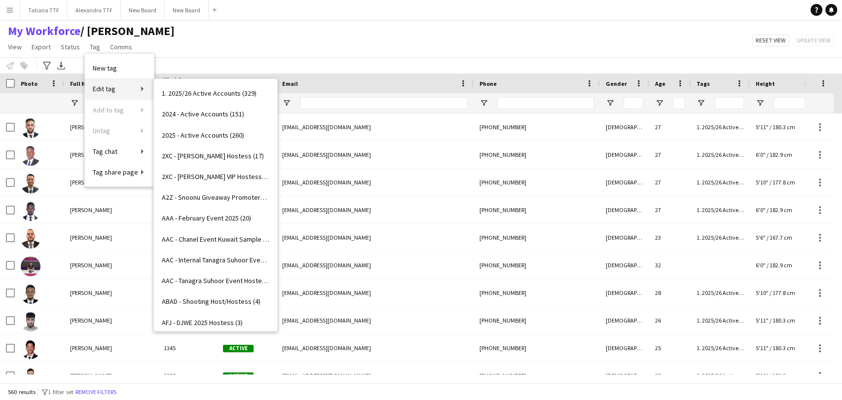
scroll to position [2980, 0]
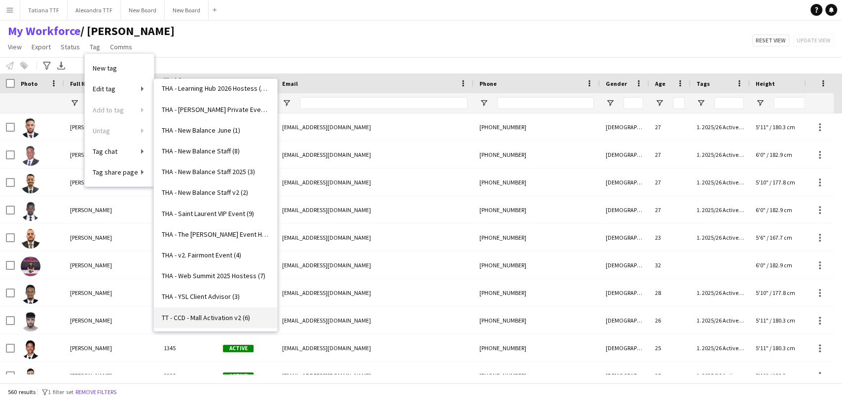
click at [217, 316] on span "TT - CCD - Mall Activation v2 (6)" at bounding box center [206, 317] width 88 height 9
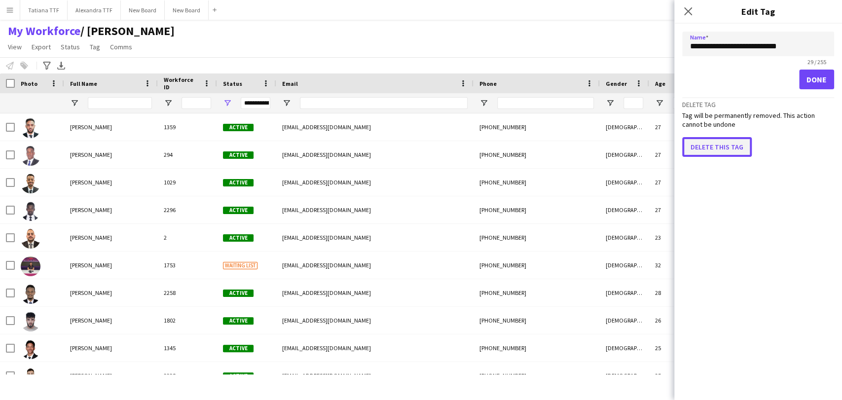
click at [688, 142] on button "Delete this tag" at bounding box center [717, 147] width 70 height 20
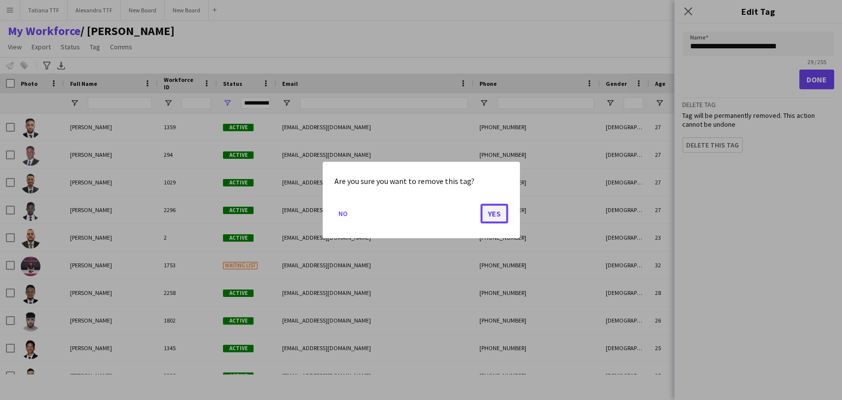
click at [491, 214] on button "Yes" at bounding box center [494, 214] width 28 height 20
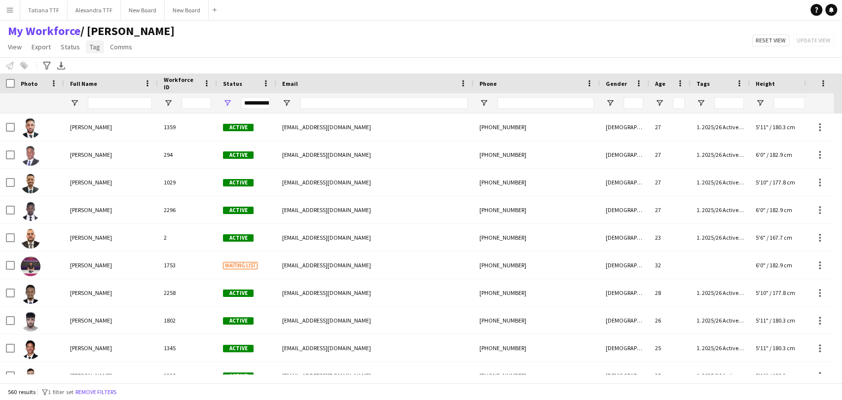
click at [91, 44] on span "Tag" at bounding box center [95, 46] width 10 height 9
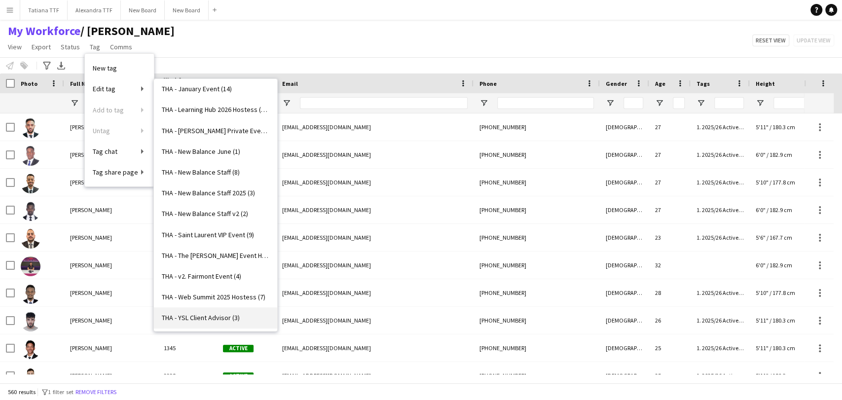
click at [213, 313] on span "THA - YSL Client Advisor (3)" at bounding box center [201, 317] width 78 height 9
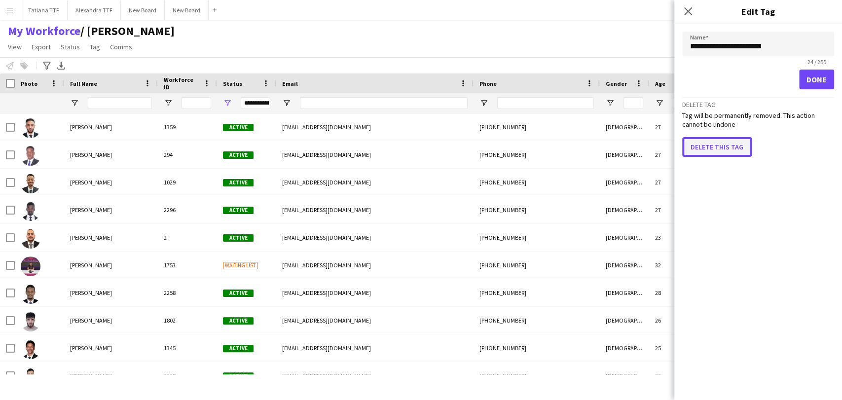
click at [720, 143] on button "Delete this tag" at bounding box center [717, 147] width 70 height 20
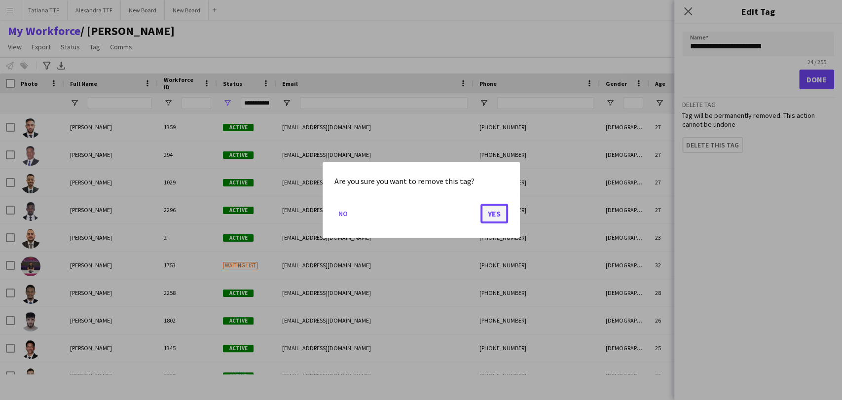
click at [494, 214] on button "Yes" at bounding box center [494, 214] width 28 height 20
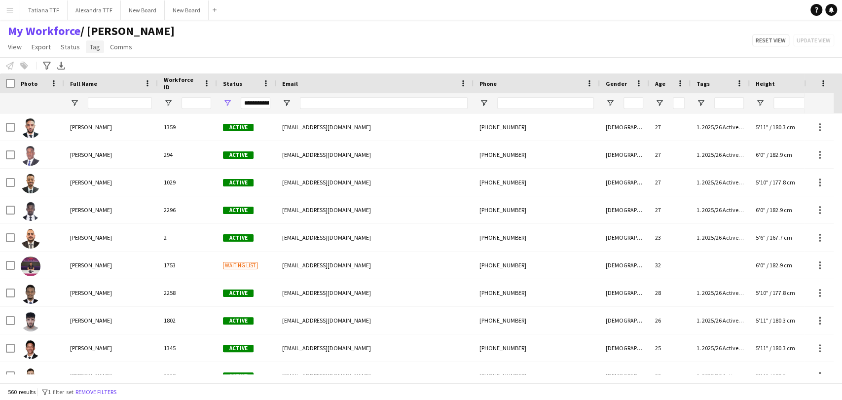
click at [92, 44] on span "Tag" at bounding box center [95, 46] width 10 height 9
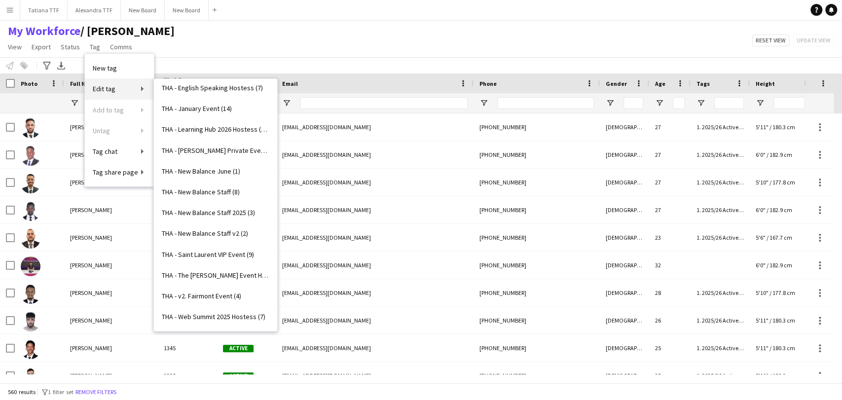
scroll to position [2938, 0]
click at [210, 315] on span "THA - Web Summit 2025 Hostess (7)" at bounding box center [214, 317] width 104 height 9
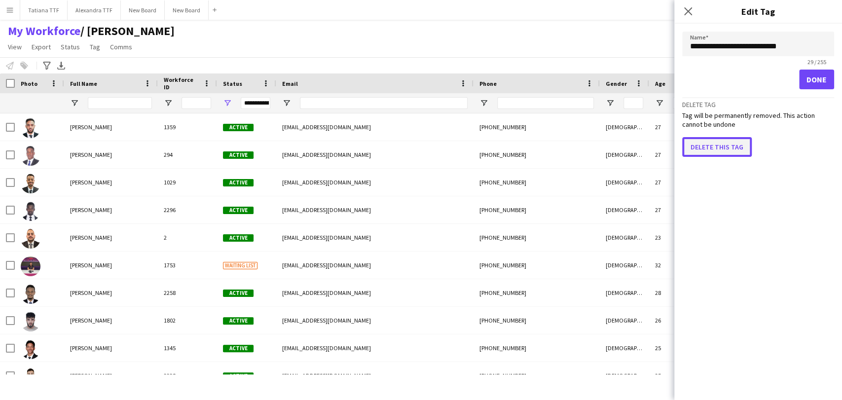
click at [706, 142] on button "Delete this tag" at bounding box center [717, 147] width 70 height 20
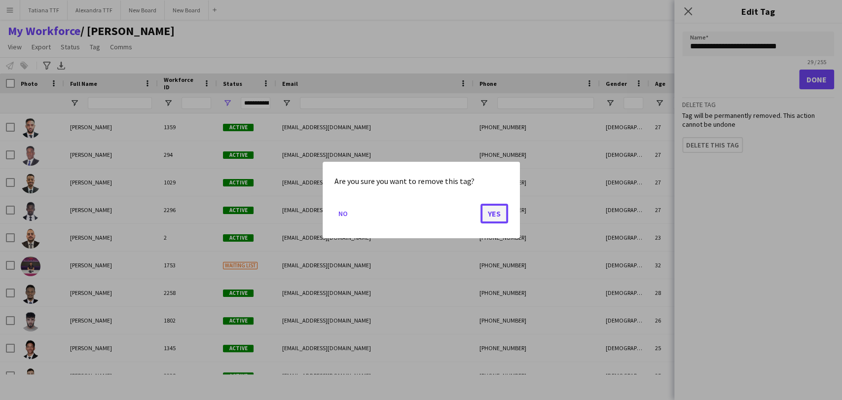
click at [491, 212] on button "Yes" at bounding box center [494, 214] width 28 height 20
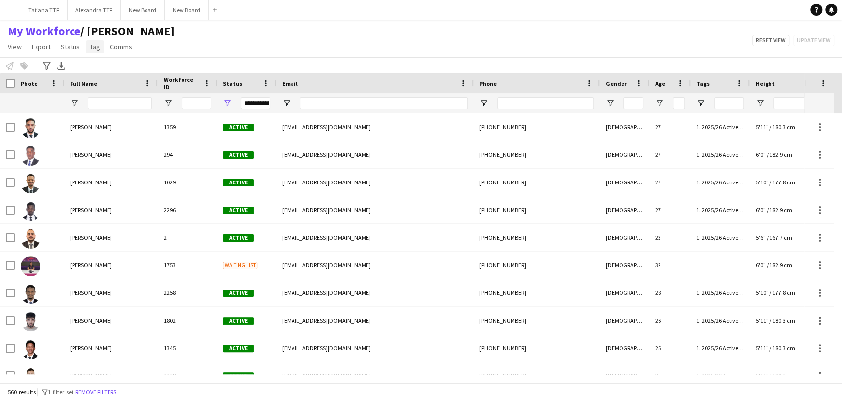
click at [95, 44] on span "Tag" at bounding box center [95, 46] width 10 height 9
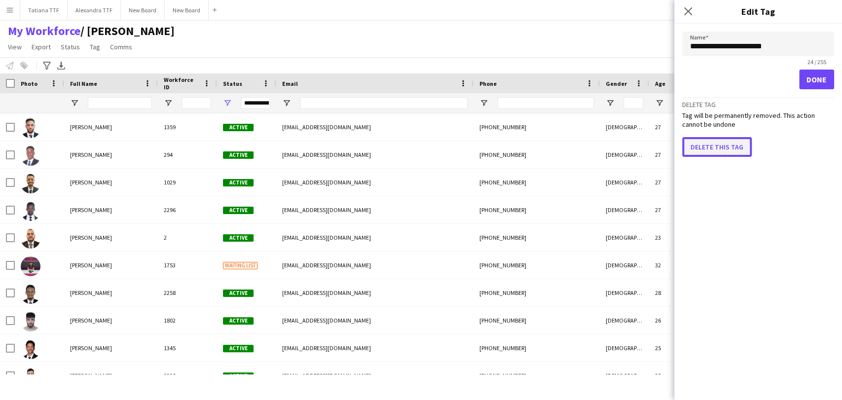
click at [715, 147] on button "Delete this tag" at bounding box center [717, 147] width 70 height 20
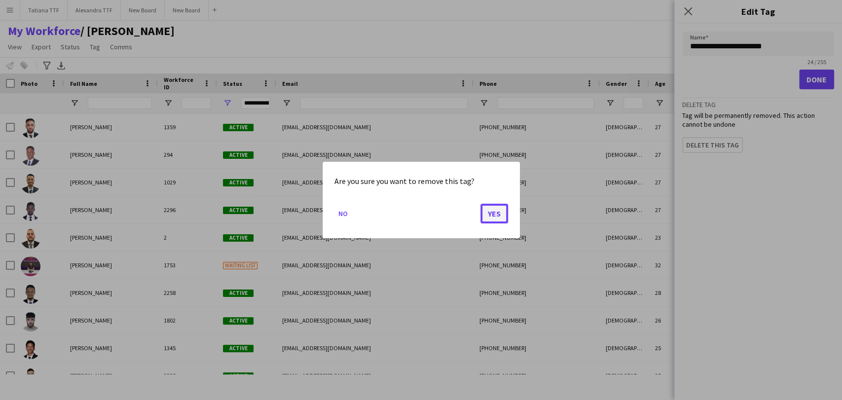
click at [496, 216] on button "Yes" at bounding box center [494, 214] width 28 height 20
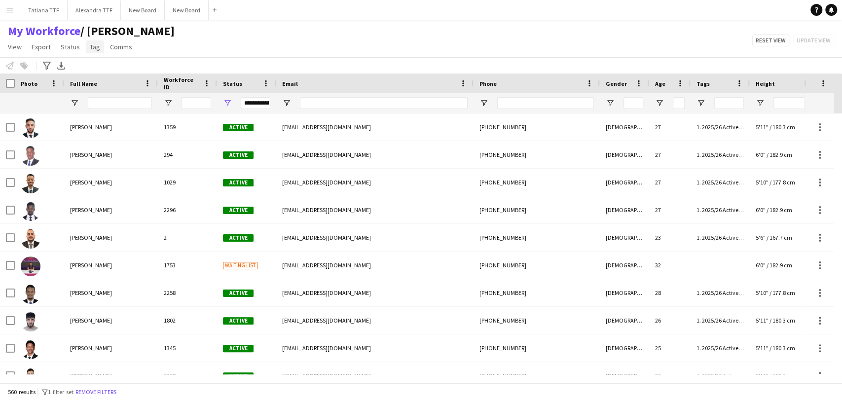
click at [90, 49] on span "Tag" at bounding box center [95, 46] width 10 height 9
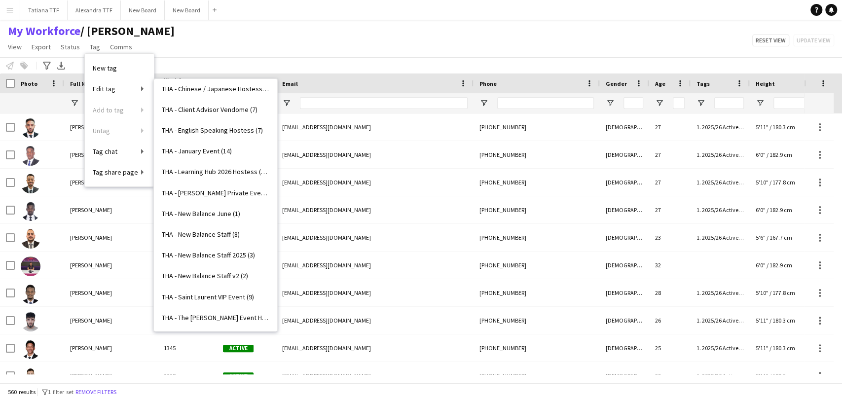
click at [225, 313] on span "THA - The Ned Event Hostess (7)" at bounding box center [215, 317] width 107 height 9
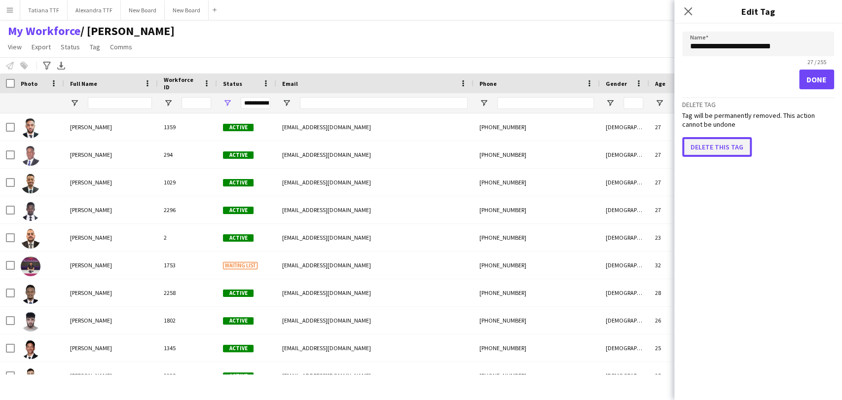
click at [701, 142] on button "Delete this tag" at bounding box center [717, 147] width 70 height 20
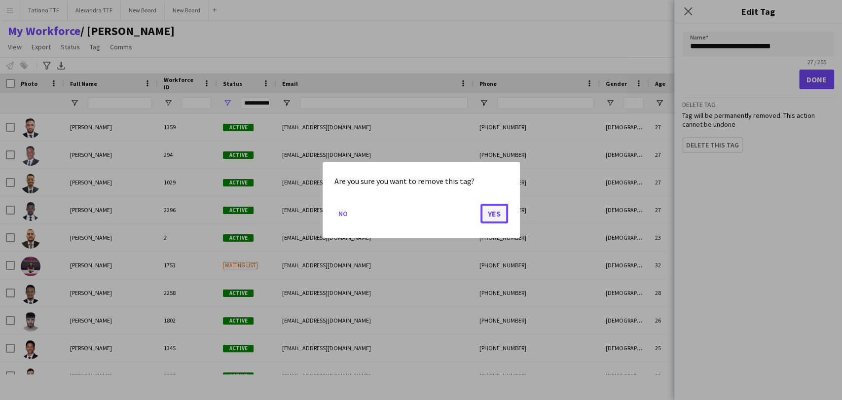
click at [485, 219] on button "Yes" at bounding box center [494, 214] width 28 height 20
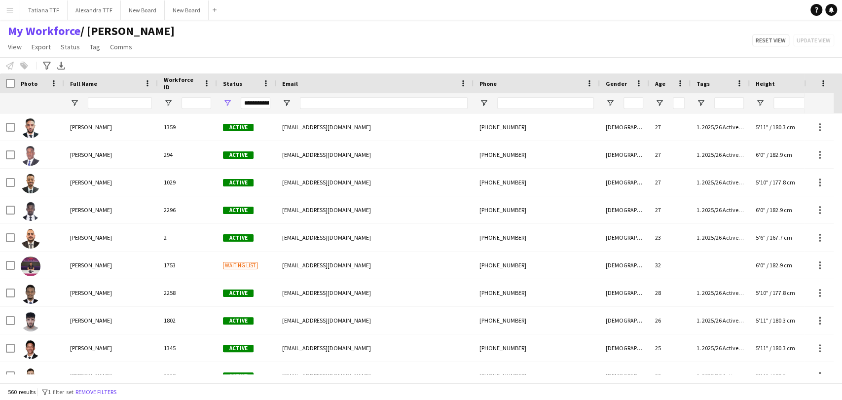
click at [93, 39] on app-page-menu "View Views Default view Alexandra View April Live Force Tracking Sheet Moutamn …" at bounding box center [91, 47] width 182 height 19
click at [94, 49] on span "Tag" at bounding box center [95, 46] width 10 height 9
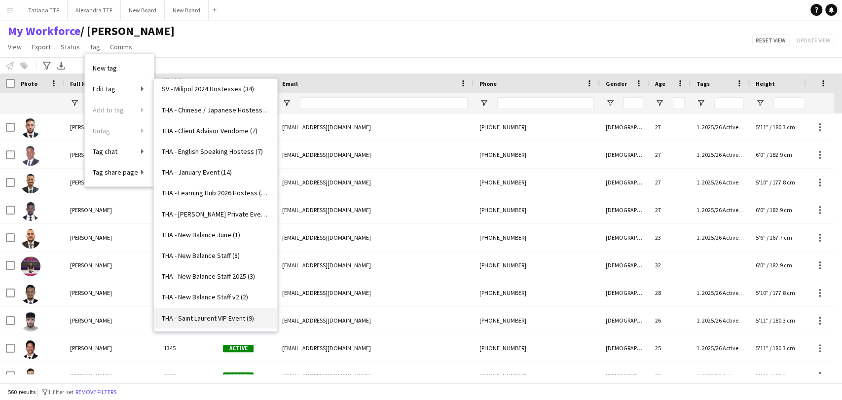
click at [215, 319] on span "THA - Saint Laurent VIP Event (9)" at bounding box center [208, 318] width 92 height 9
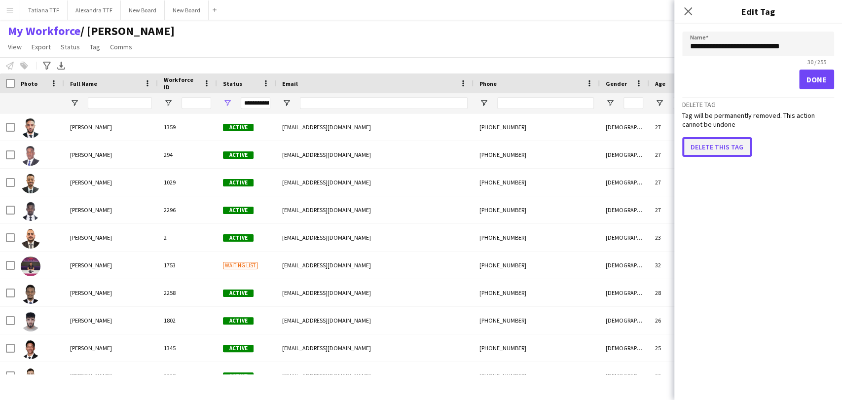
click at [700, 142] on button "Delete this tag" at bounding box center [717, 147] width 70 height 20
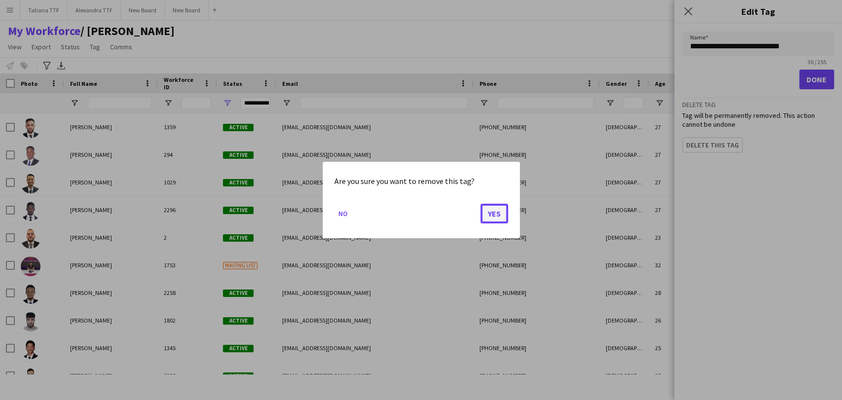
click at [488, 216] on button "Yes" at bounding box center [494, 214] width 28 height 20
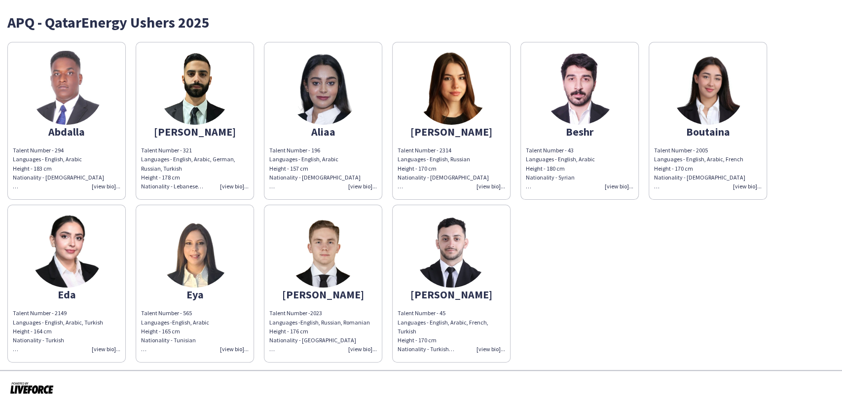
click at [609, 186] on div "Talent Number - 43 Languages - English, Arabic Height - 180 cm Nationality - Sy…" at bounding box center [579, 168] width 107 height 45
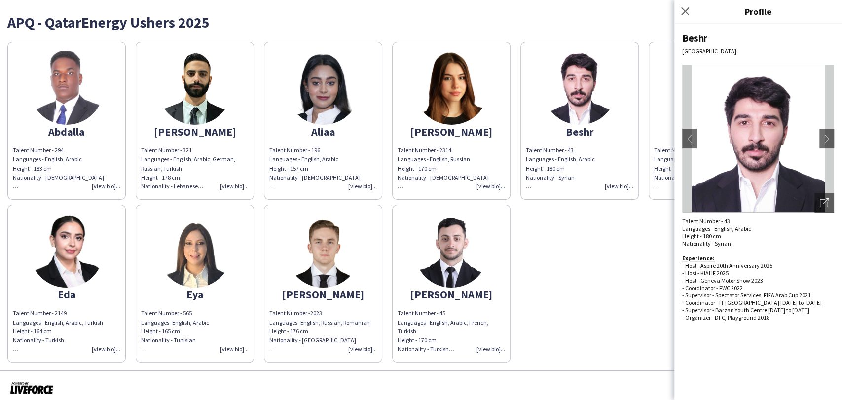
click at [234, 187] on div "Talent Number - 321 Languages - English, Arabic, German, Russian, Turkish Heigh…" at bounding box center [194, 168] width 107 height 45
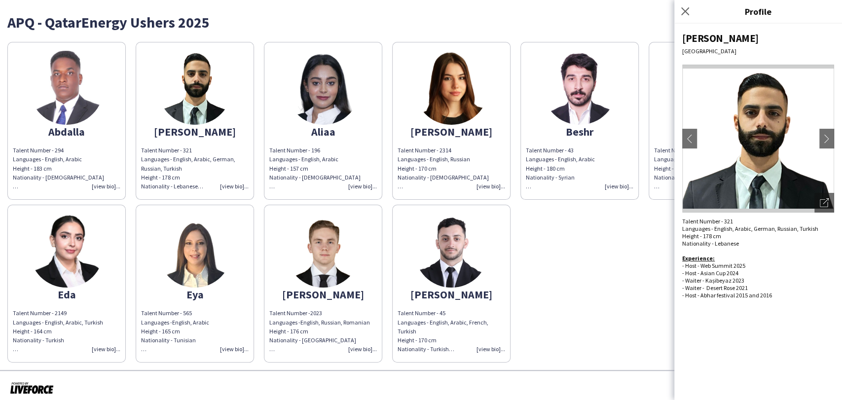
click at [369, 346] on div "Talent Number -2023 Languages -English, Russian, Romanian Height - 176 cm Natio…" at bounding box center [322, 331] width 107 height 45
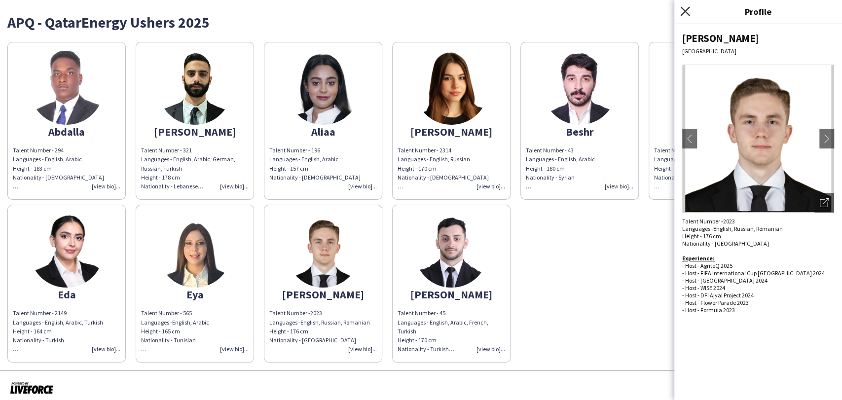
click at [687, 14] on icon at bounding box center [684, 10] width 9 height 9
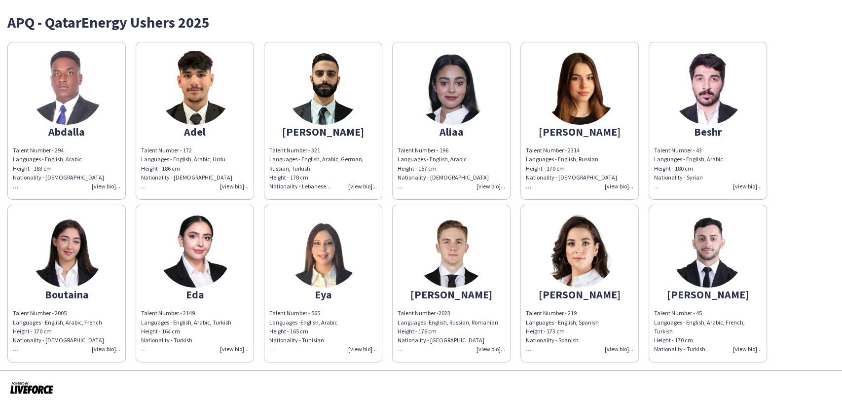
click at [497, 348] on div "Talent Number -2023 Languages -English, Russian, Romanian Height - 176 cm Natio…" at bounding box center [450, 331] width 107 height 45
